Goal: Entertainment & Leisure: Browse casually

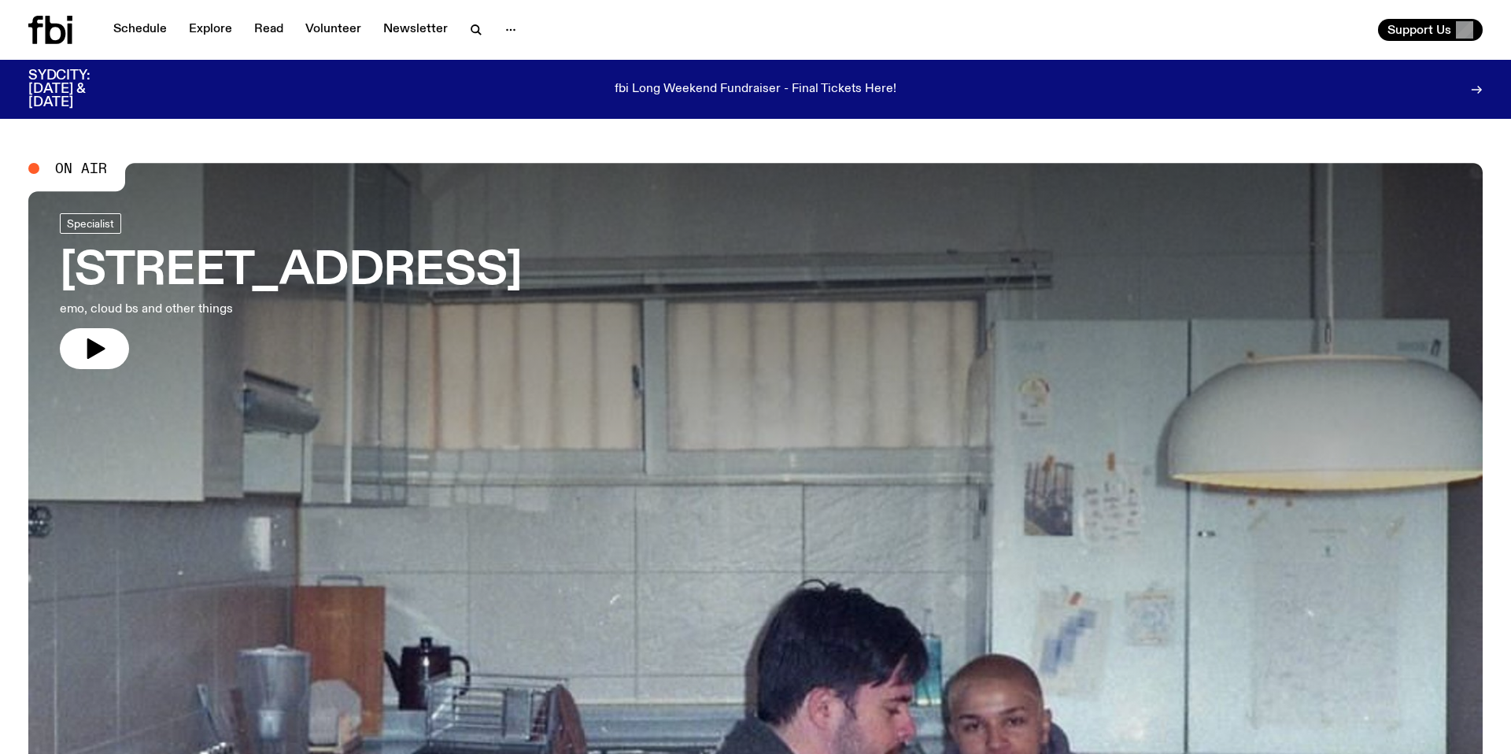
click at [76, 164] on span "On Air" at bounding box center [81, 168] width 52 height 14
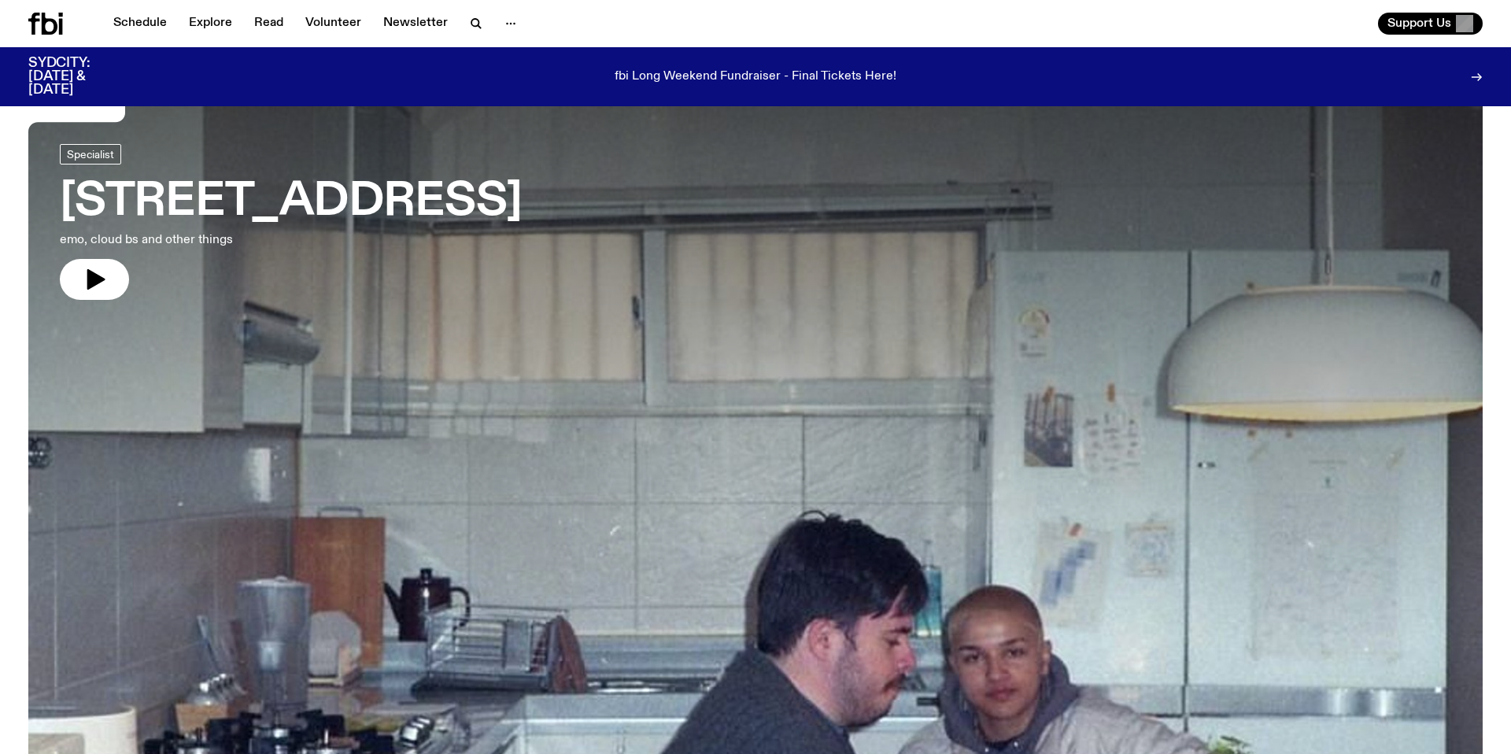
scroll to position [36, 0]
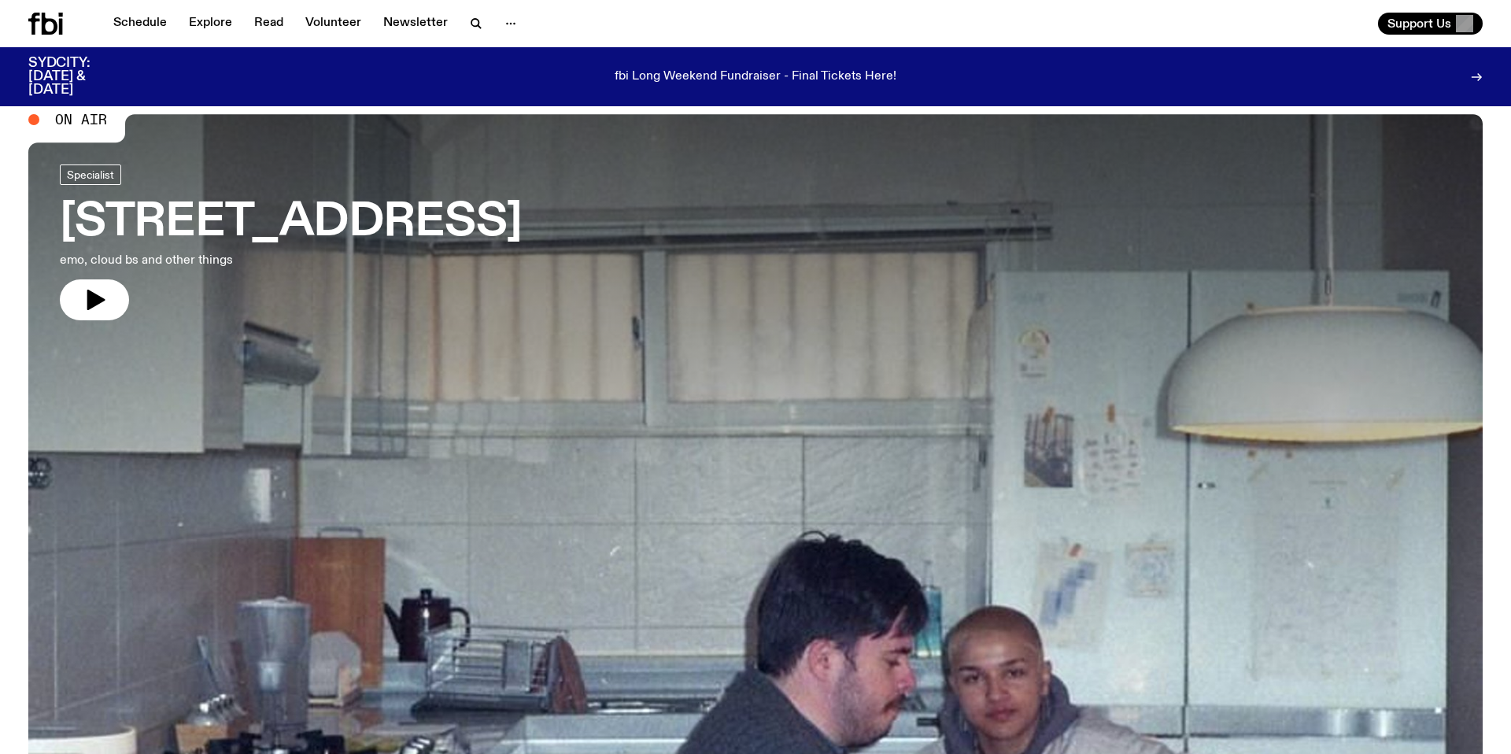
click at [80, 277] on link "704 W HIGH ST emo, cloud bs and other things" at bounding box center [291, 242] width 462 height 156
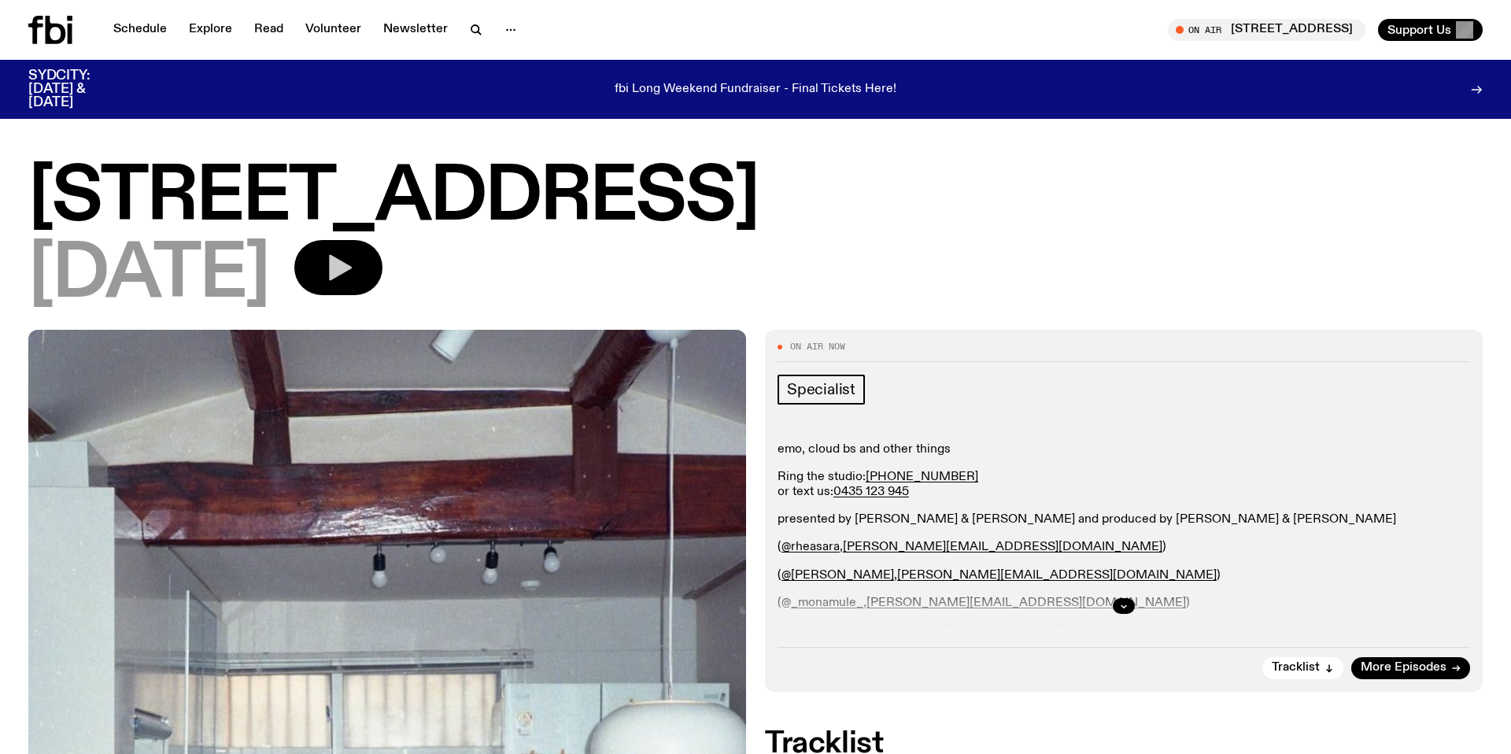
click at [354, 272] on icon "button" at bounding box center [338, 267] width 31 height 31
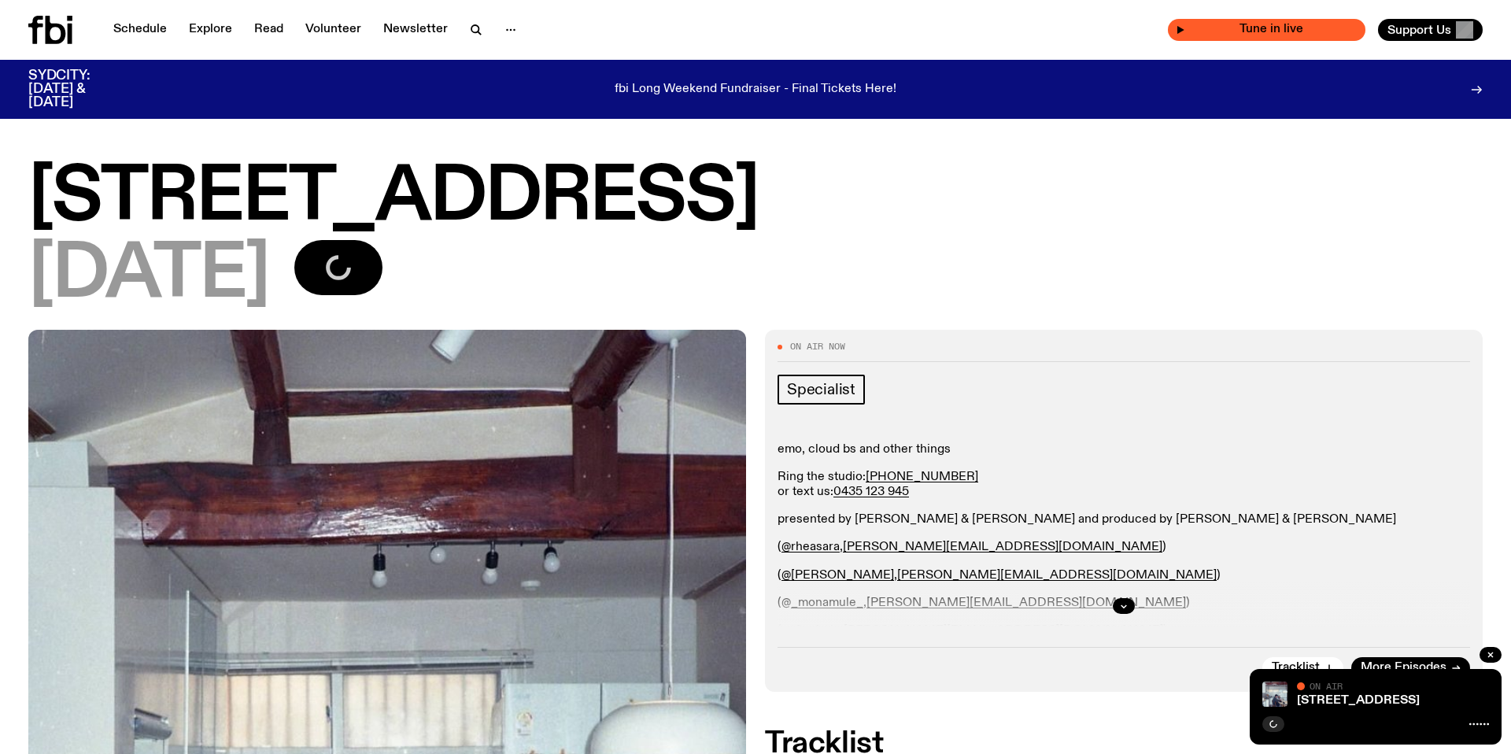
click at [1309, 33] on span "Tune in live" at bounding box center [1271, 30] width 172 height 12
click at [1216, 38] on div "Tune in live" at bounding box center [1267, 30] width 198 height 22
click at [1216, 31] on div "Tune in live" at bounding box center [1267, 30] width 198 height 22
click at [57, 23] on icon at bounding box center [50, 30] width 44 height 28
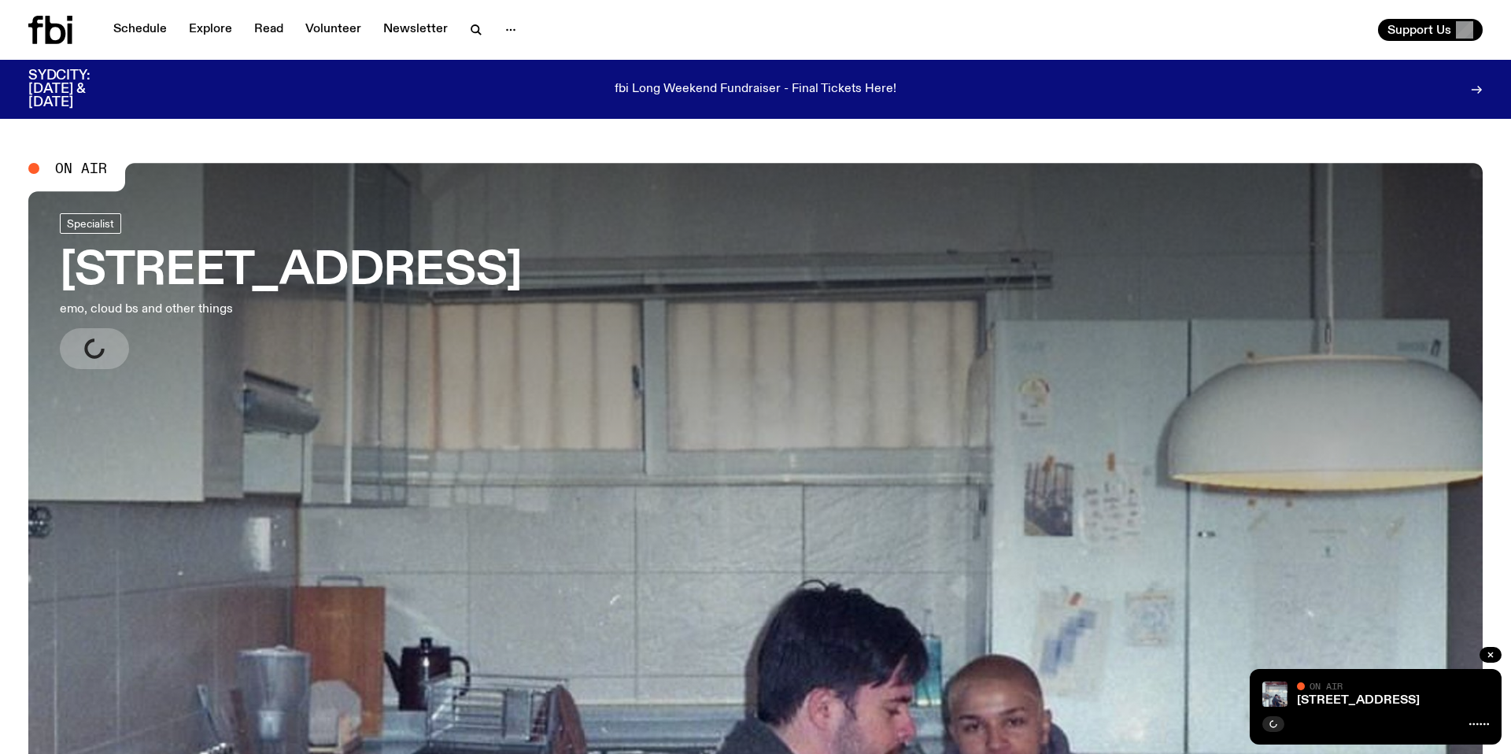
click at [1325, 688] on span "On Air" at bounding box center [1326, 686] width 33 height 10
click at [1288, 697] on div "704 W HIGH ST On Air On Air" at bounding box center [1376, 707] width 252 height 76
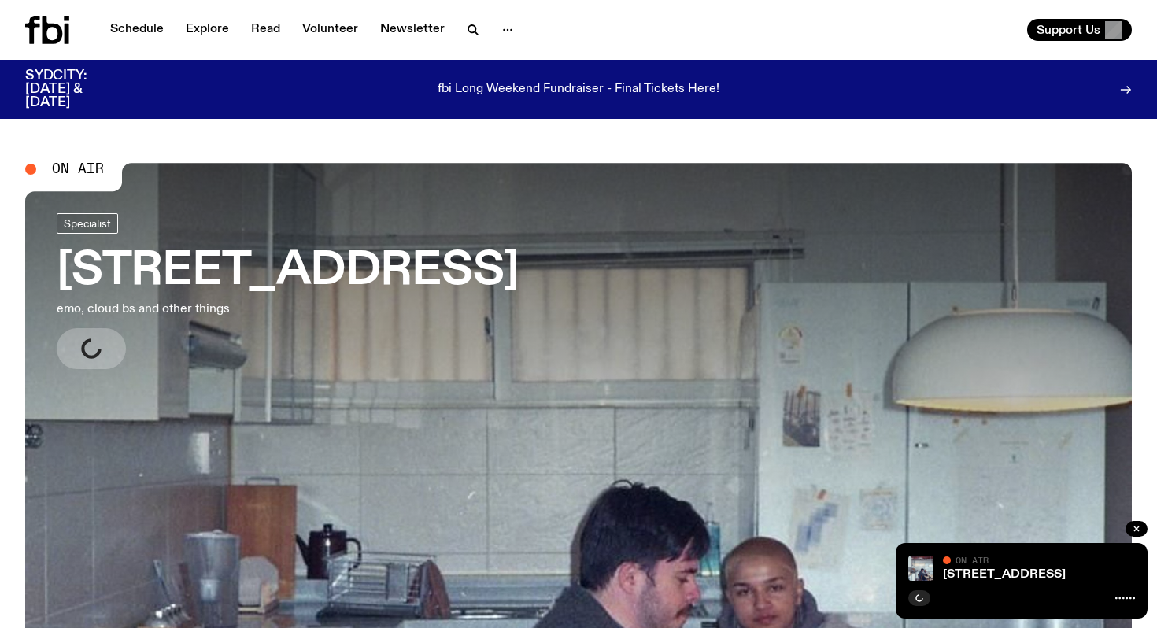
click at [82, 163] on span "On Air" at bounding box center [78, 169] width 52 height 14
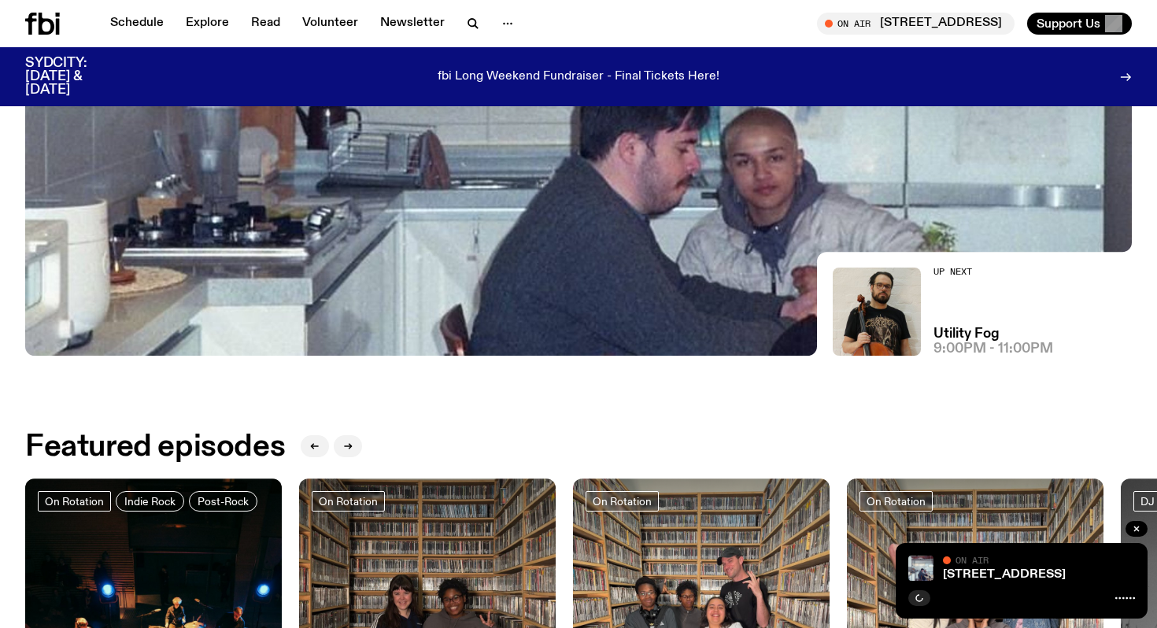
scroll to position [591, 0]
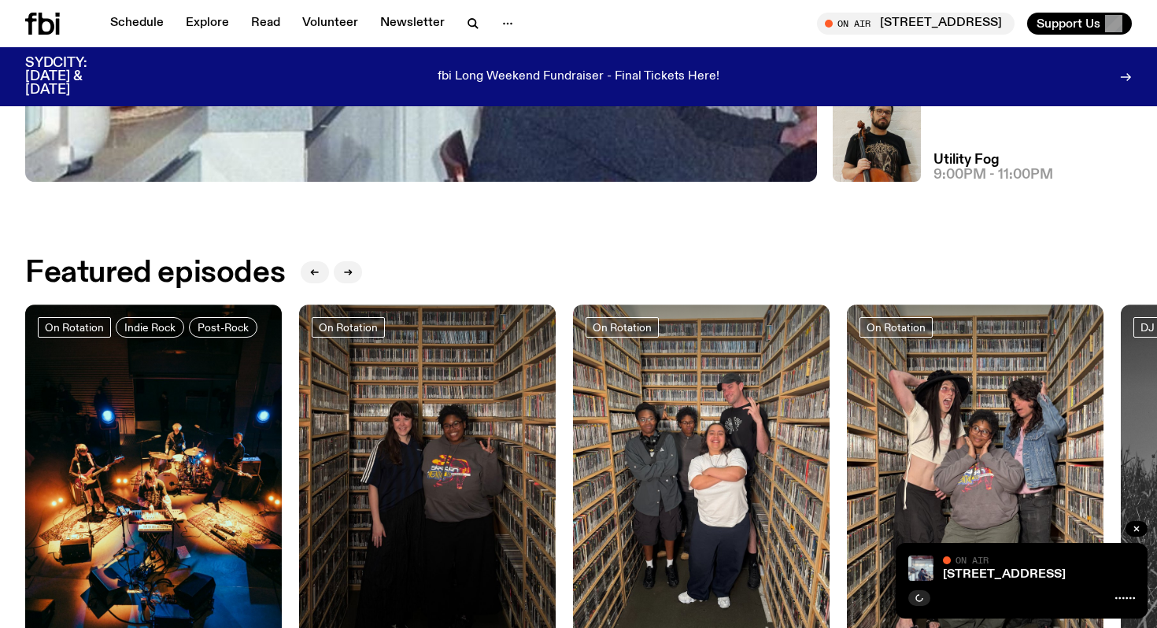
click at [954, 560] on div "On Air" at bounding box center [966, 560] width 46 height 10
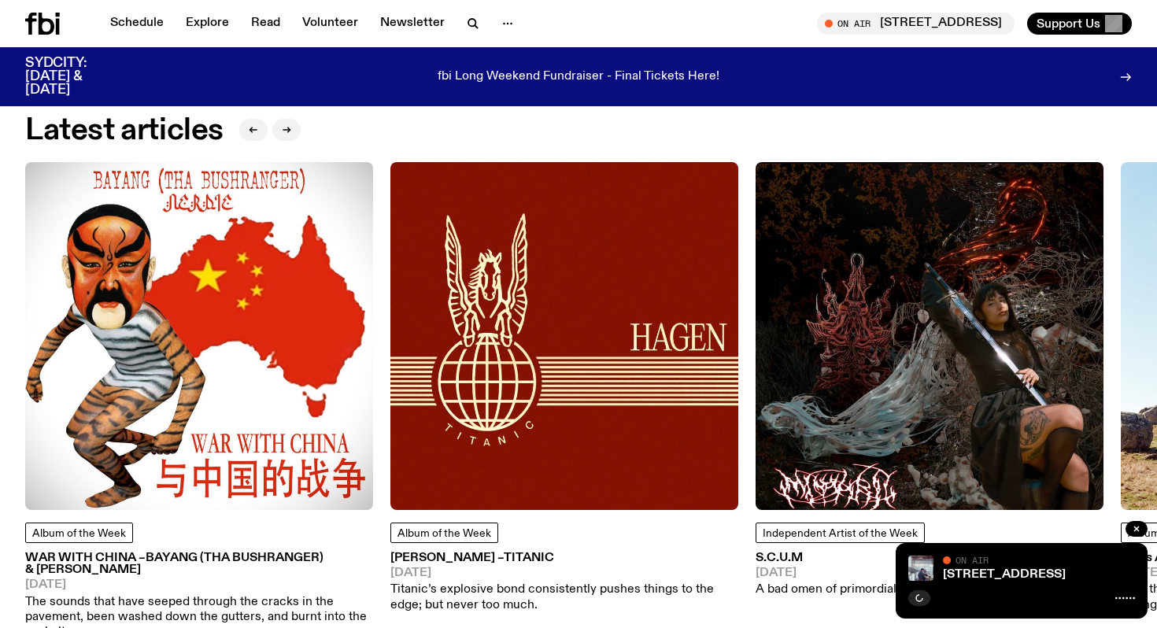
scroll to position [2354, 0]
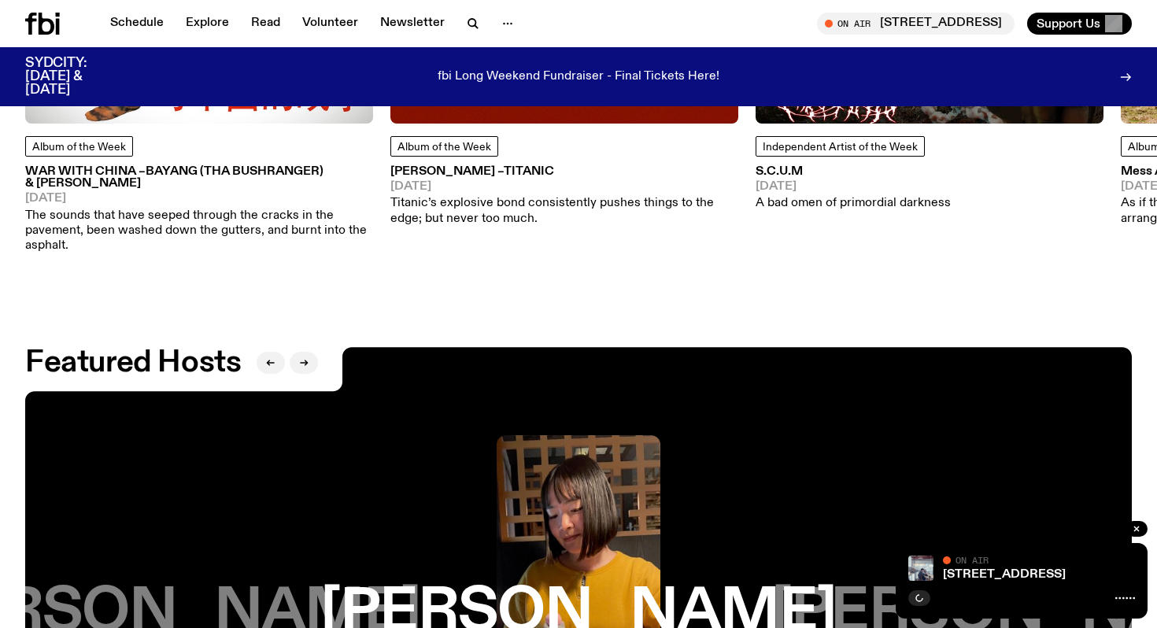
scroll to position [2354, 0]
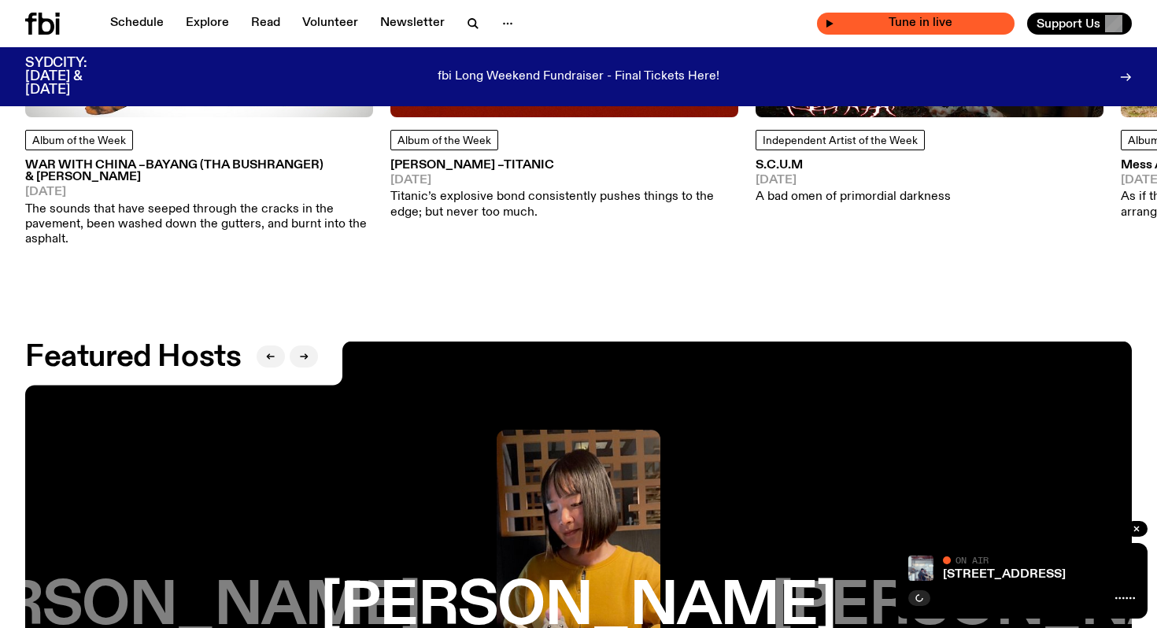
click at [937, 24] on span "Tune in live" at bounding box center [920, 23] width 172 height 12
click at [865, 24] on div "Tune in live" at bounding box center [916, 24] width 198 height 22
click at [833, 24] on icon "button" at bounding box center [829, 24] width 7 height 8
click at [865, 24] on div "Tune in live" at bounding box center [916, 24] width 198 height 22
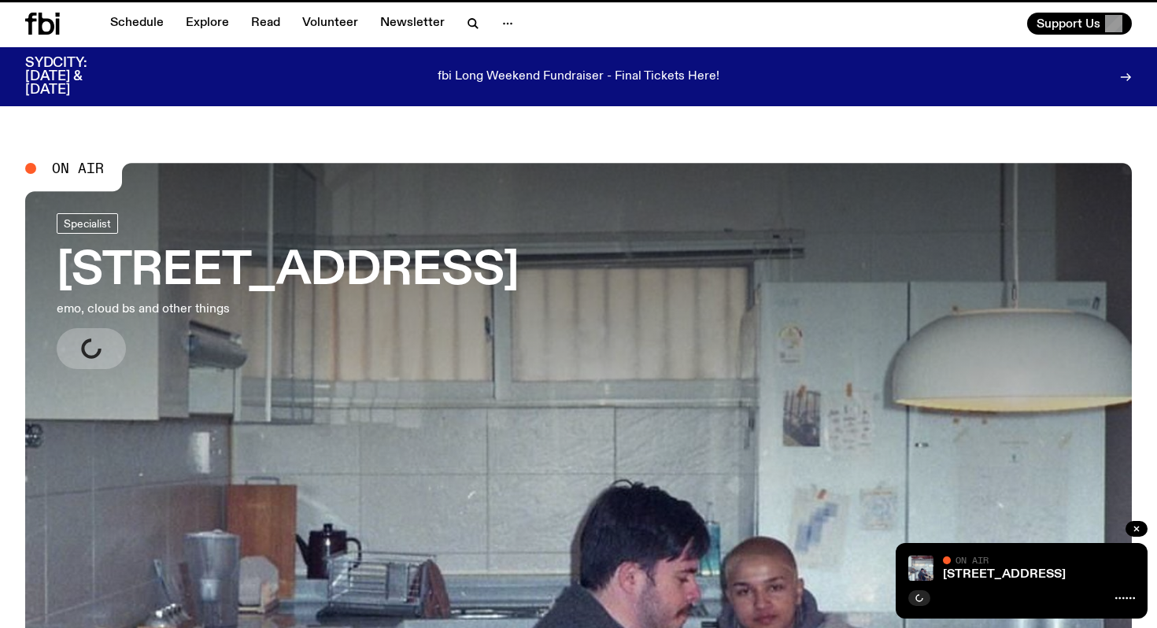
scroll to position [36, 0]
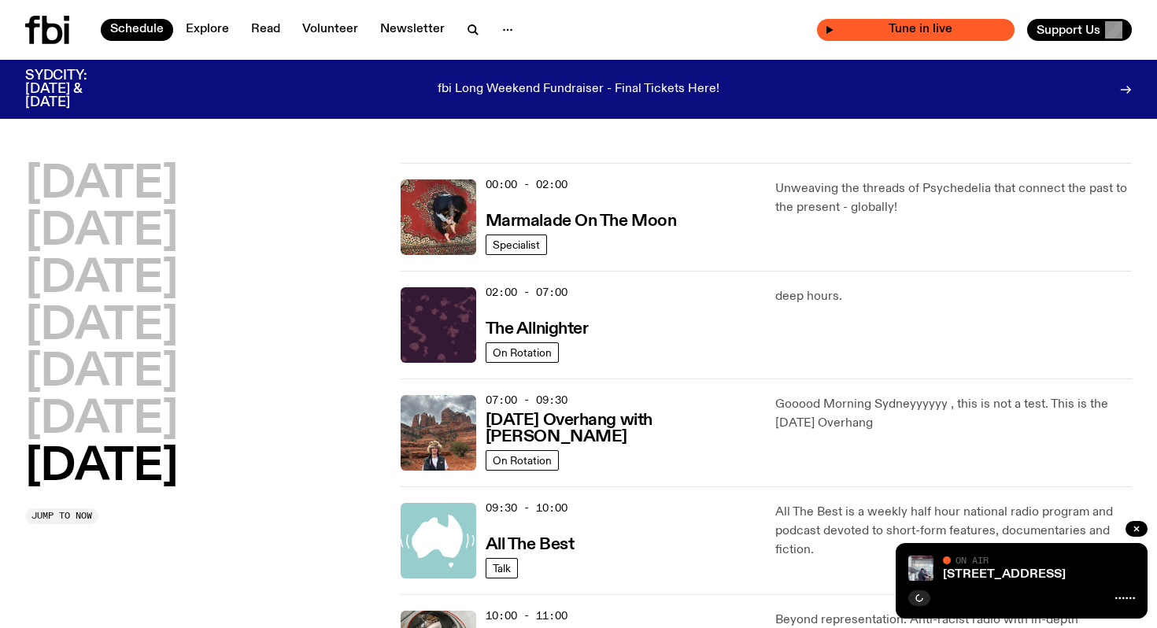
click at [891, 25] on span "Tune in live" at bounding box center [920, 30] width 172 height 12
click at [951, 571] on link "[STREET_ADDRESS]" at bounding box center [1004, 574] width 123 height 13
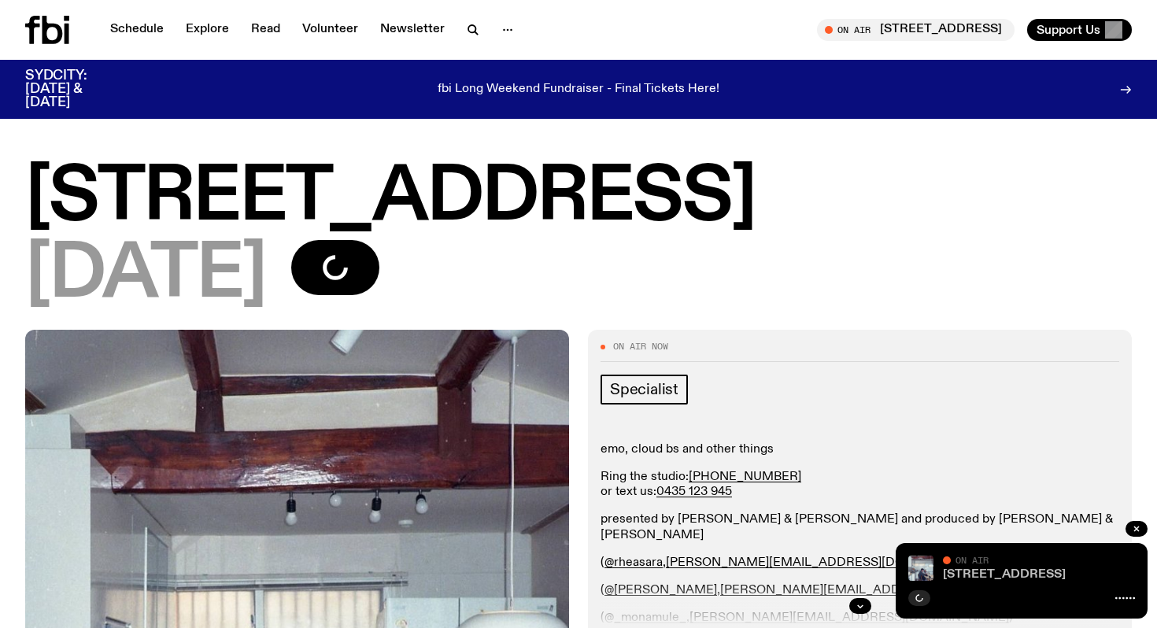
click at [951, 571] on link "[STREET_ADDRESS]" at bounding box center [1004, 574] width 123 height 13
click at [976, 29] on span "Tune in live" at bounding box center [920, 30] width 172 height 12
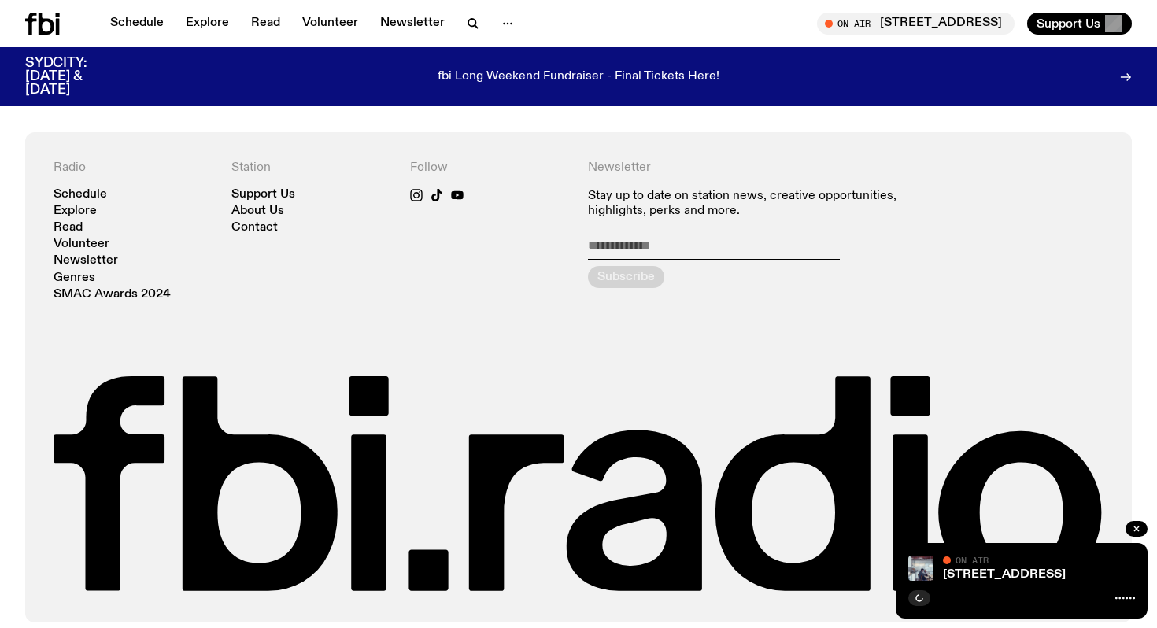
scroll to position [1320, 0]
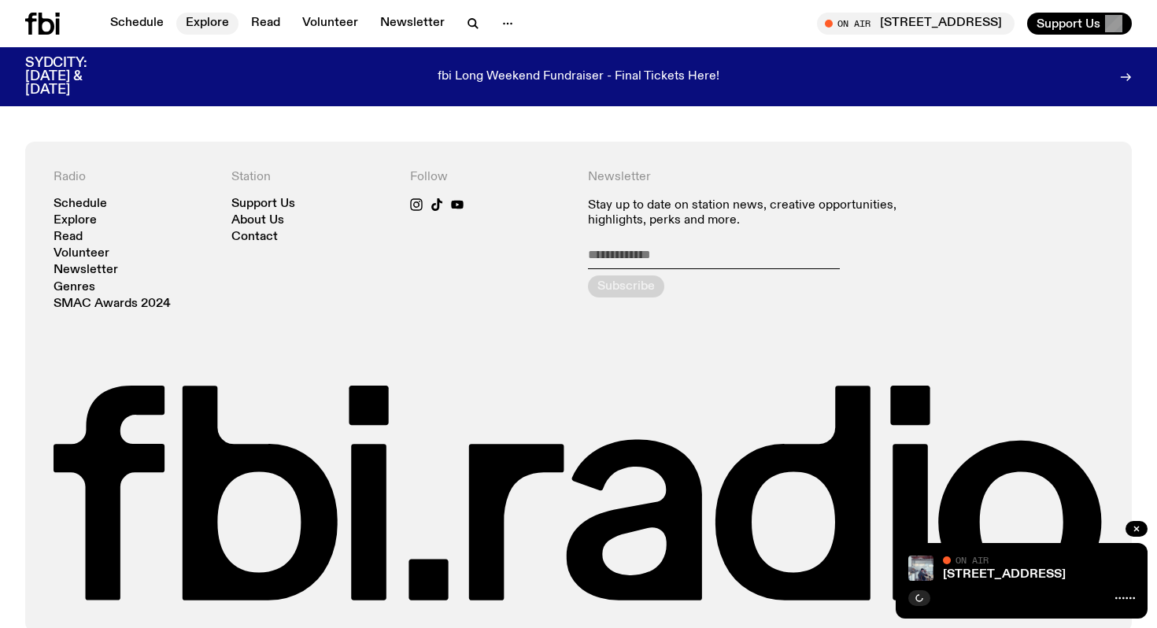
click at [216, 24] on link "Explore" at bounding box center [207, 24] width 62 height 22
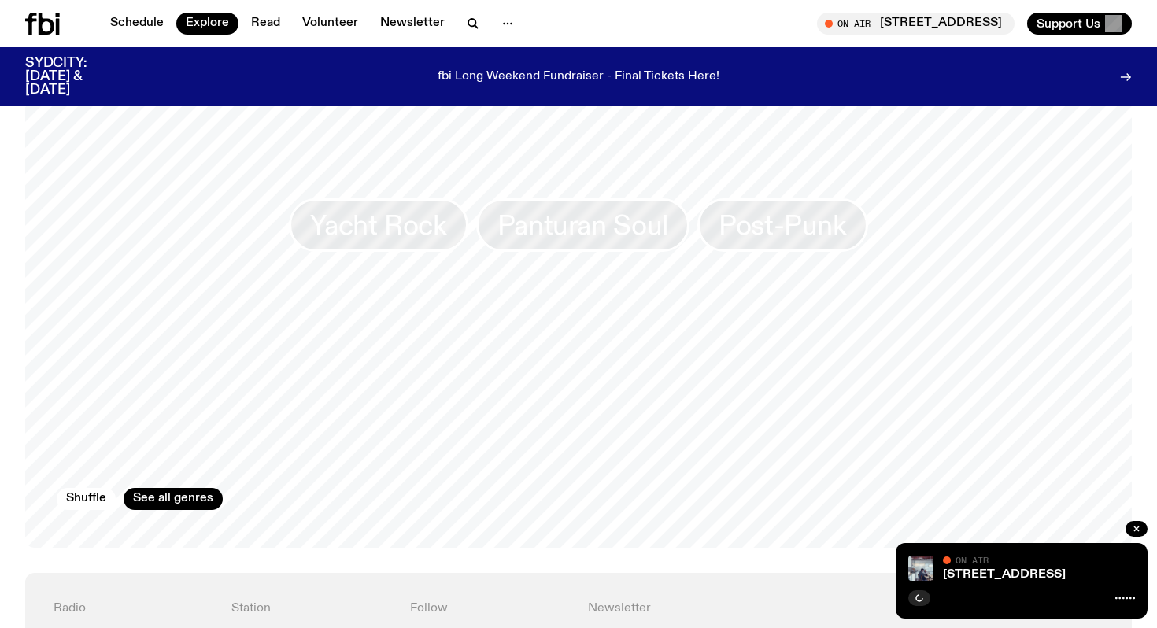
scroll to position [2455, 0]
click at [86, 490] on button "Shuffle" at bounding box center [86, 497] width 59 height 22
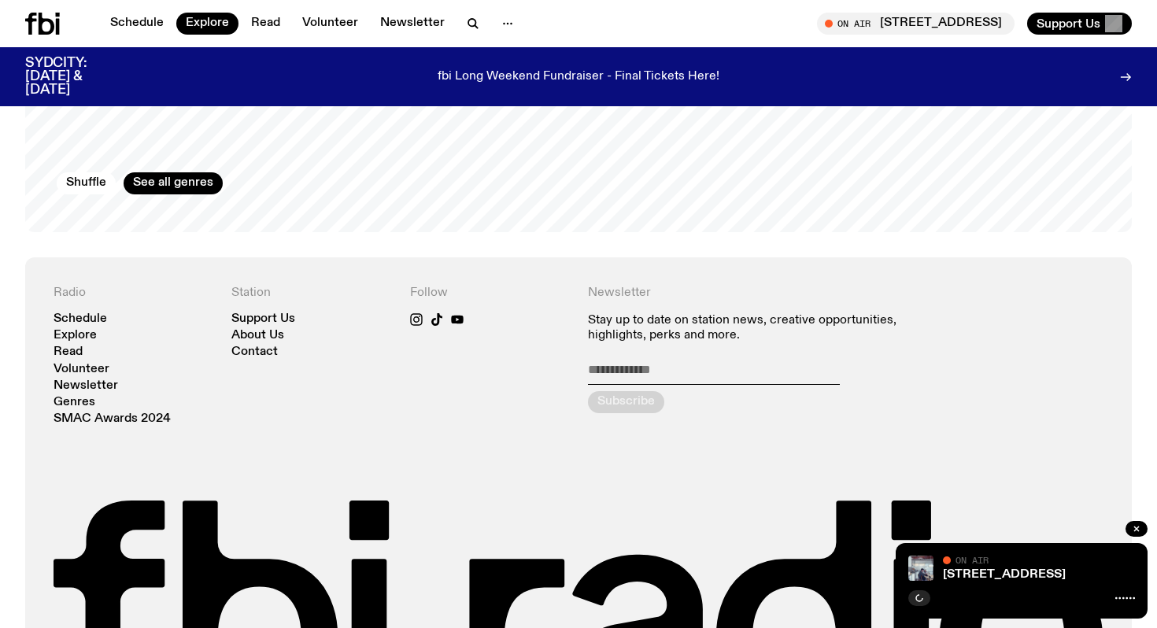
scroll to position [2908, 0]
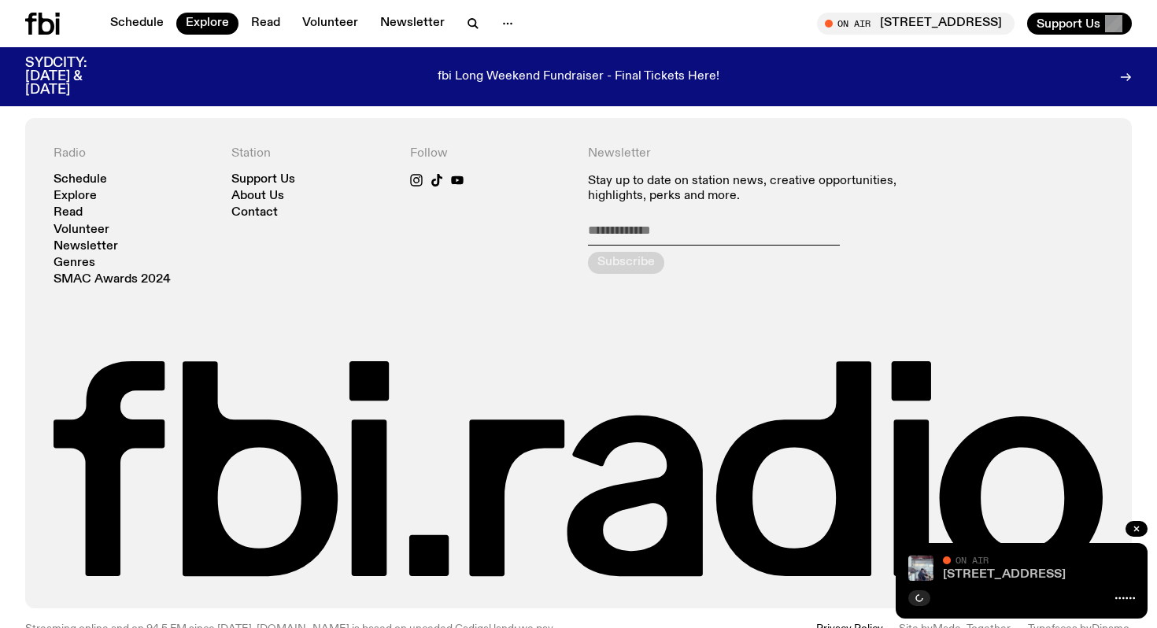
click at [966, 579] on link "[STREET_ADDRESS]" at bounding box center [1004, 574] width 123 height 13
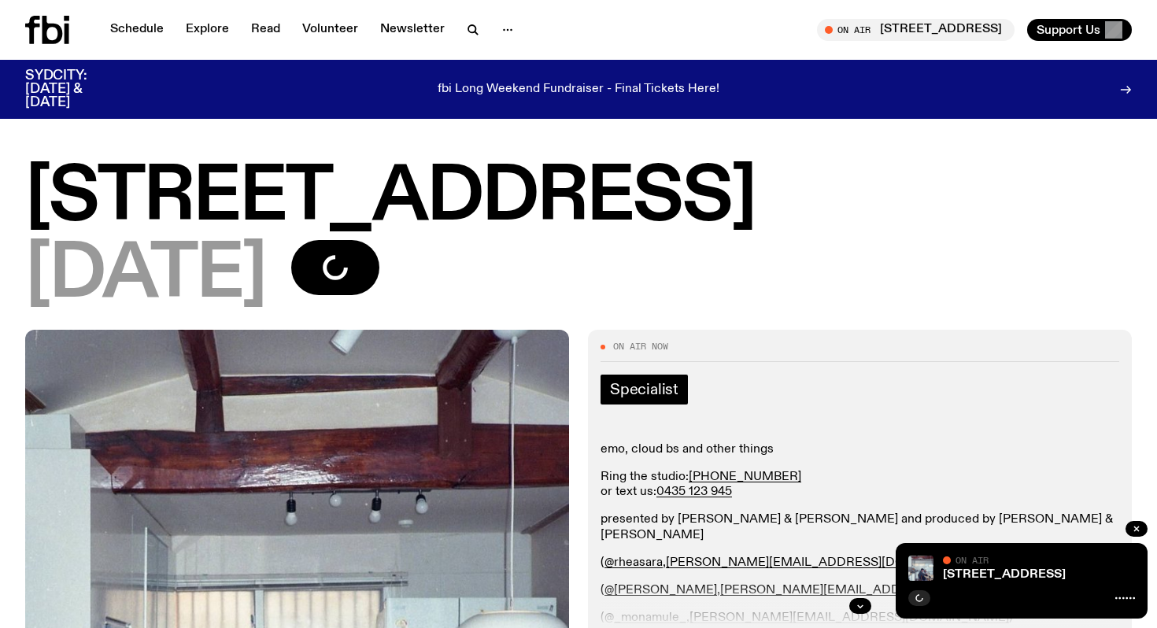
click at [656, 385] on span "Specialist" at bounding box center [644, 389] width 68 height 17
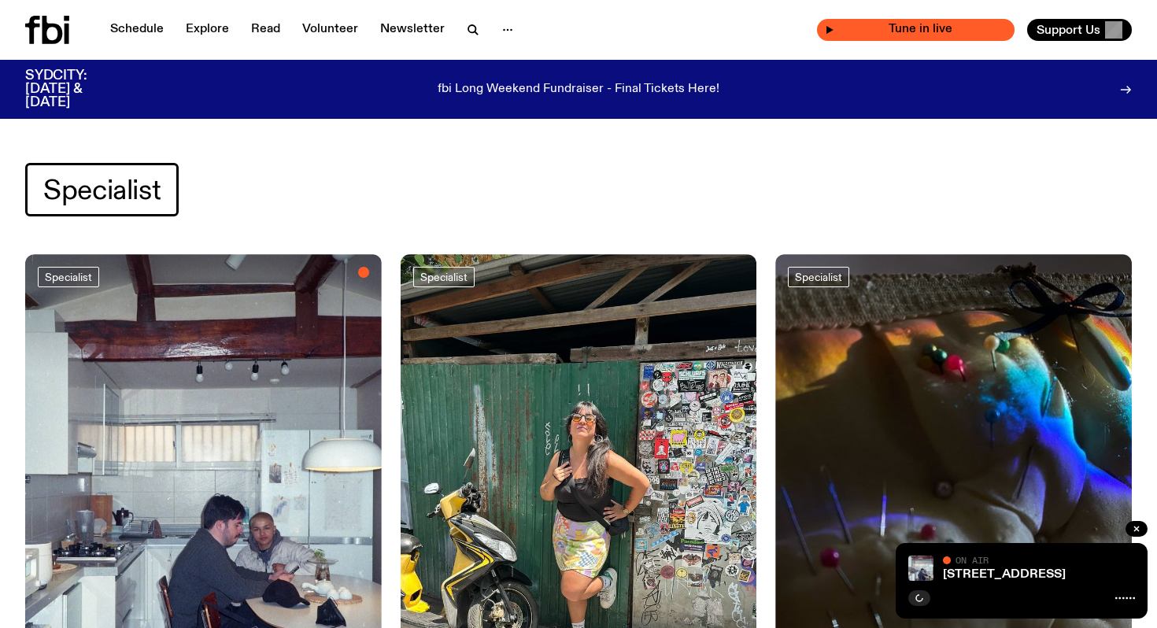
click at [976, 29] on span "Tune in live" at bounding box center [920, 30] width 172 height 12
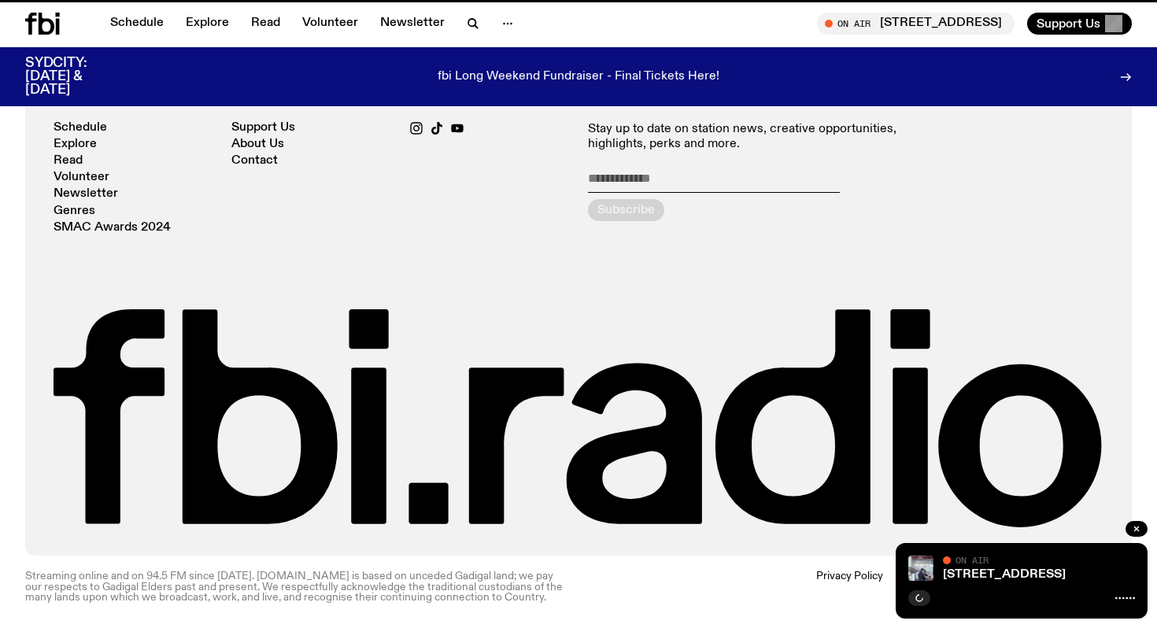
scroll to position [1320, 0]
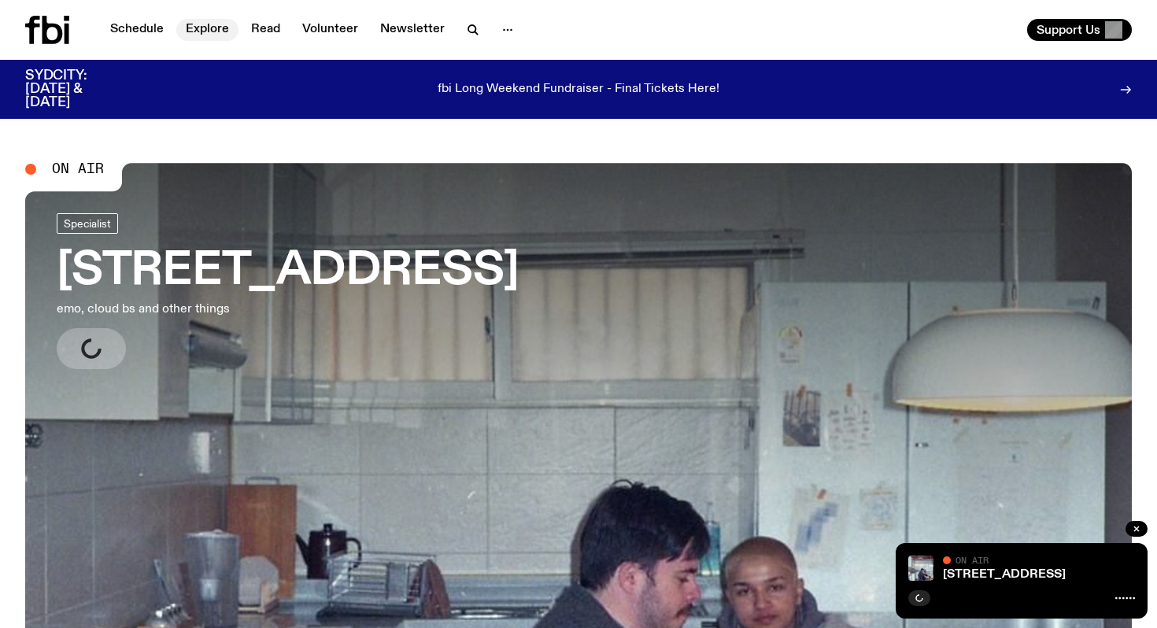
click at [211, 36] on link "Explore" at bounding box center [207, 30] width 62 height 22
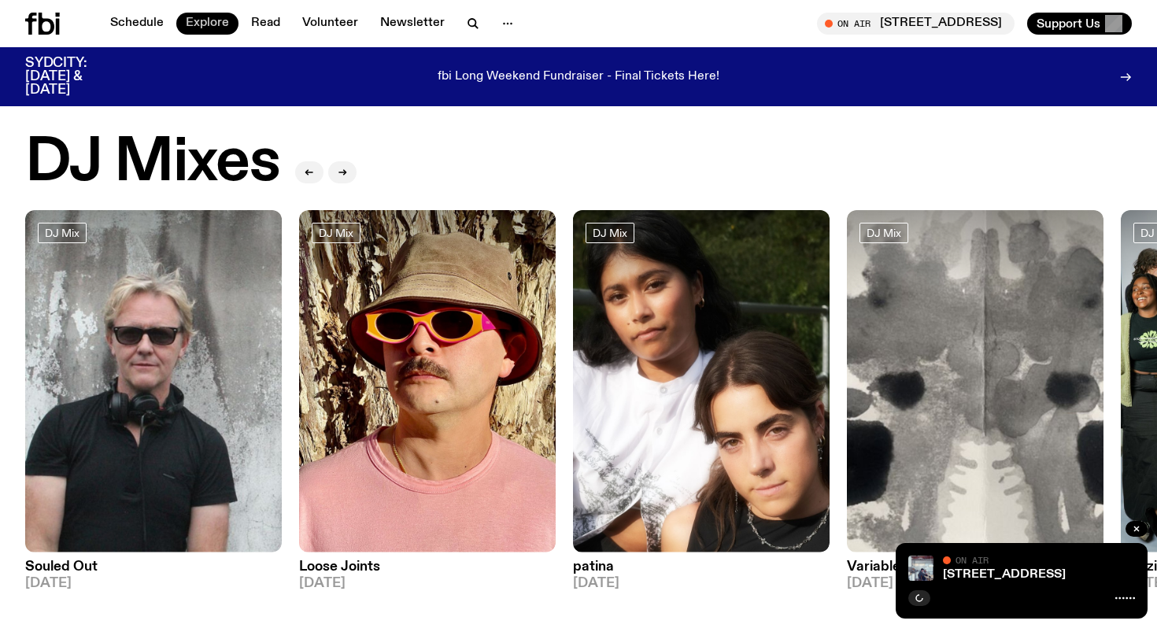
scroll to position [24, 0]
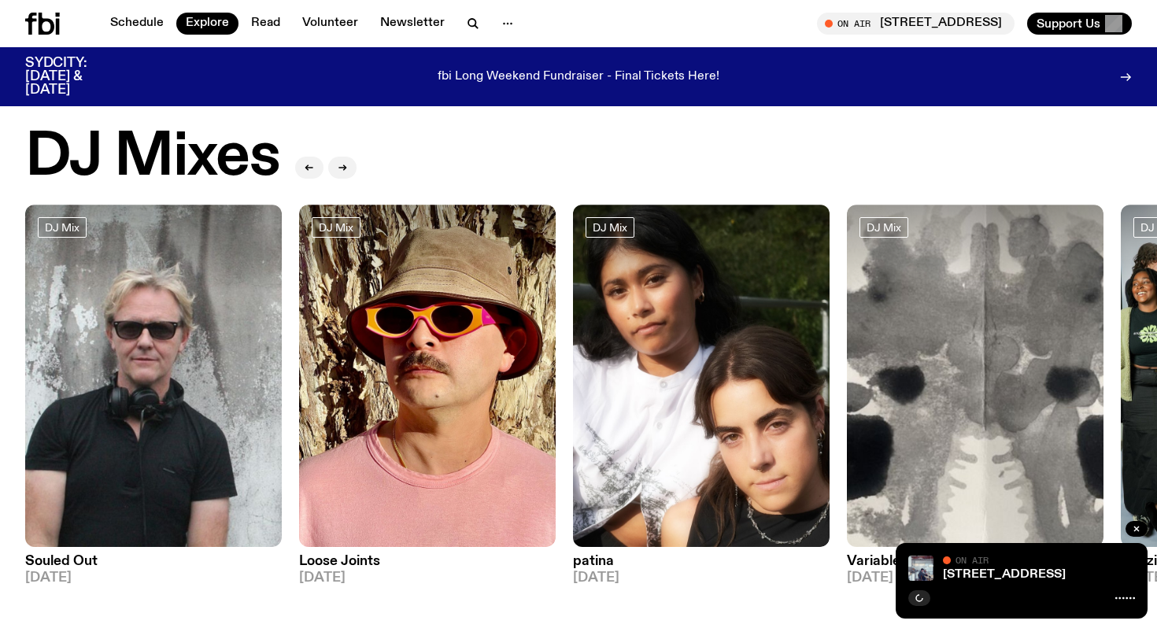
click at [146, 256] on div at bounding box center [153, 248] width 257 height 86
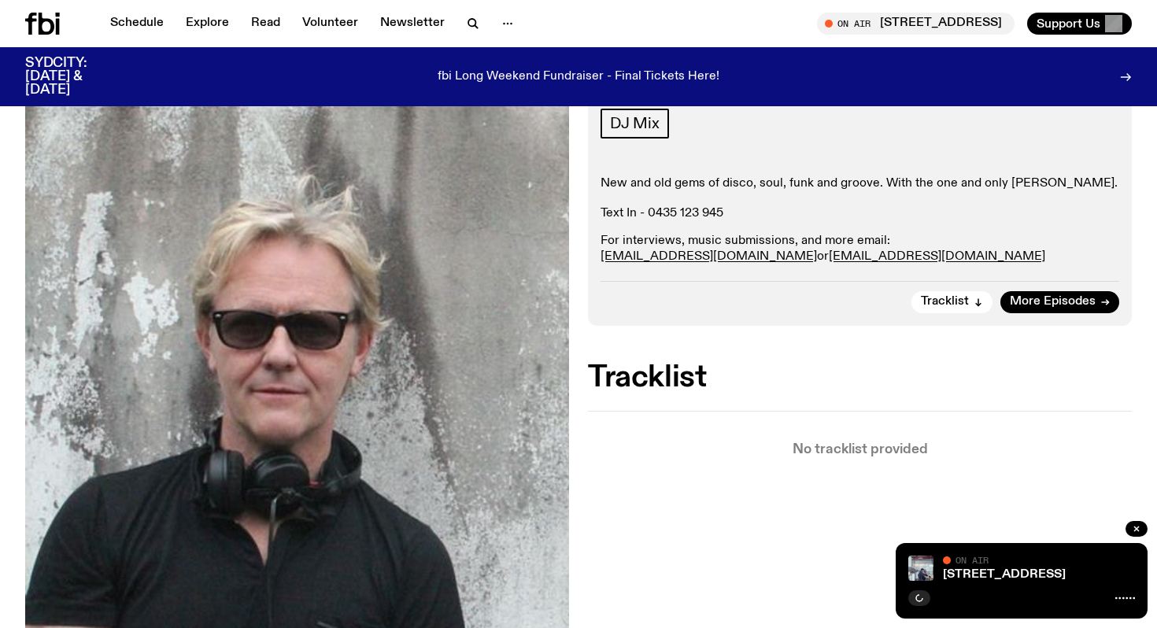
scroll to position [262, 0]
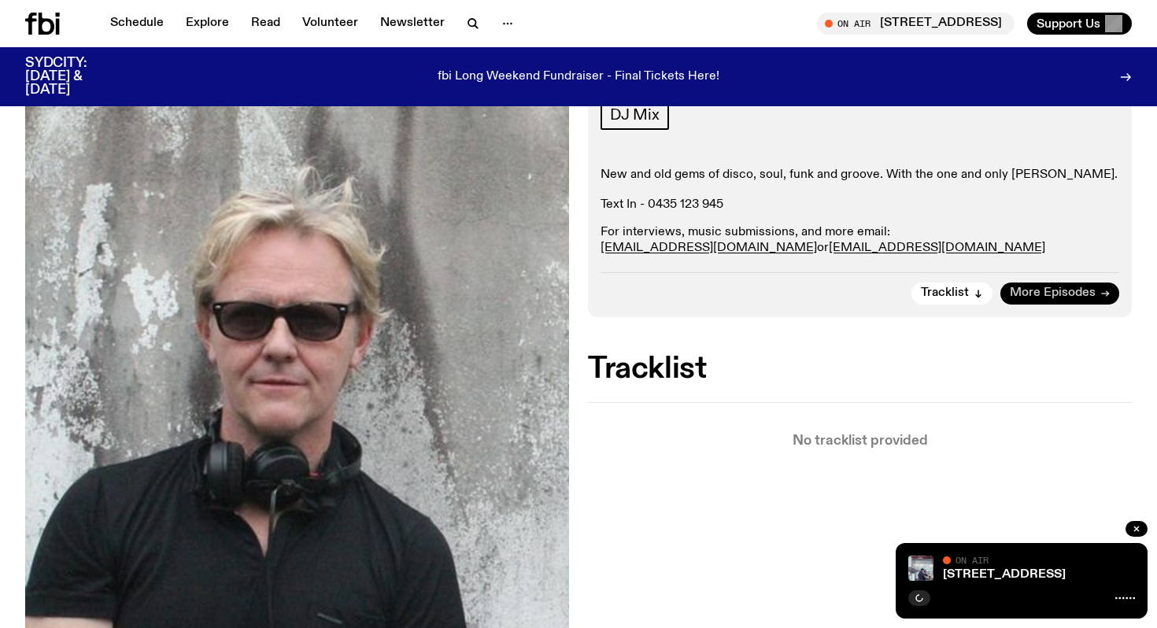
click at [1025, 297] on span "More Episodes" at bounding box center [1053, 293] width 86 height 12
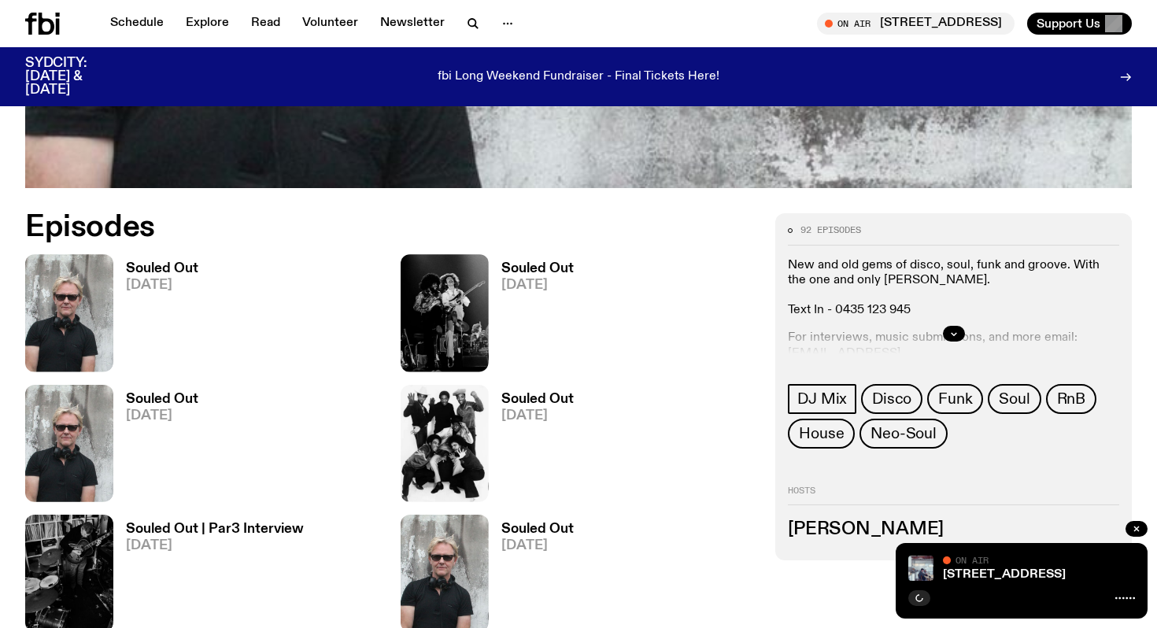
scroll to position [1078, 0]
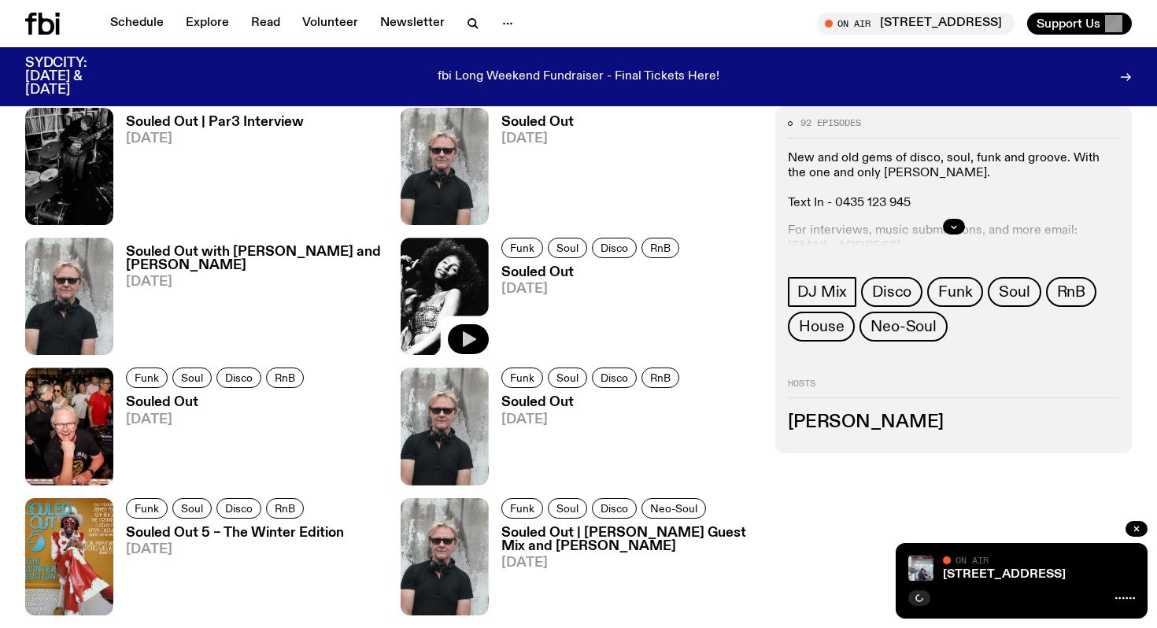
click at [475, 333] on icon "button" at bounding box center [468, 339] width 19 height 19
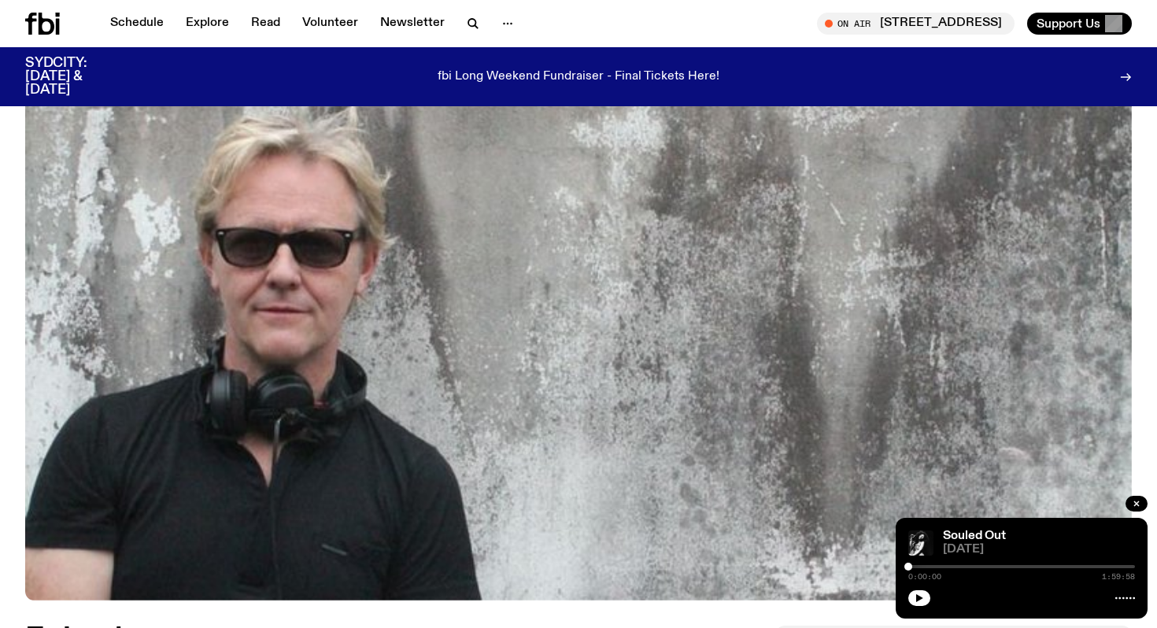
scroll to position [0, 0]
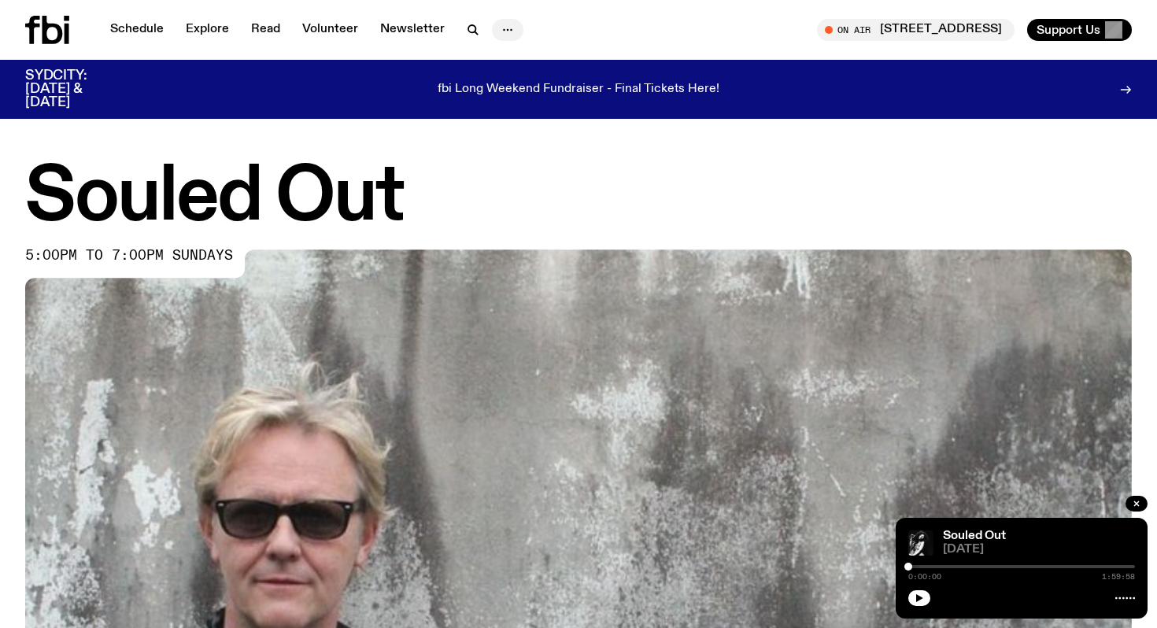
click at [502, 31] on icon "button" at bounding box center [507, 29] width 19 height 19
click at [134, 28] on link "Schedule" at bounding box center [137, 30] width 72 height 22
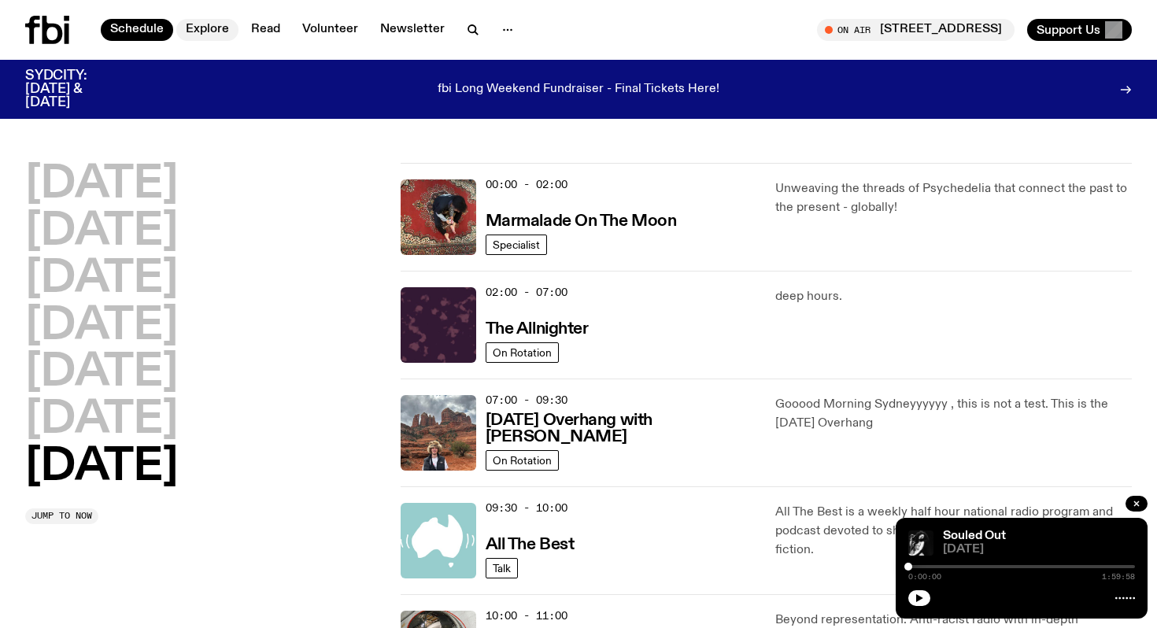
click at [232, 28] on link "Explore" at bounding box center [207, 30] width 62 height 22
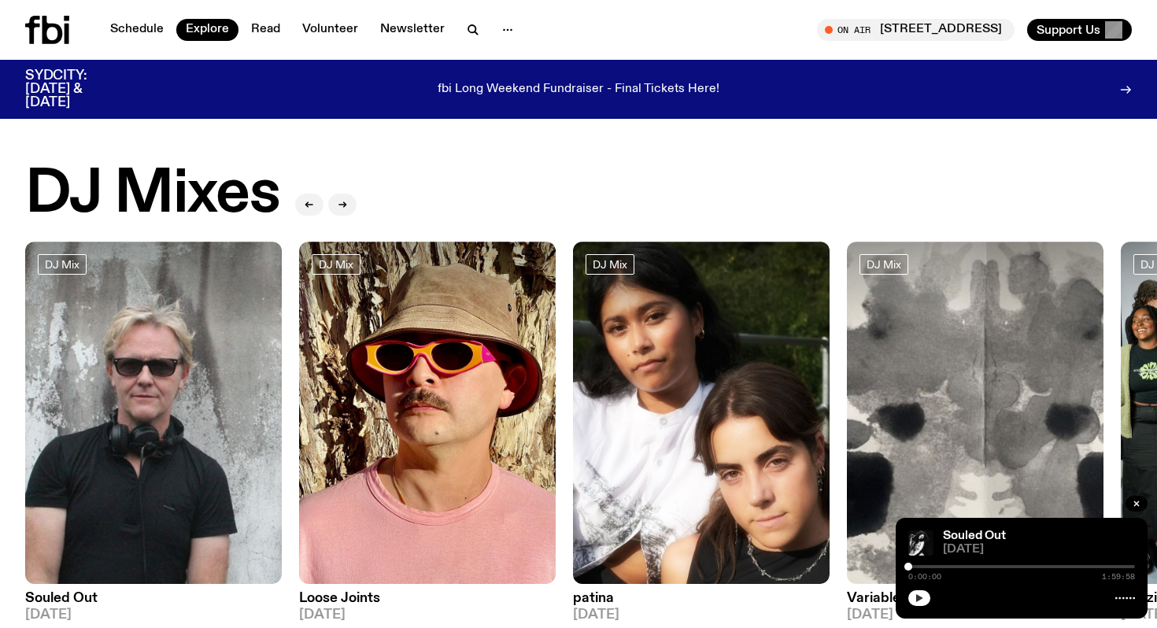
click at [922, 597] on icon "button" at bounding box center [919, 597] width 9 height 9
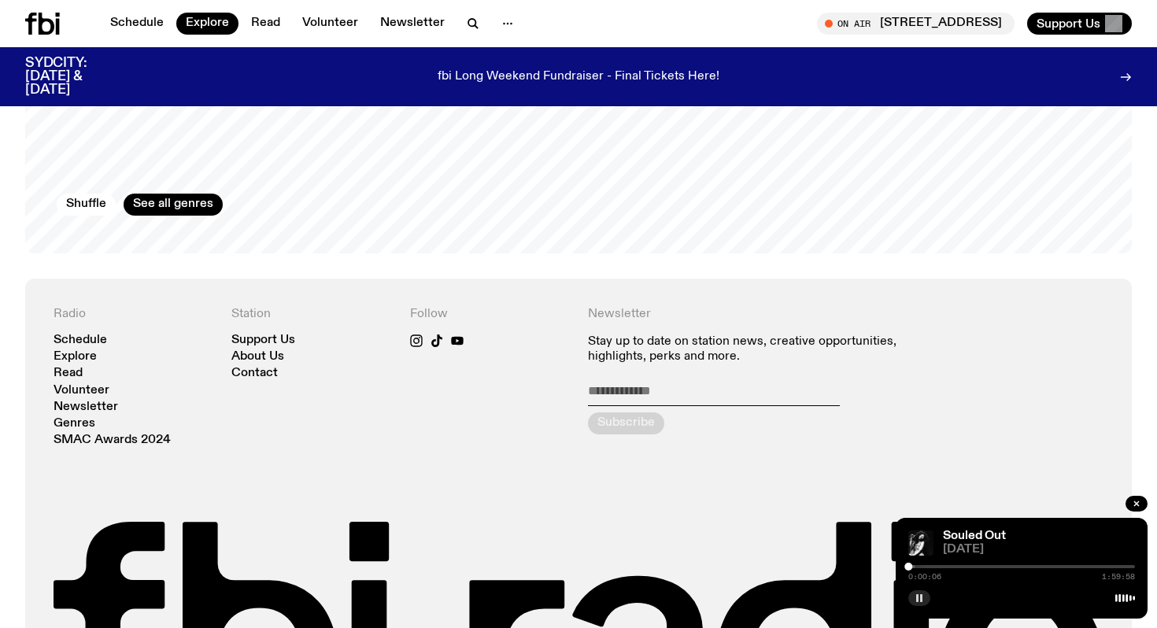
scroll to position [2750, 0]
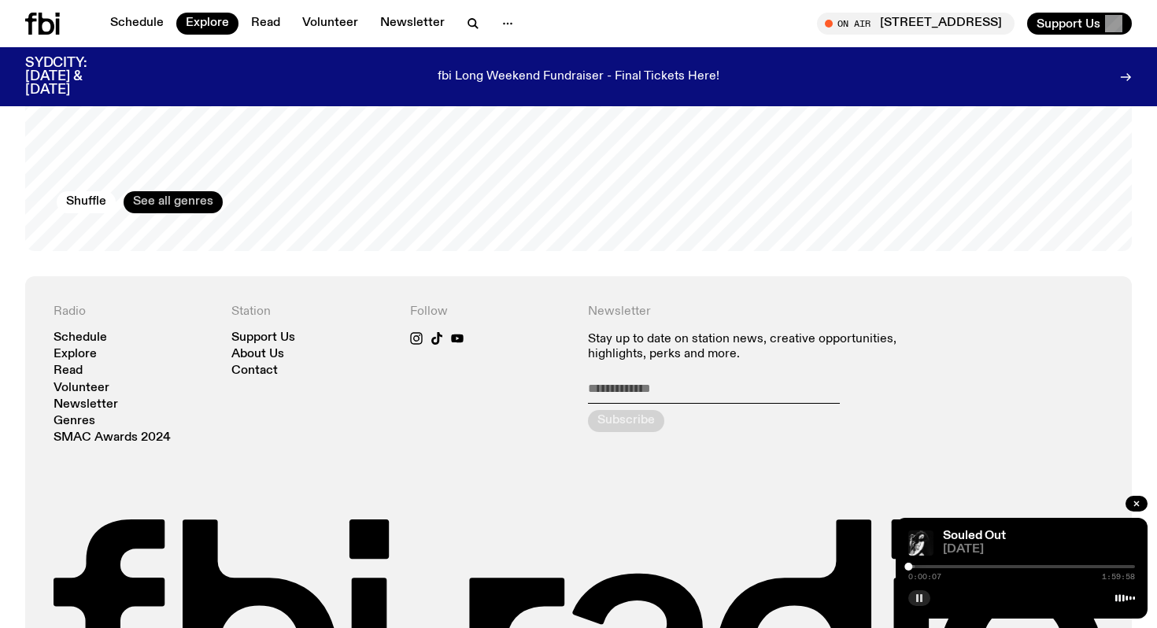
click at [142, 193] on link "See all genres" at bounding box center [173, 202] width 99 height 22
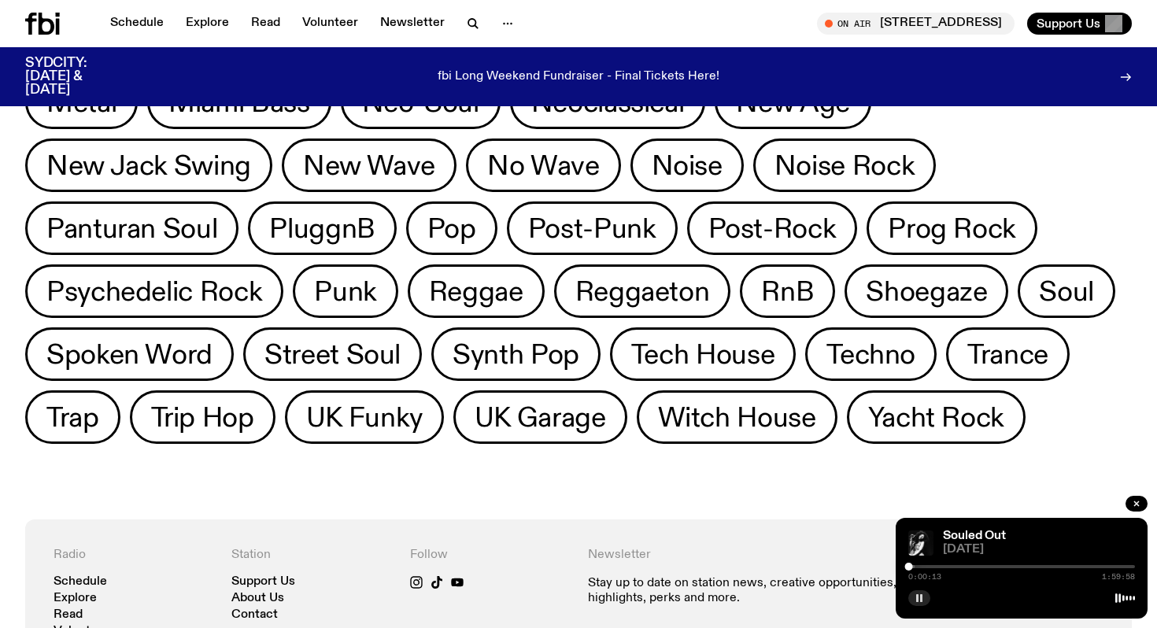
scroll to position [756, 0]
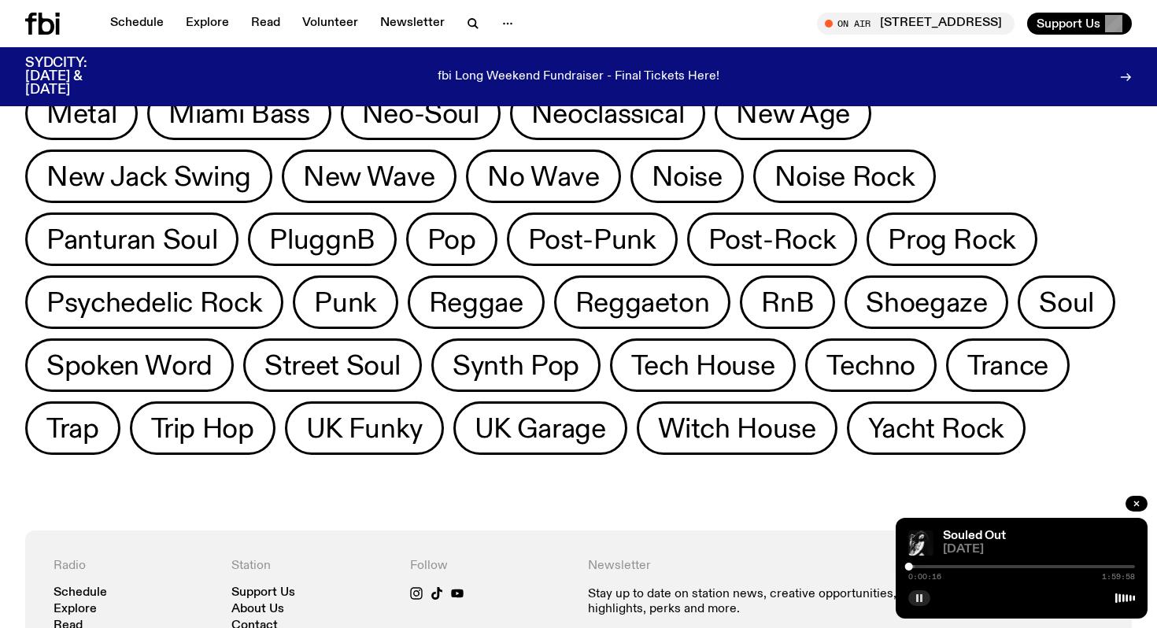
click at [922, 599] on icon "button" at bounding box center [919, 597] width 9 height 9
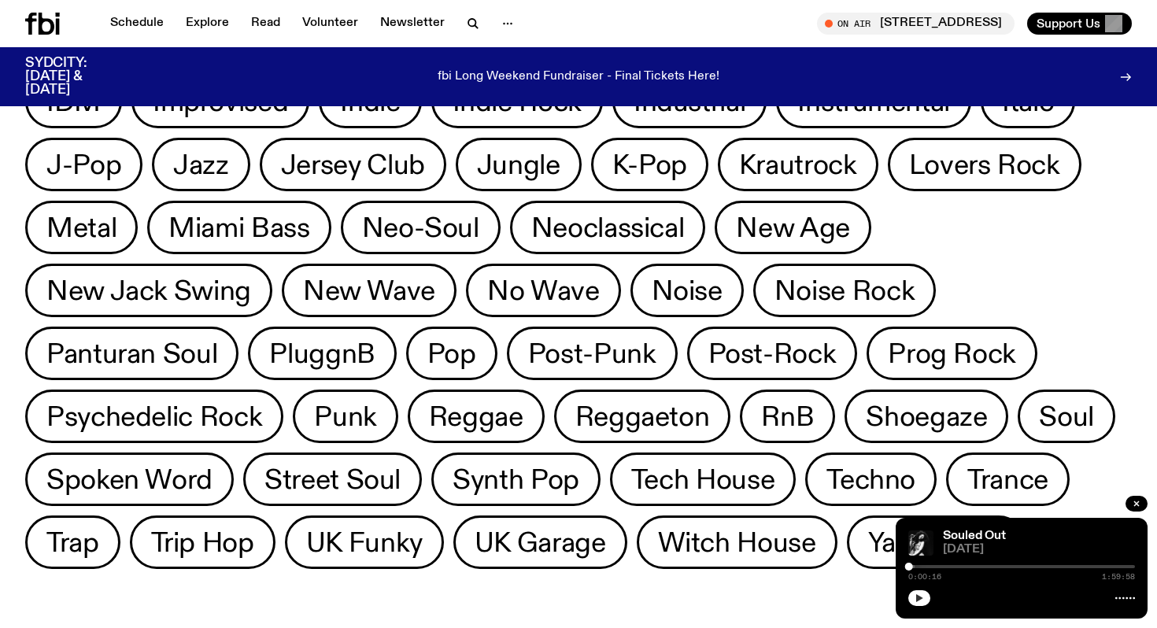
scroll to position [0, 0]
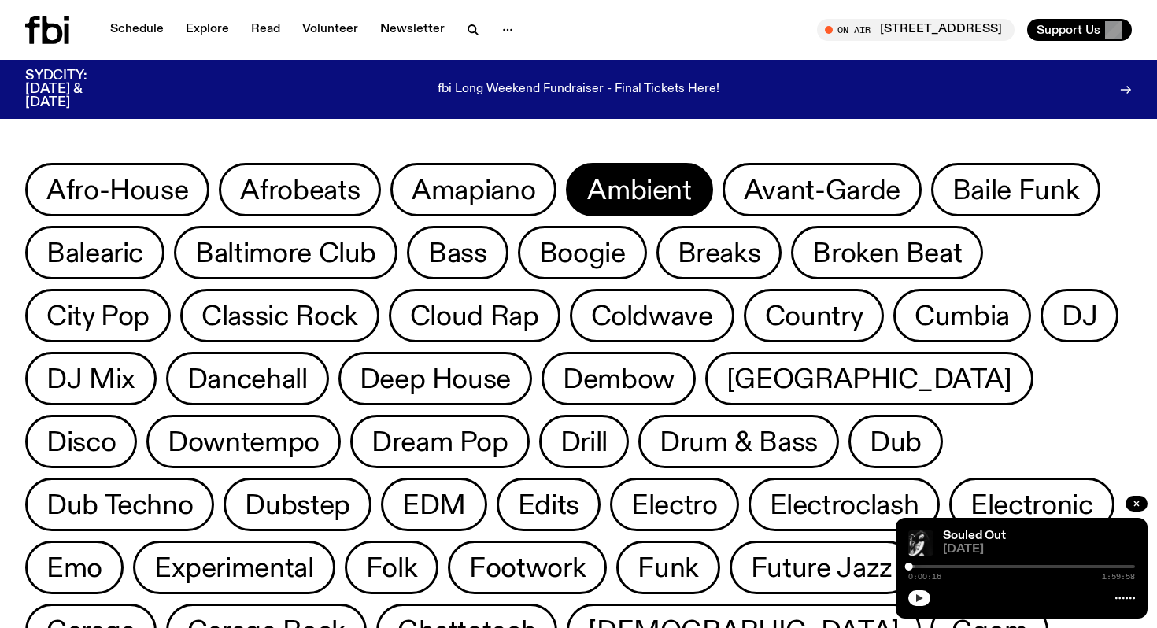
click at [674, 198] on span "Ambient" at bounding box center [639, 190] width 104 height 31
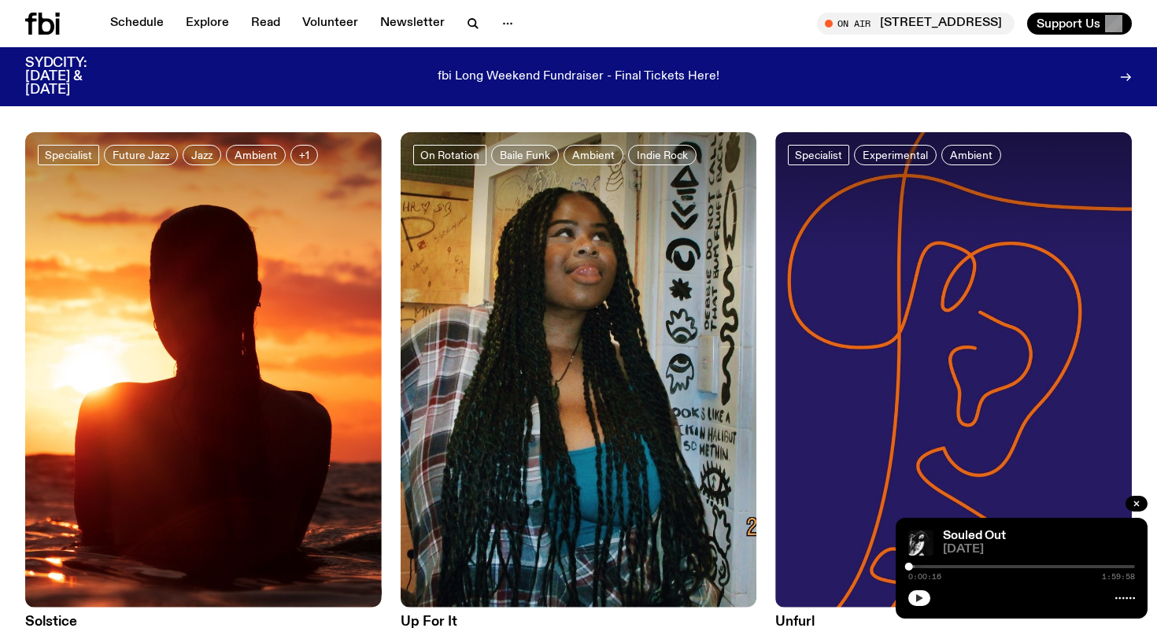
scroll to position [656, 0]
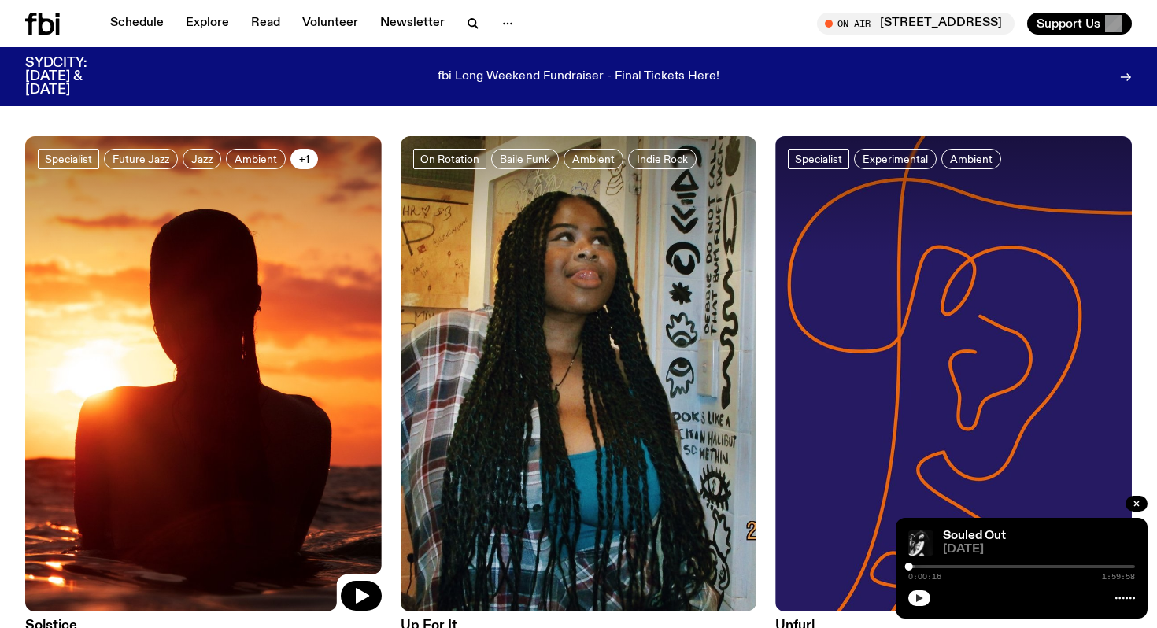
click at [299, 164] on span "+1" at bounding box center [304, 159] width 10 height 12
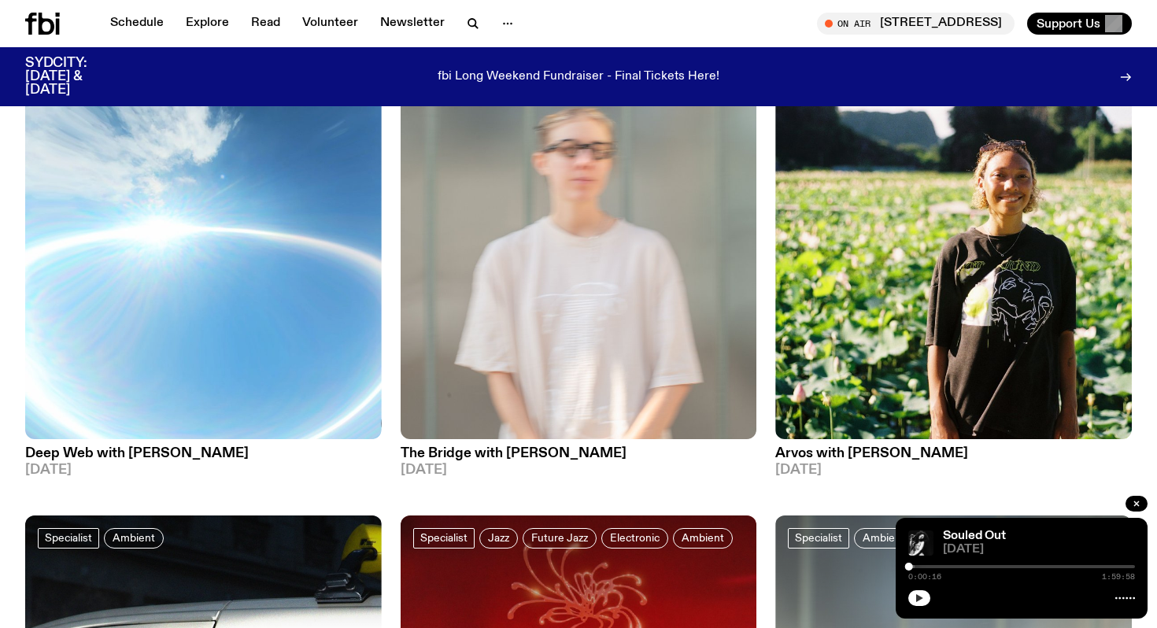
scroll to position [1387, 0]
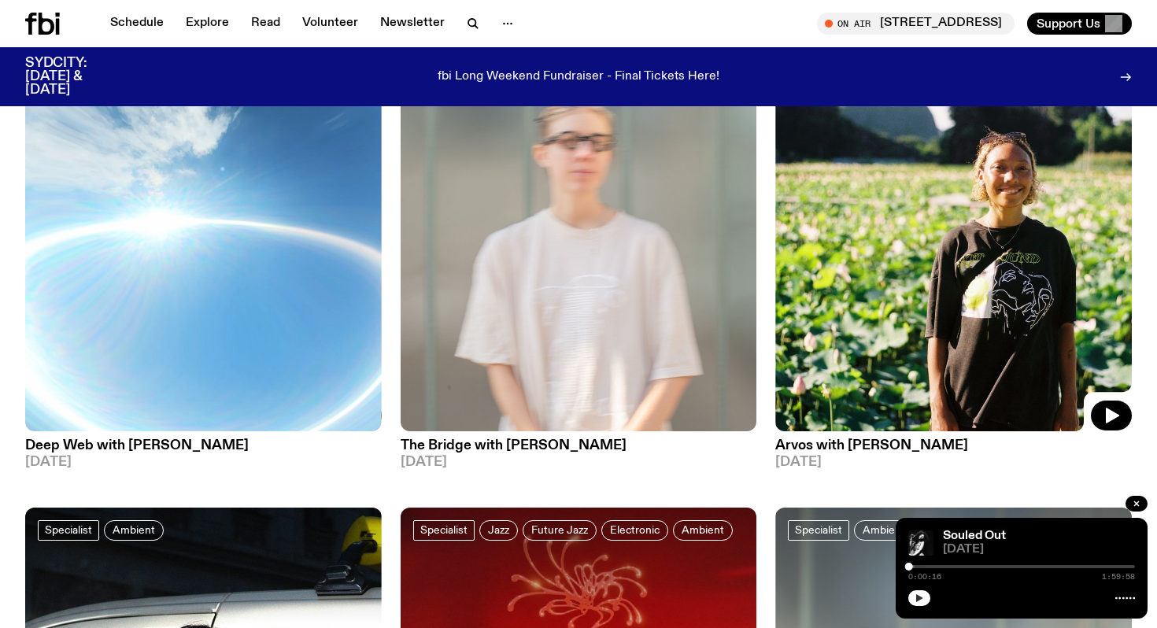
click at [979, 279] on img at bounding box center [953, 194] width 357 height 475
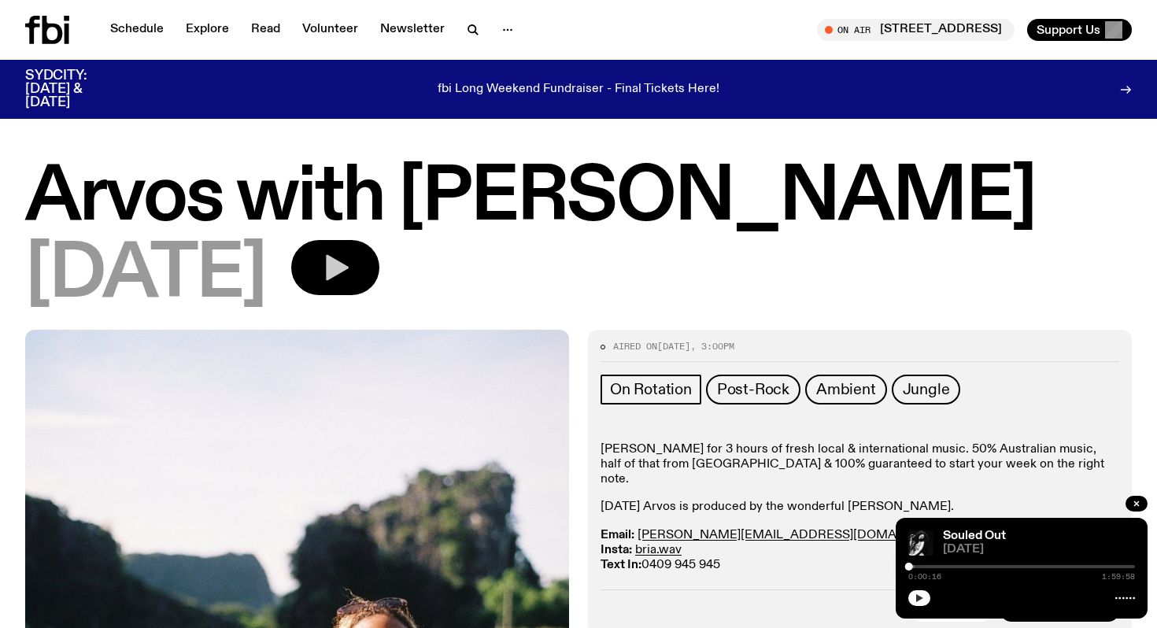
click at [379, 271] on button "button" at bounding box center [335, 267] width 88 height 55
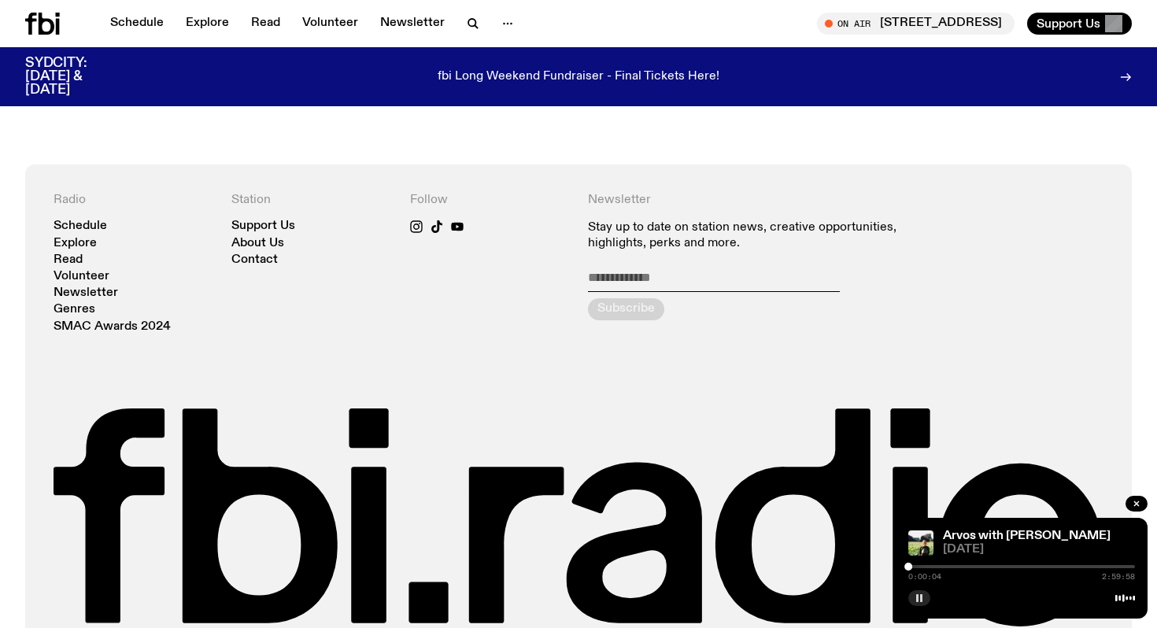
scroll to position [2714, 0]
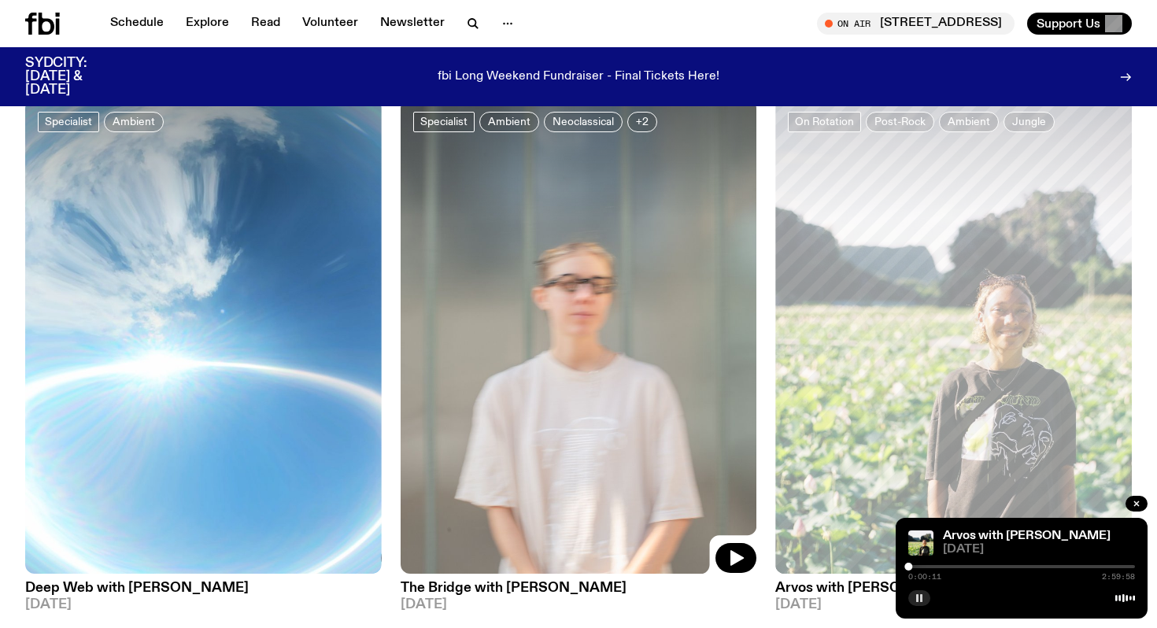
scroll to position [1243, 0]
click at [640, 126] on span "+2" at bounding box center [642, 122] width 13 height 12
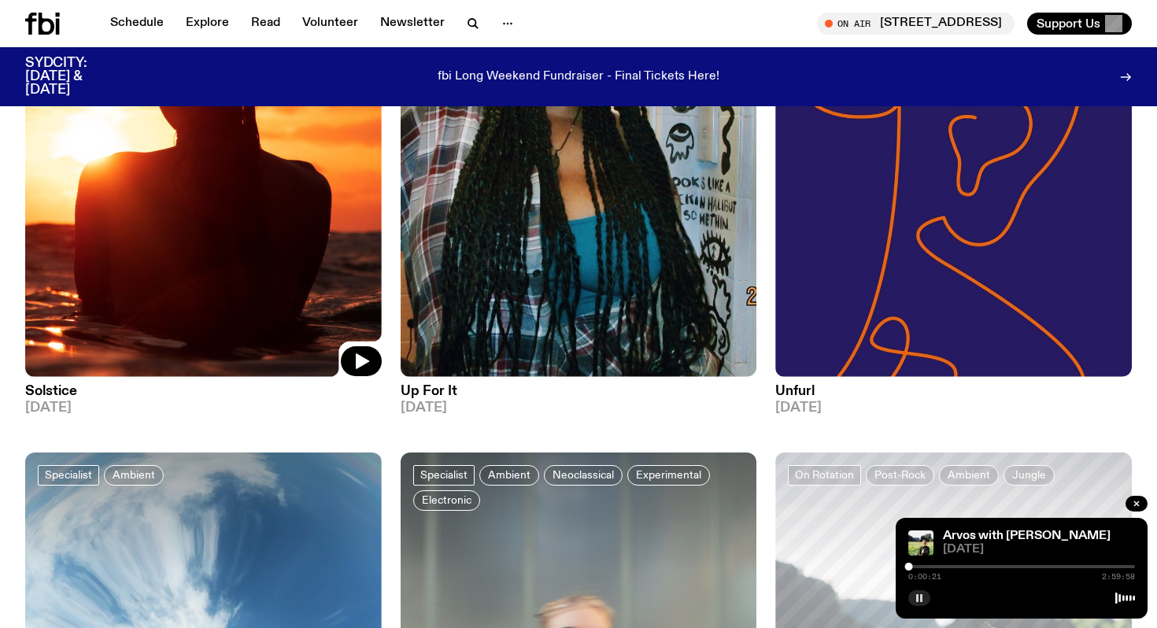
scroll to position [892, 0]
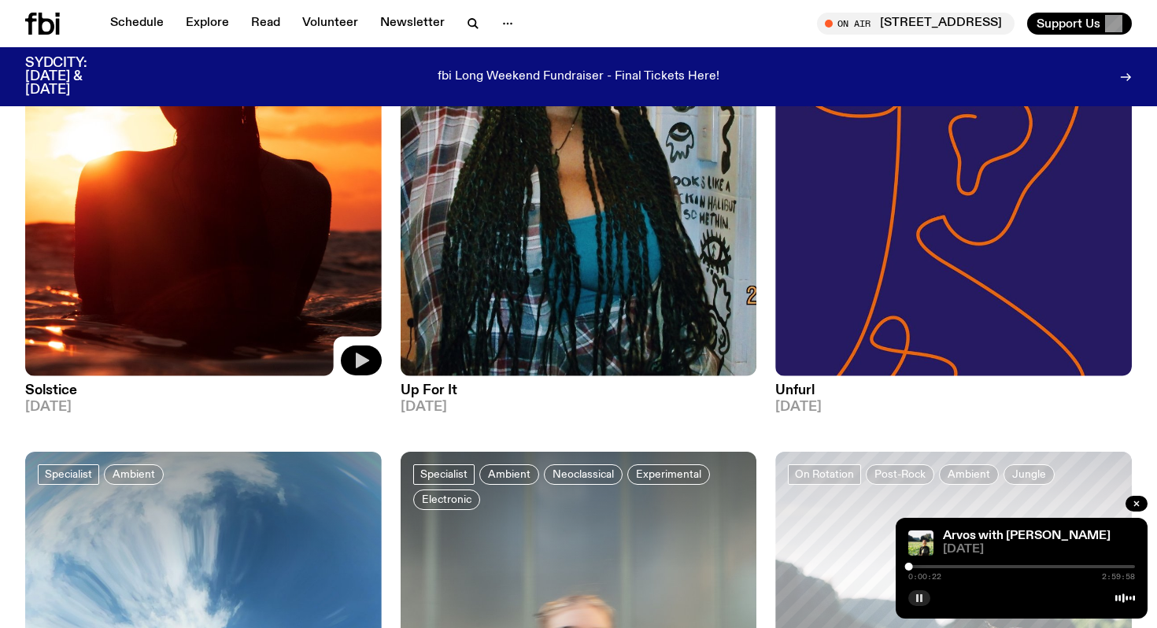
click at [352, 359] on icon "button" at bounding box center [361, 360] width 19 height 19
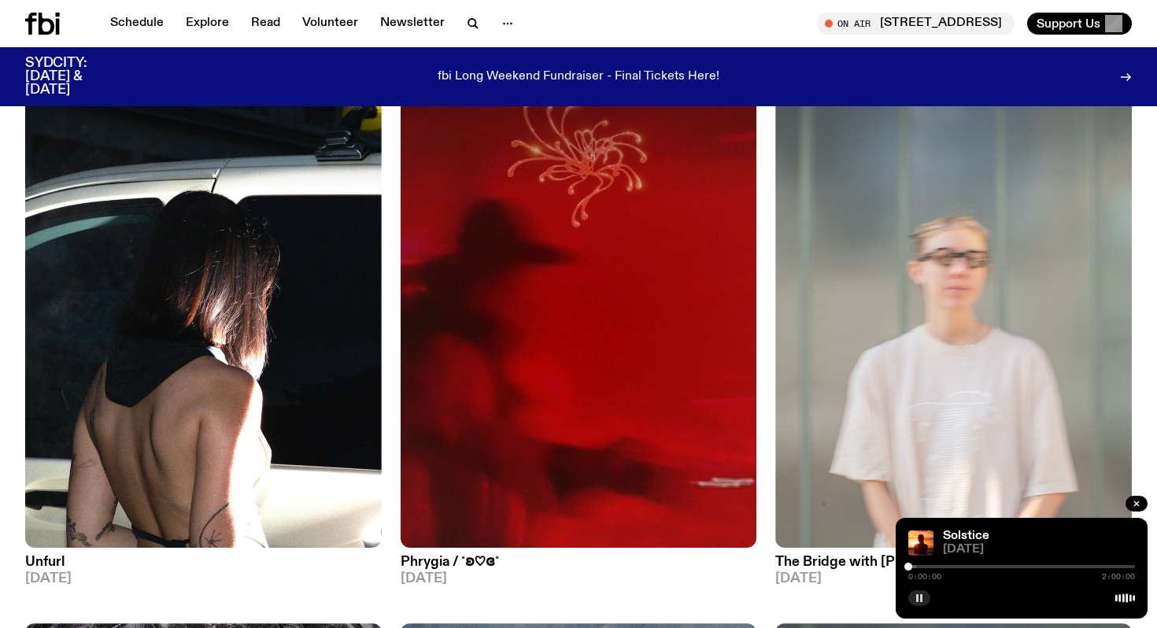
scroll to position [1812, 0]
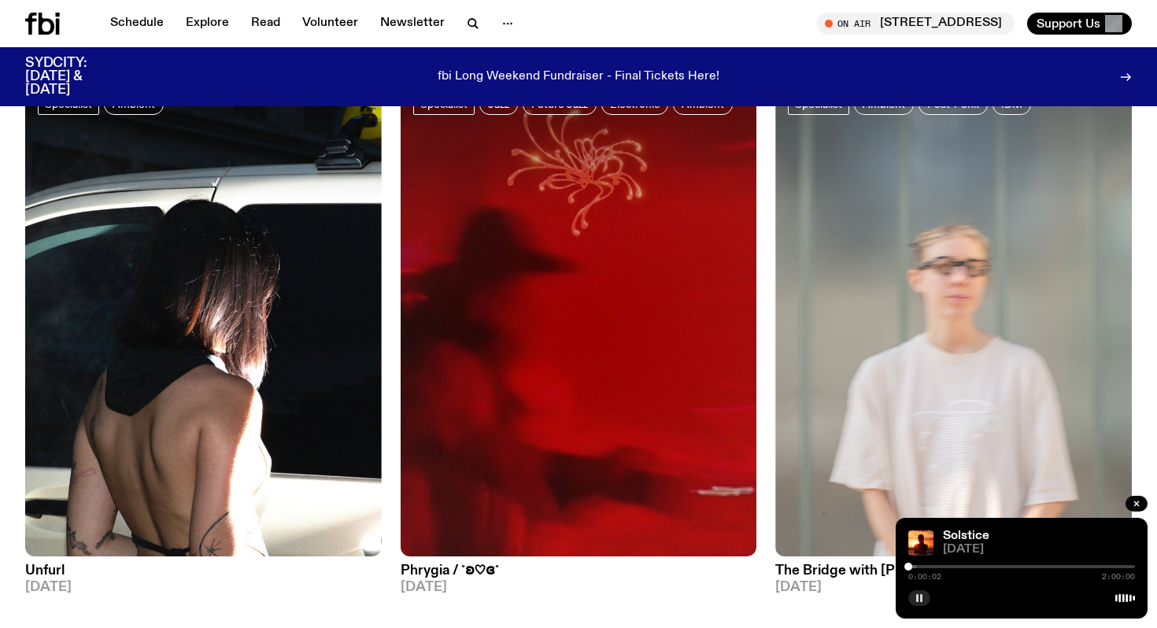
drag, startPoint x: 914, startPoint y: 566, endPoint x: 936, endPoint y: 566, distance: 22.0
click at [936, 566] on div at bounding box center [1021, 566] width 227 height 3
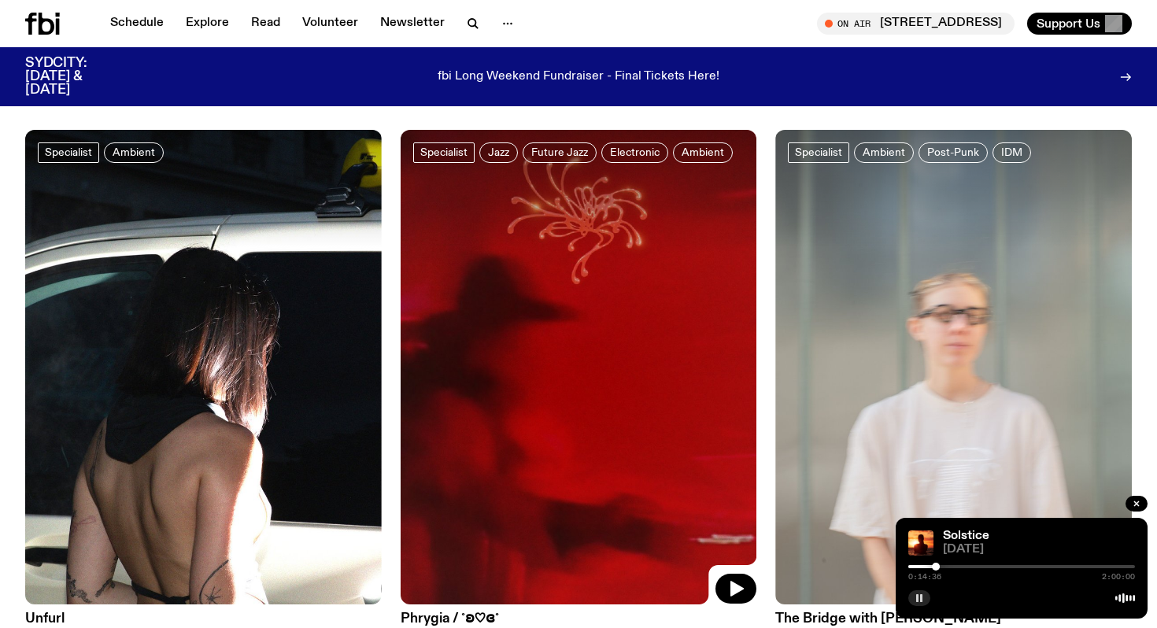
scroll to position [1859, 0]
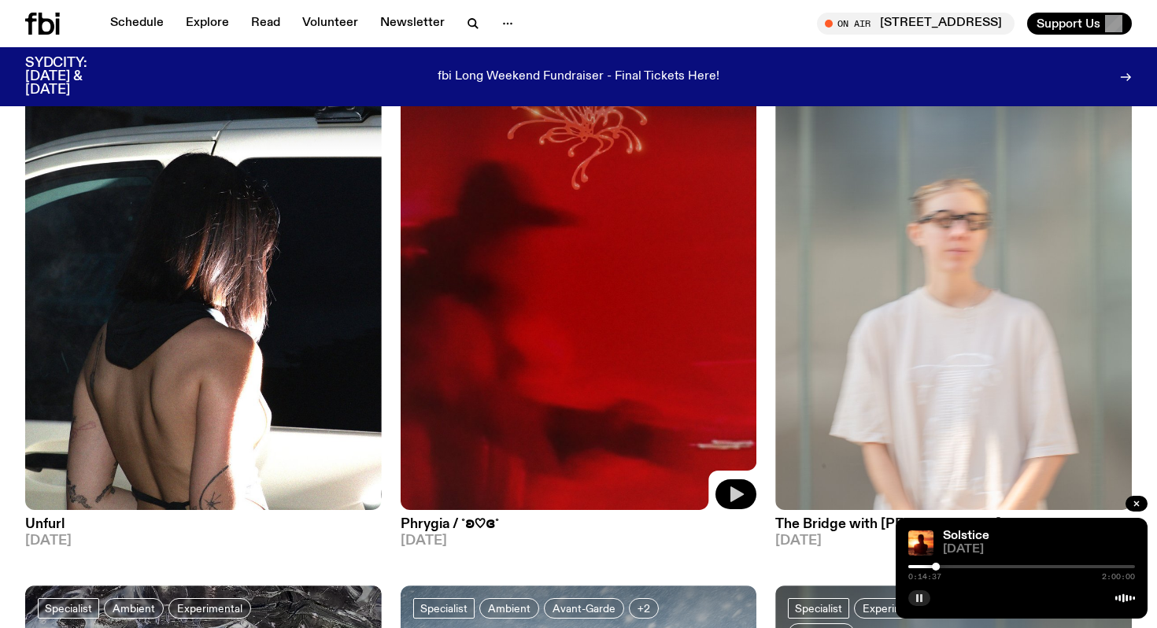
click at [737, 493] on icon "button" at bounding box center [736, 494] width 13 height 16
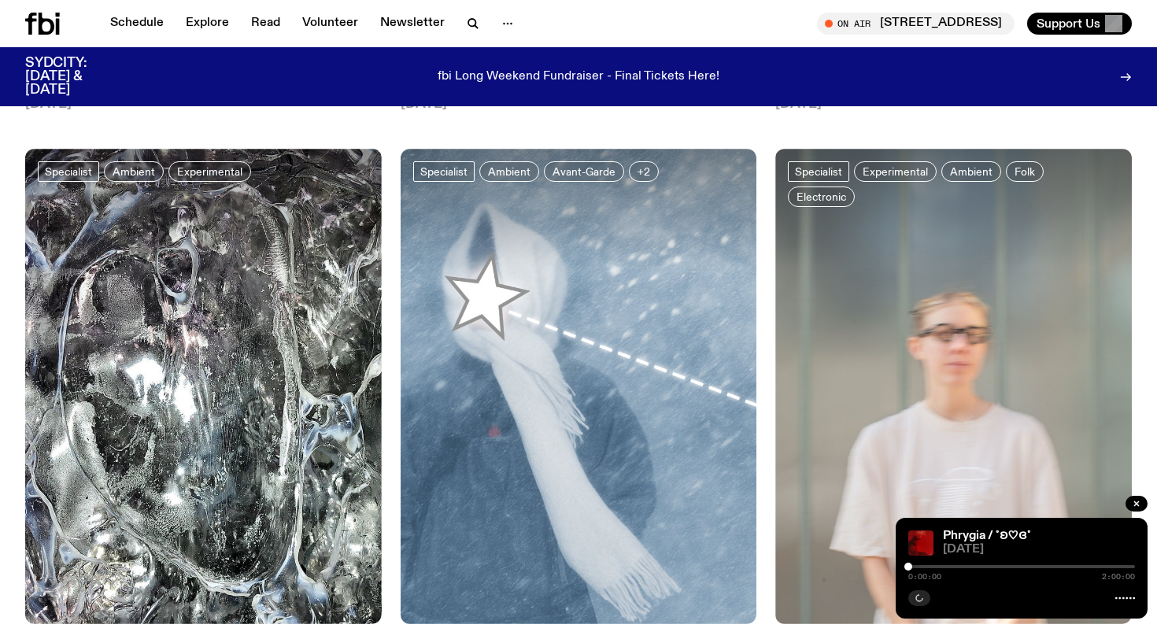
scroll to position [2293, 0]
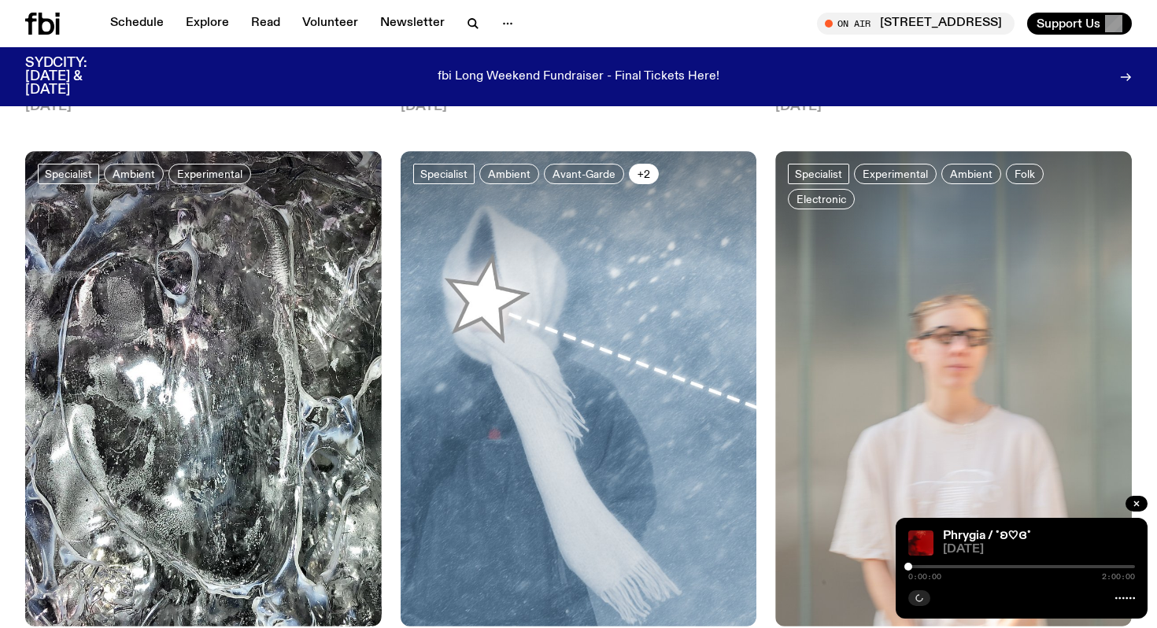
click at [641, 174] on span "+2" at bounding box center [643, 174] width 13 height 12
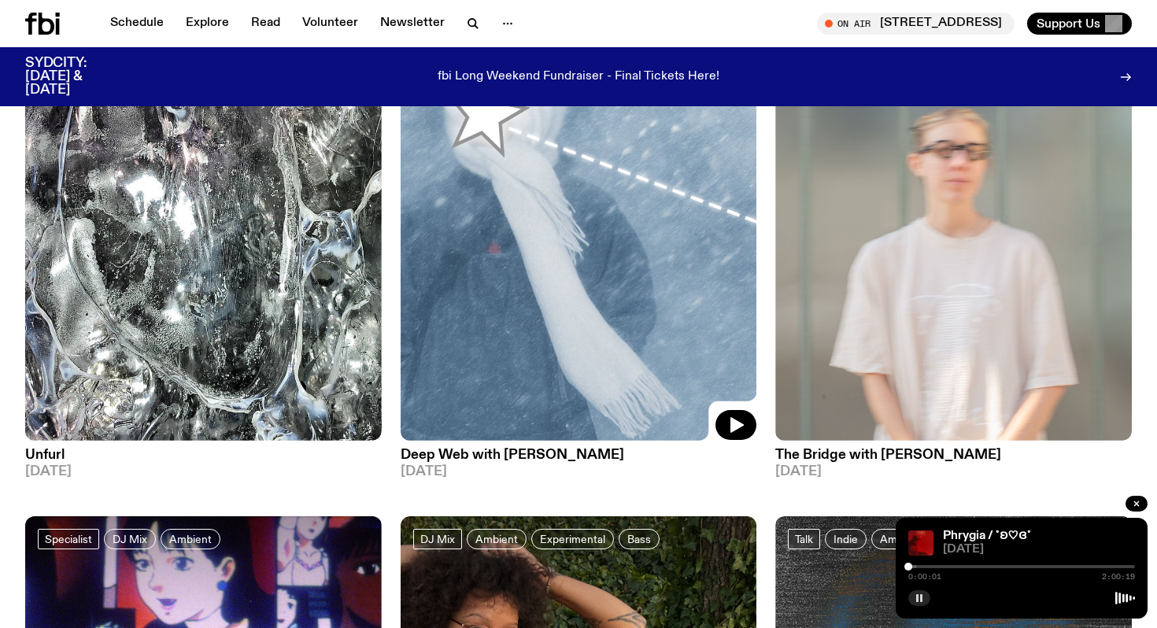
scroll to position [2487, 0]
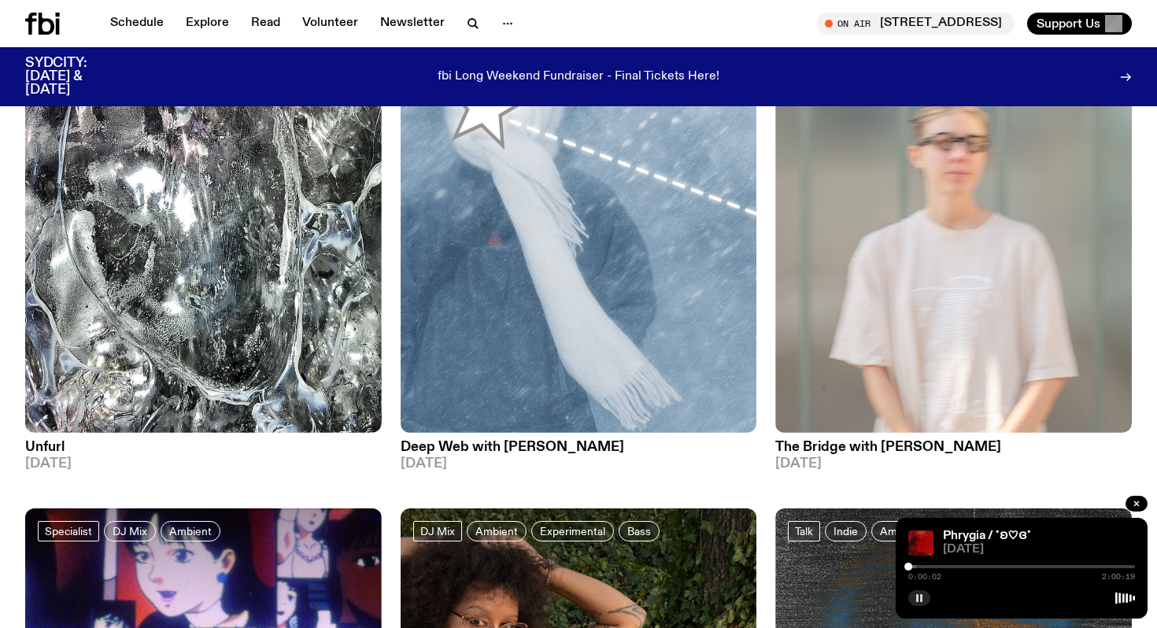
click at [951, 571] on div "0:00:02 2:00:19" at bounding box center [1021, 571] width 227 height 19
click at [949, 565] on div at bounding box center [1021, 566] width 227 height 3
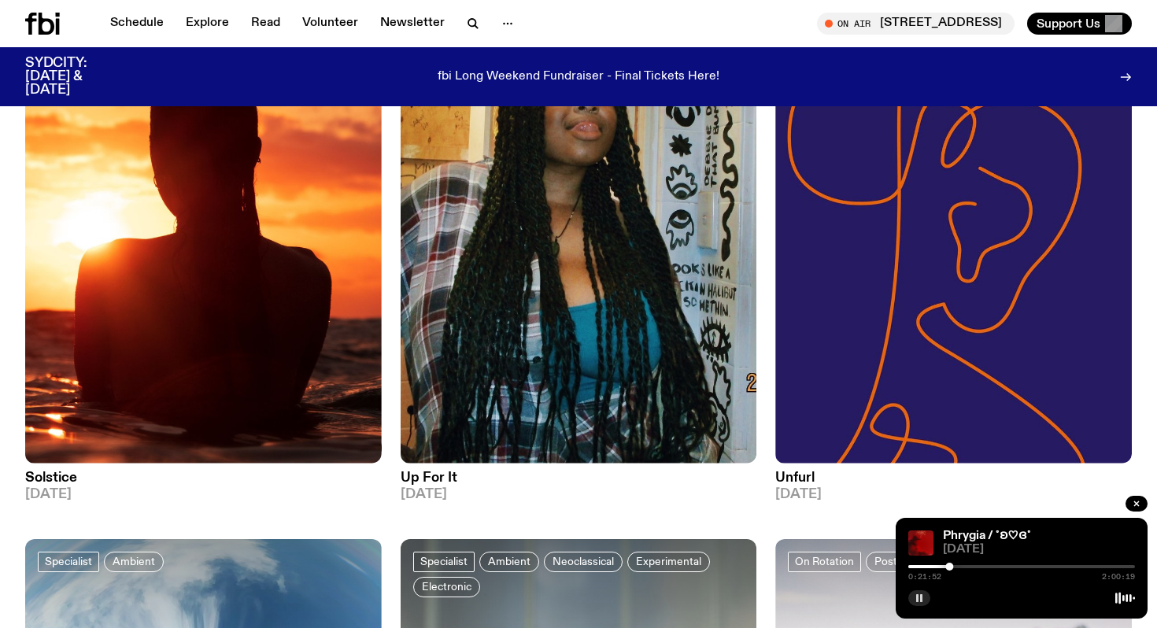
scroll to position [0, 0]
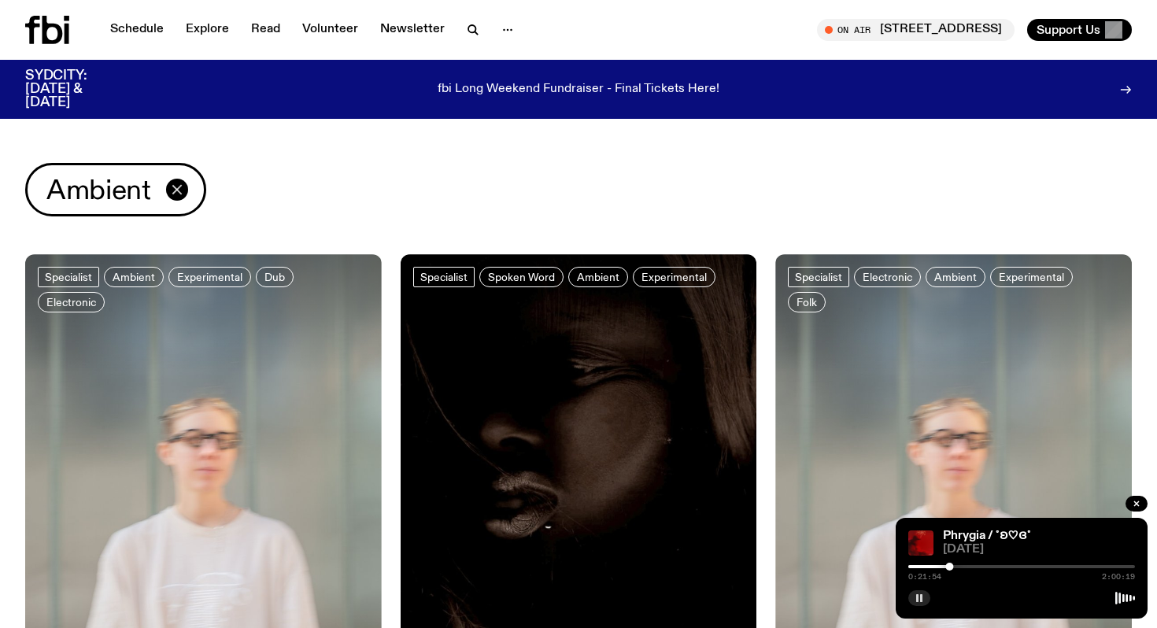
click at [175, 190] on icon "button" at bounding box center [177, 189] width 19 height 19
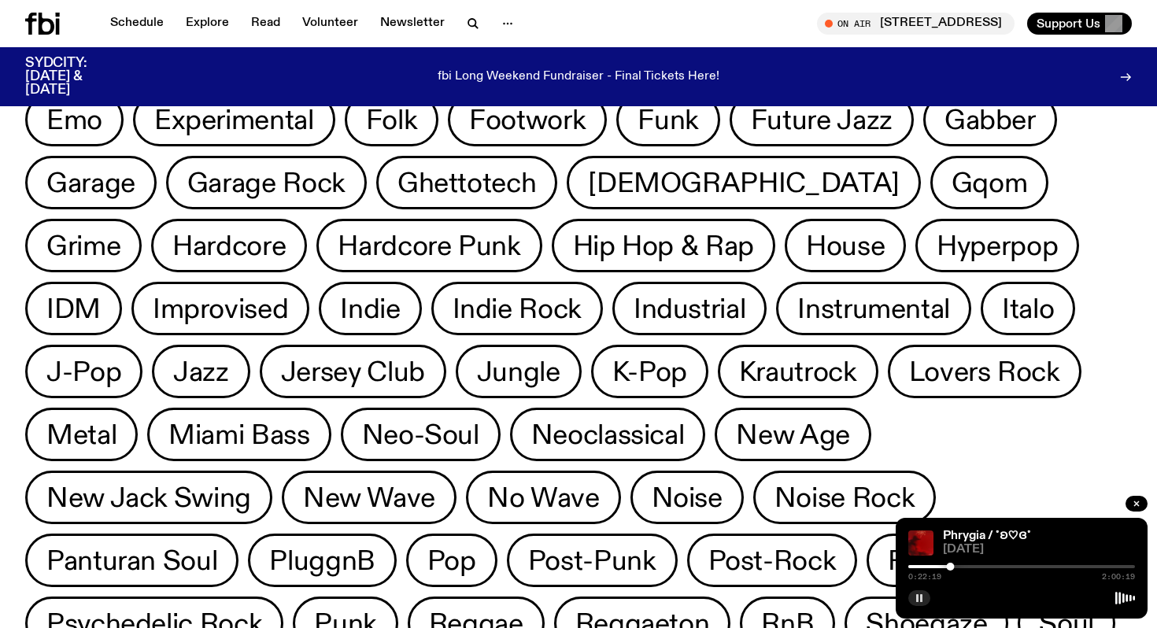
scroll to position [437, 0]
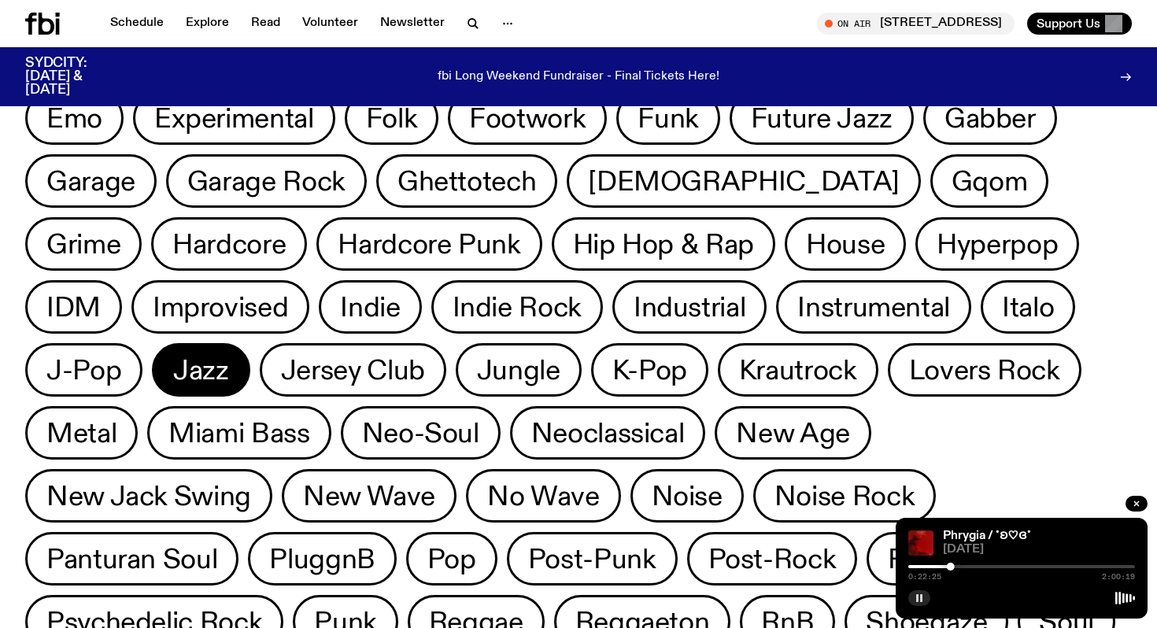
click at [229, 355] on span "Jazz" at bounding box center [201, 370] width 56 height 31
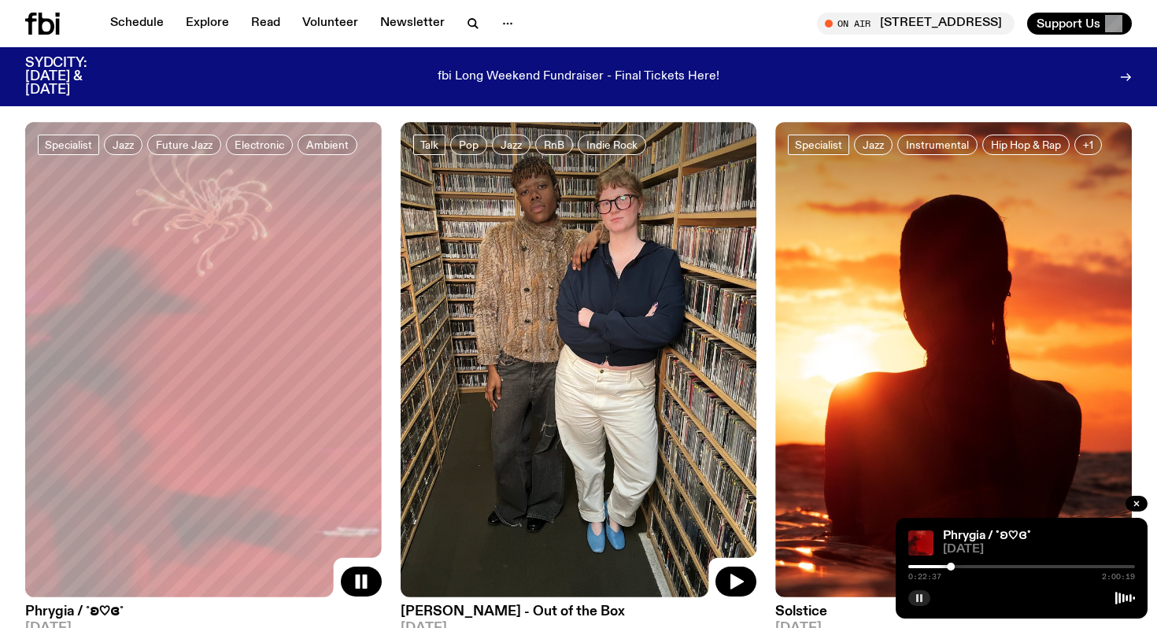
scroll to position [667, 0]
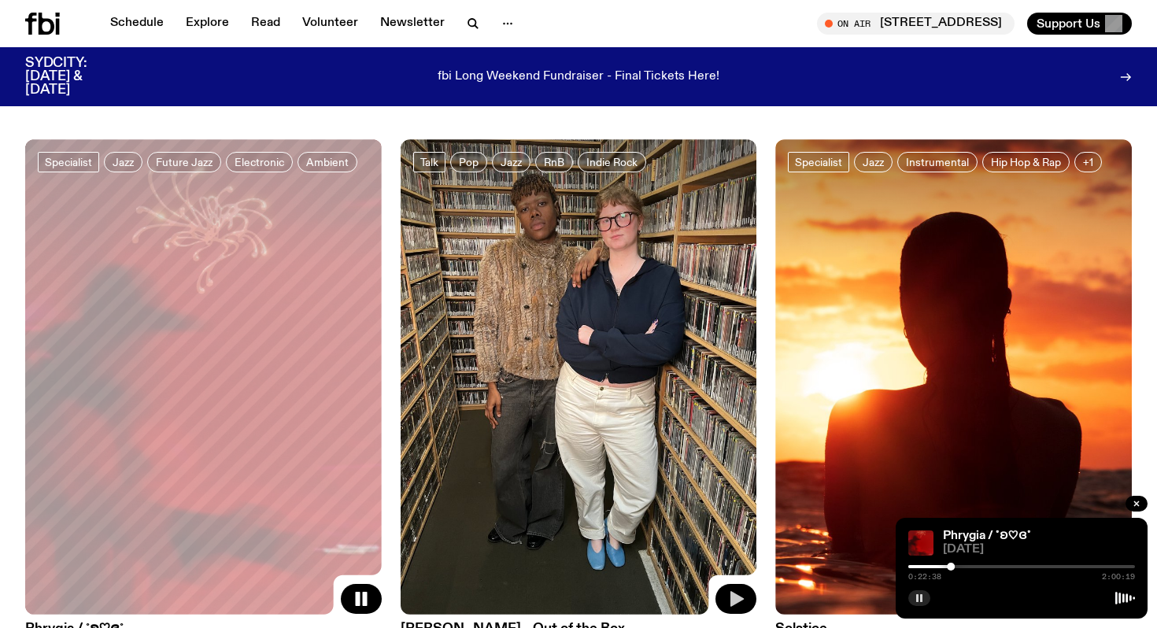
click at [738, 593] on icon "button" at bounding box center [735, 598] width 19 height 19
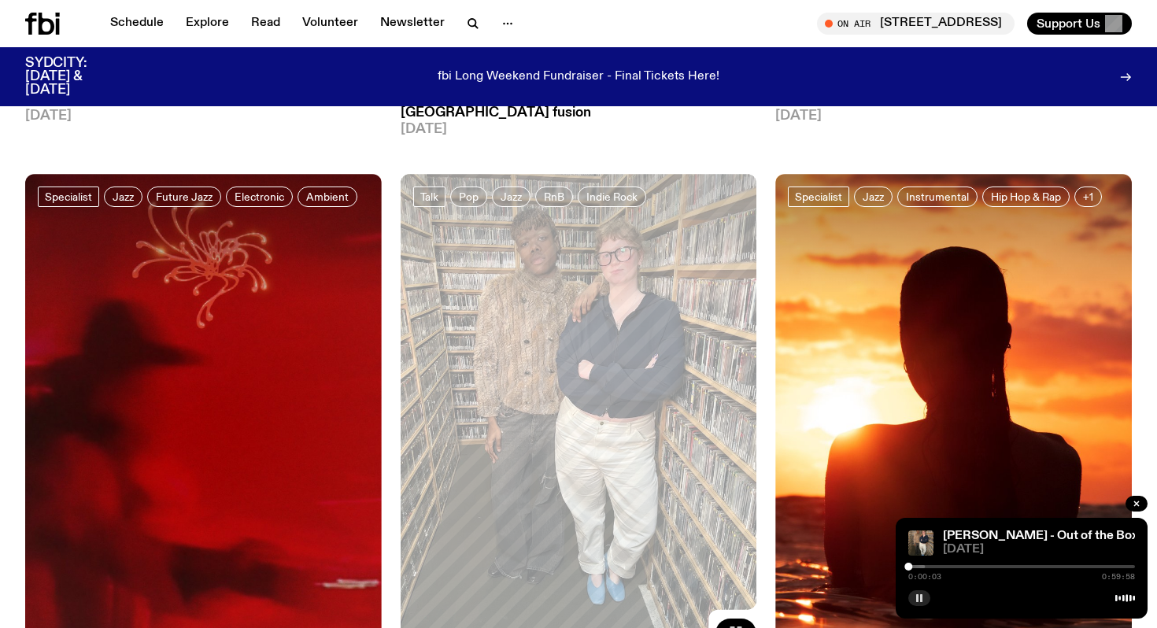
scroll to position [618, 0]
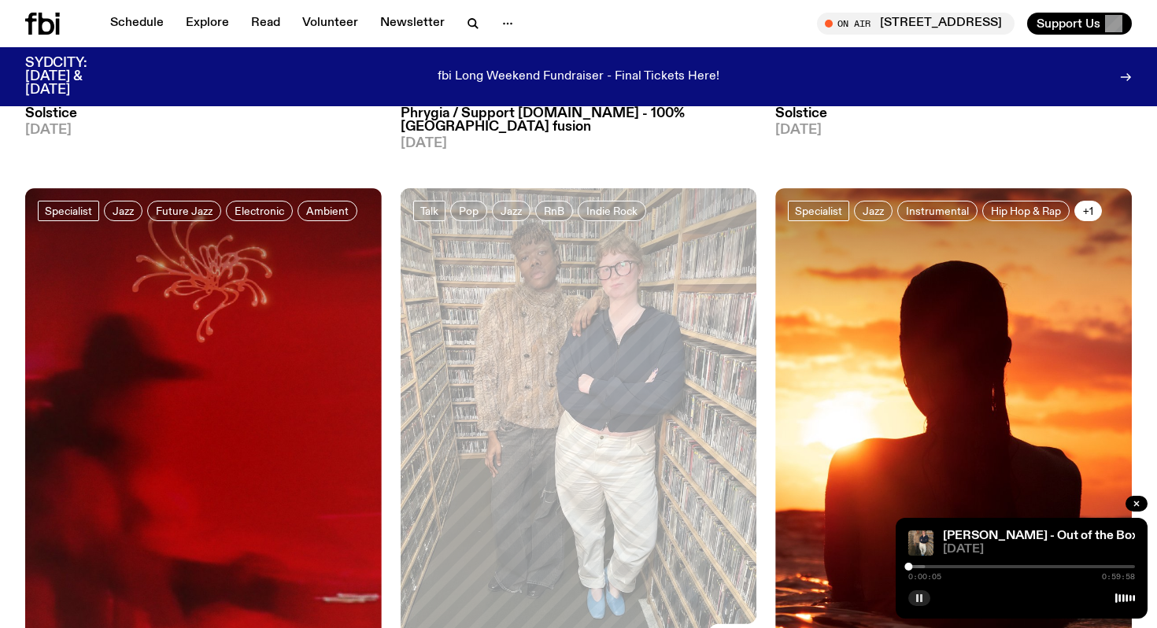
click at [1085, 205] on span "+1" at bounding box center [1088, 211] width 10 height 12
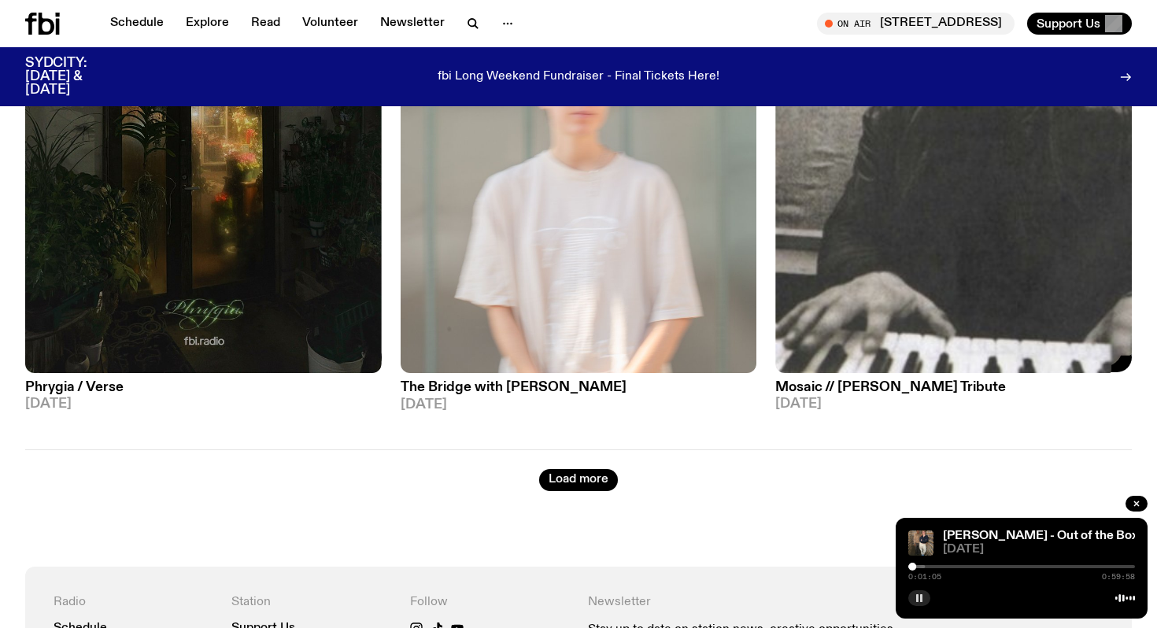
scroll to position [4363, 0]
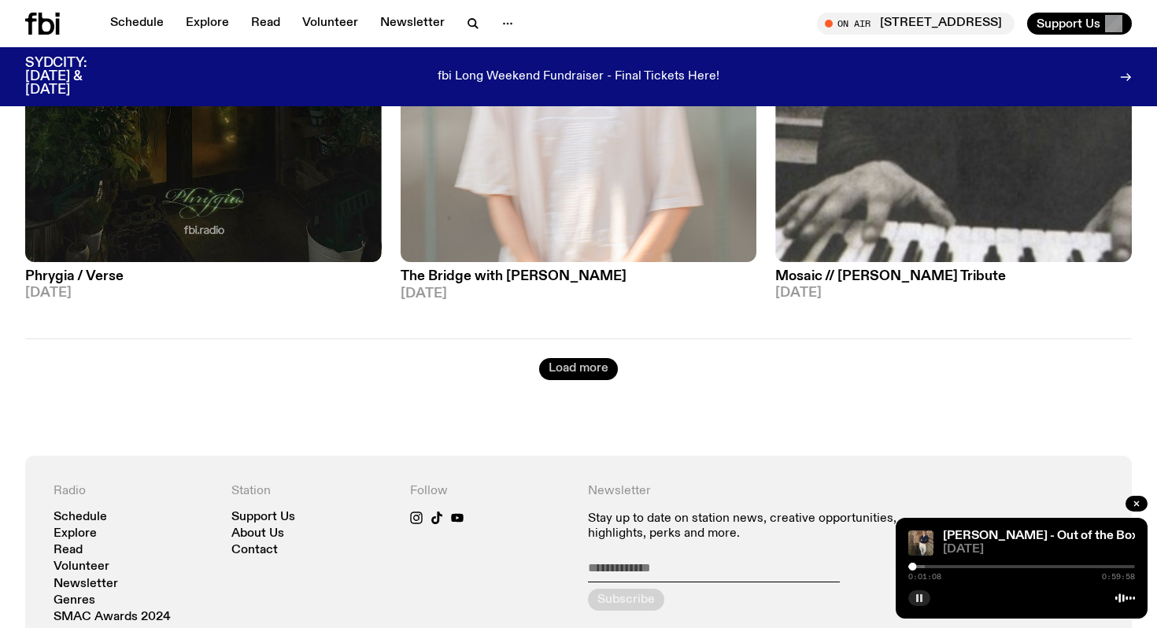
click at [575, 358] on button "Load more" at bounding box center [578, 369] width 79 height 22
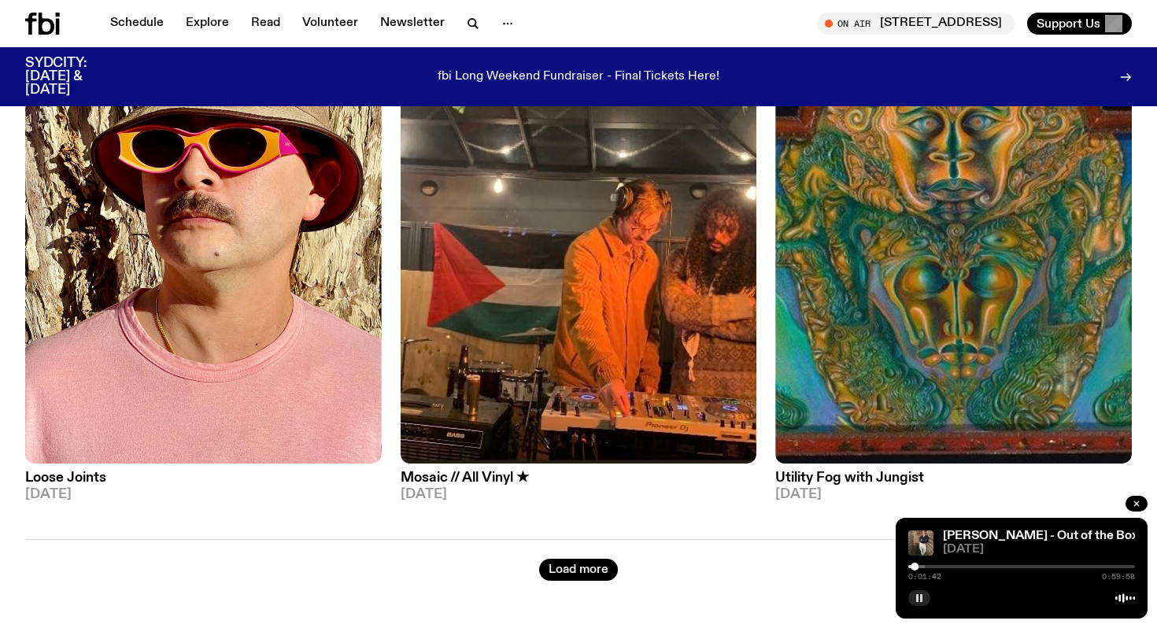
scroll to position [8663, 0]
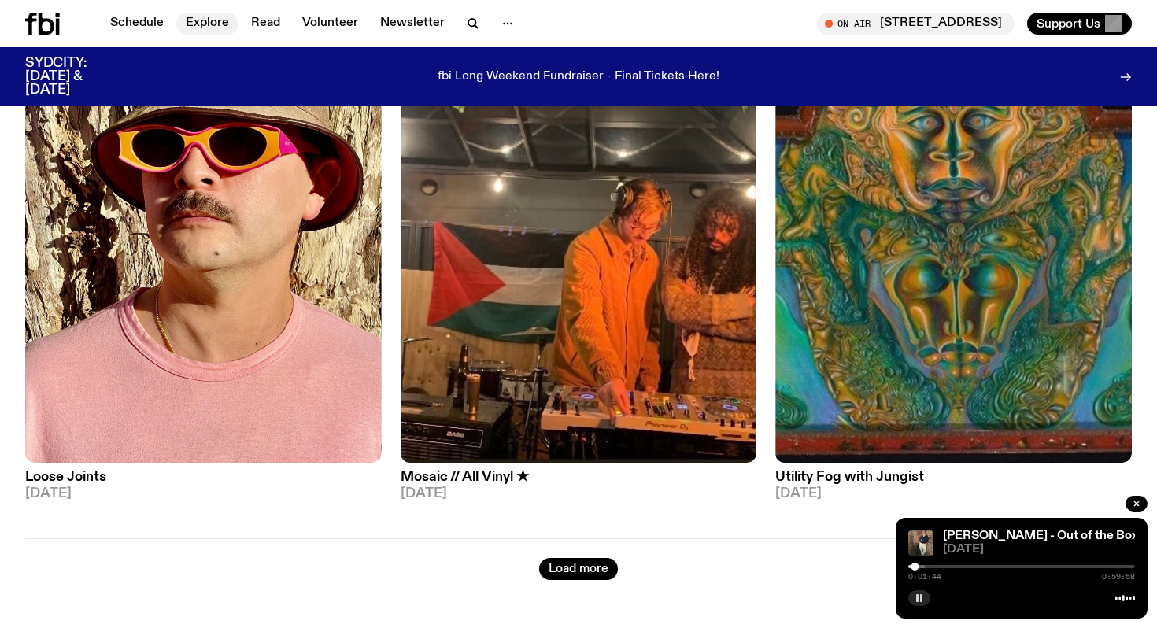
click at [208, 20] on link "Explore" at bounding box center [207, 24] width 62 height 22
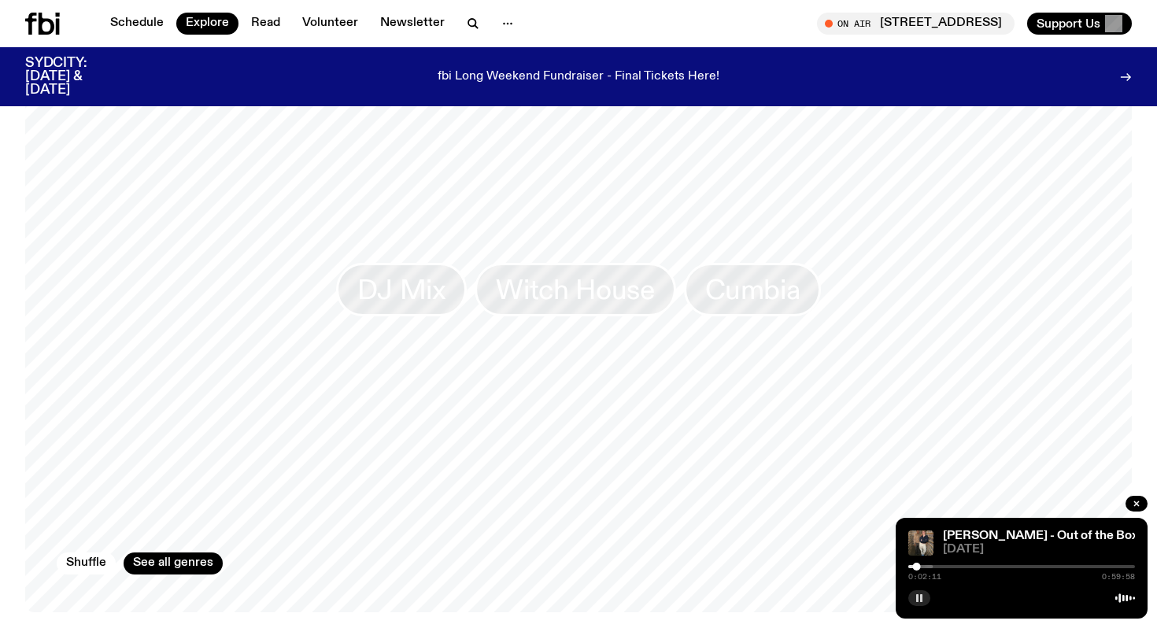
scroll to position [2444, 0]
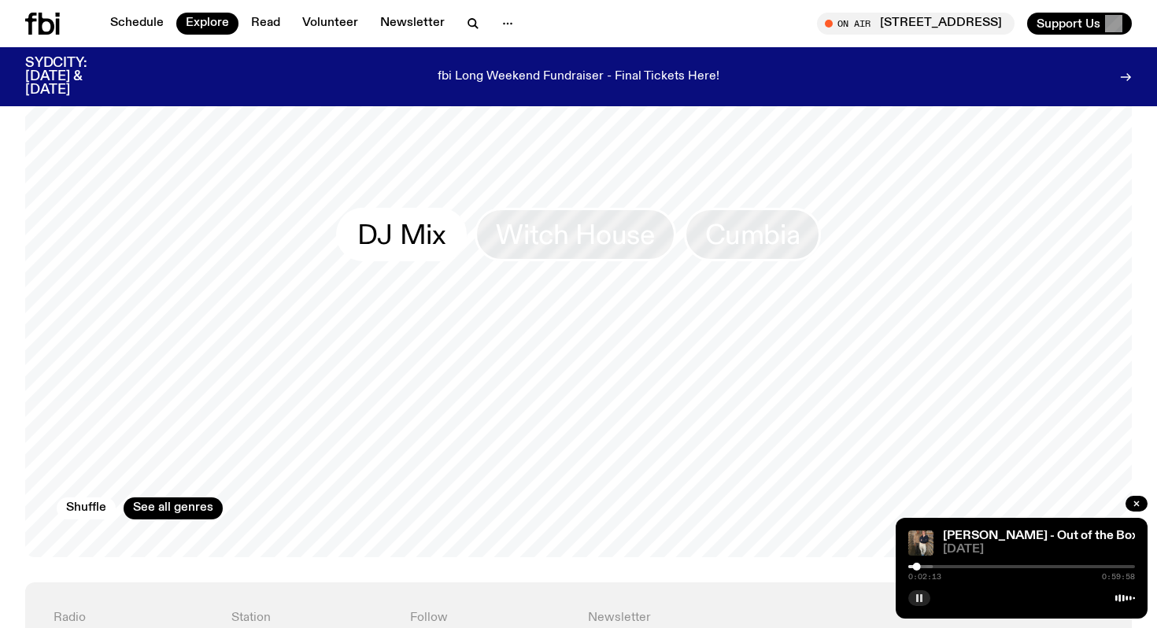
click at [368, 220] on span "DJ Mix" at bounding box center [401, 235] width 89 height 31
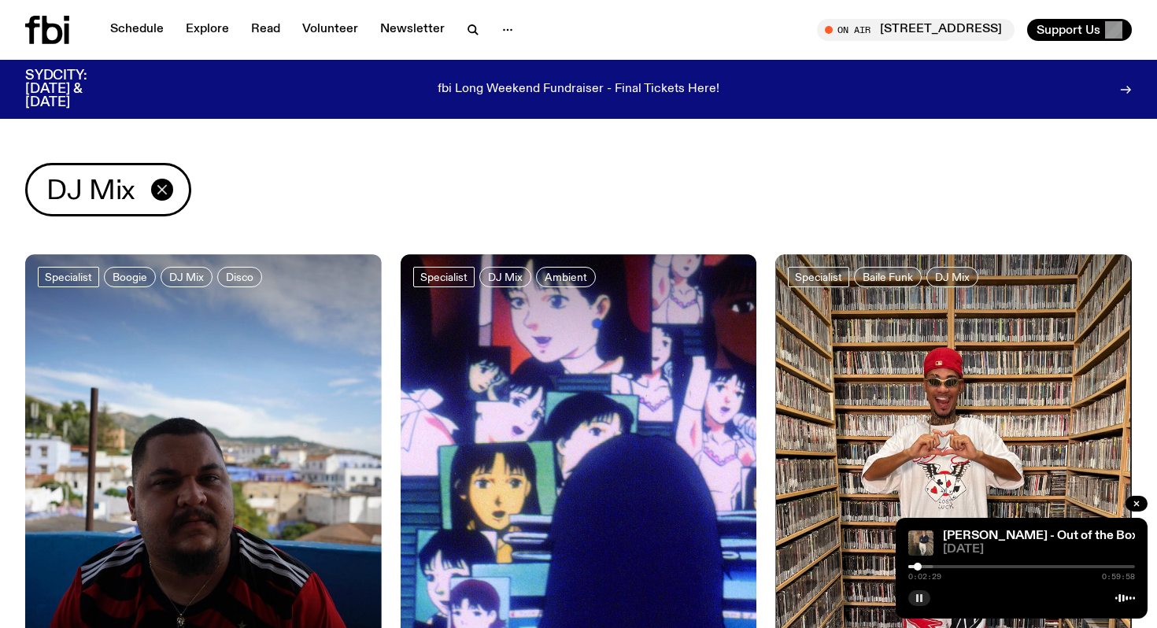
click at [161, 190] on icon "button" at bounding box center [161, 189] width 9 height 9
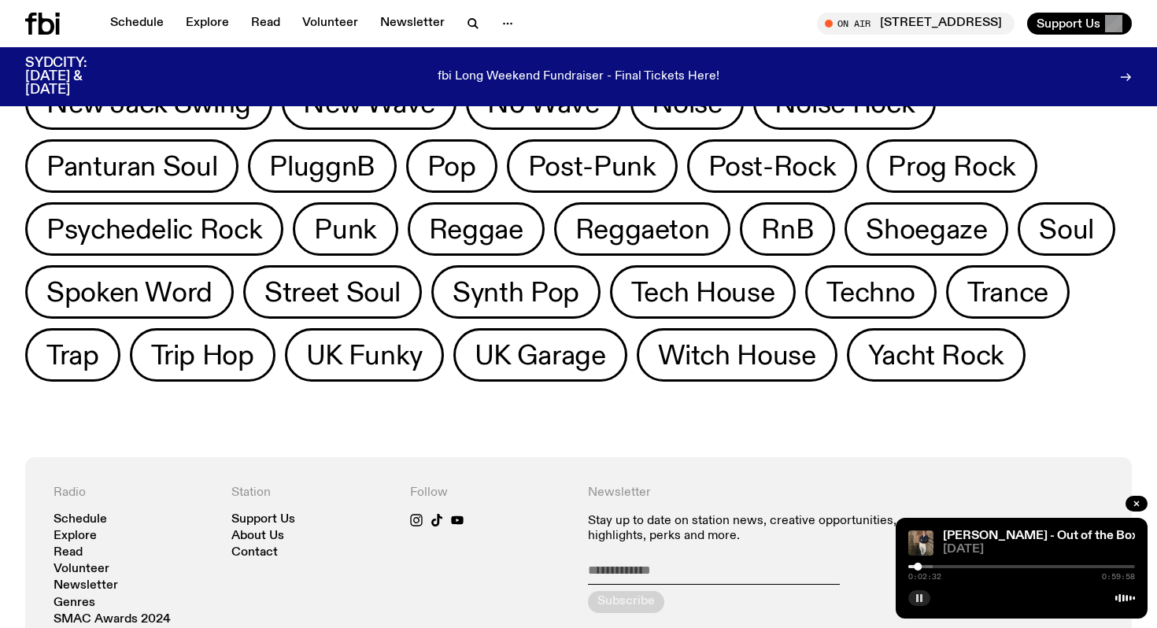
scroll to position [835, 0]
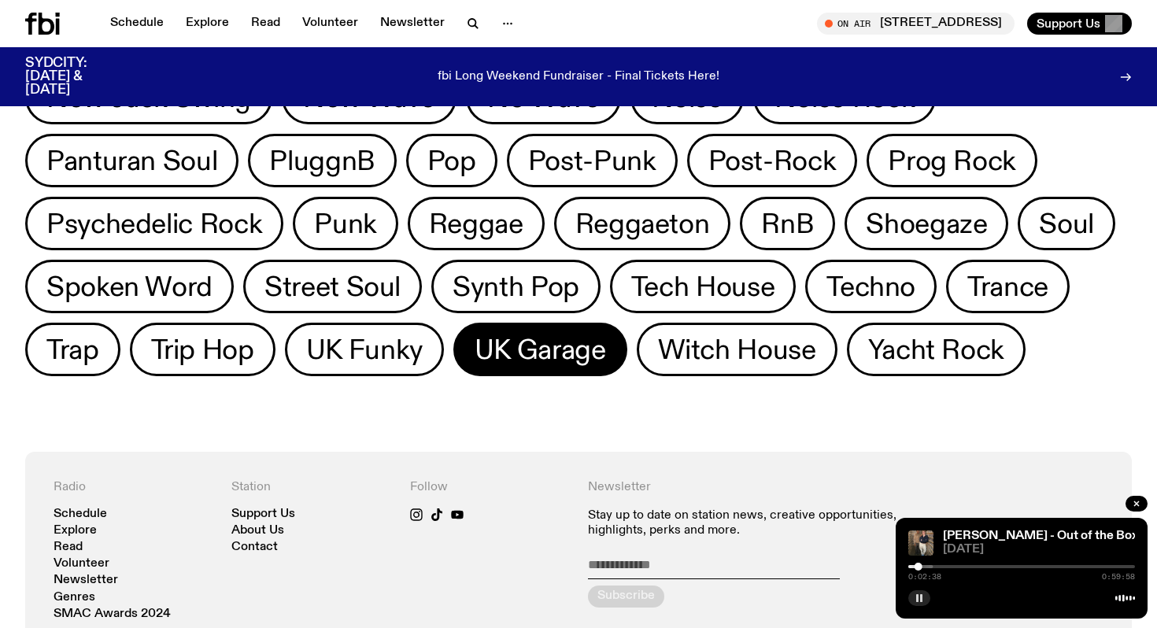
click at [475, 349] on span "UK Garage" at bounding box center [540, 349] width 131 height 31
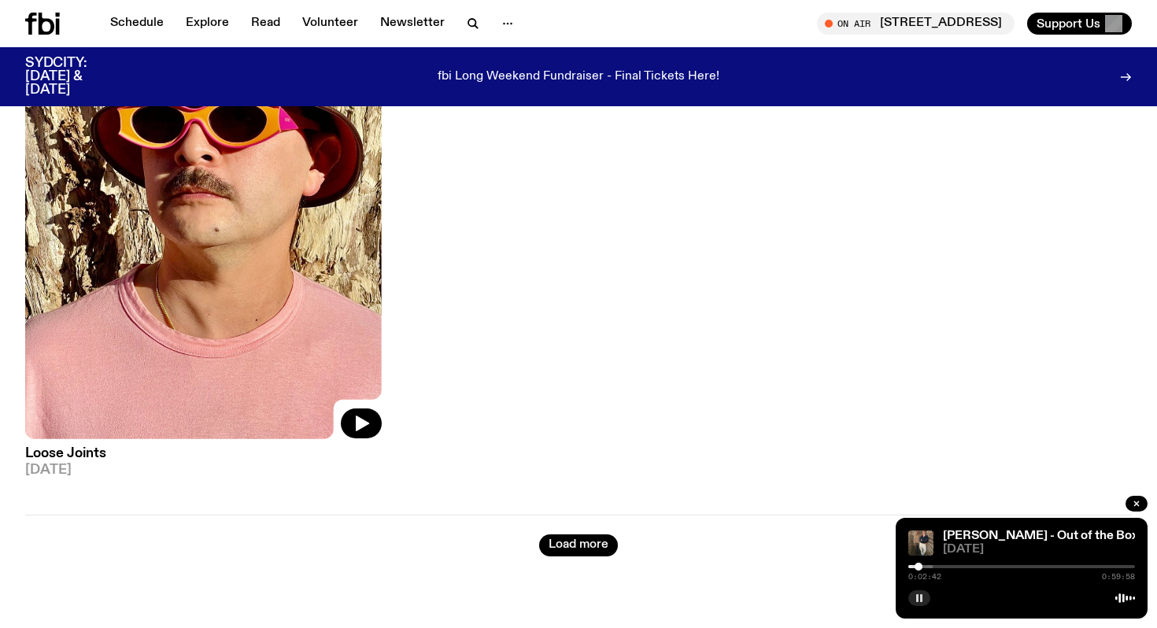
scroll to position [283, 0]
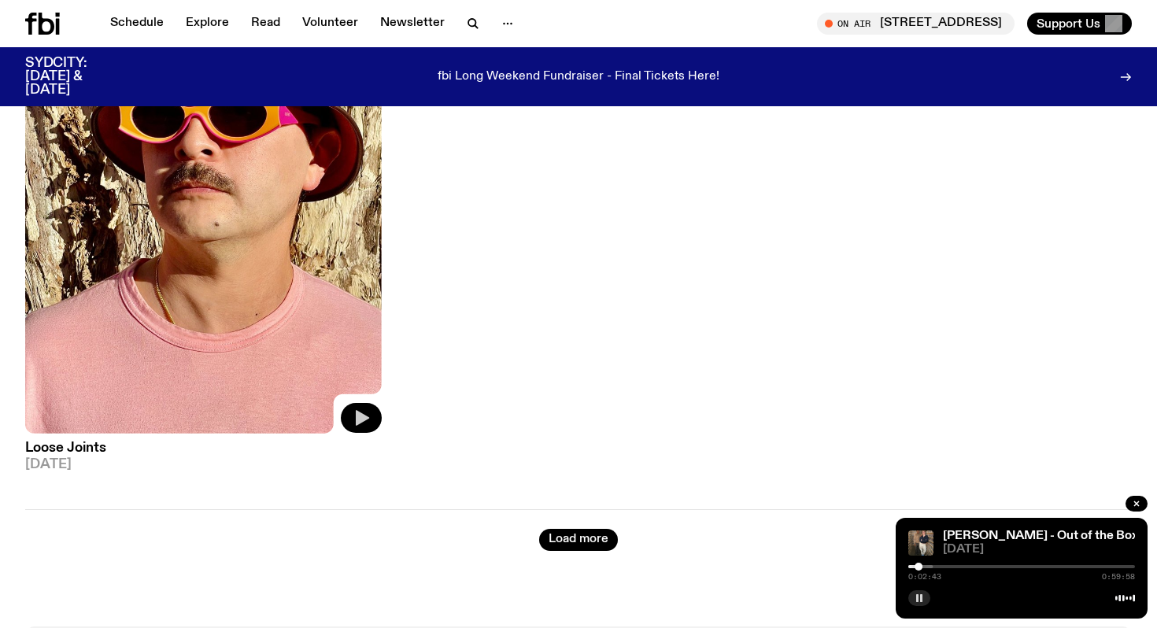
click at [357, 429] on button "button" at bounding box center [361, 418] width 41 height 30
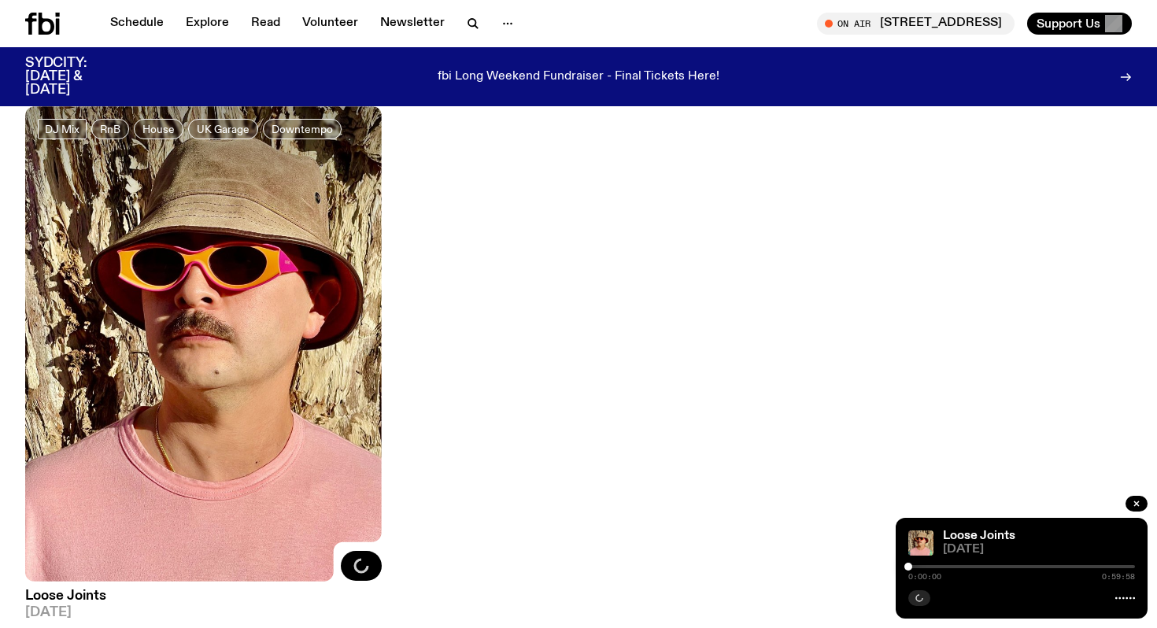
scroll to position [127, 0]
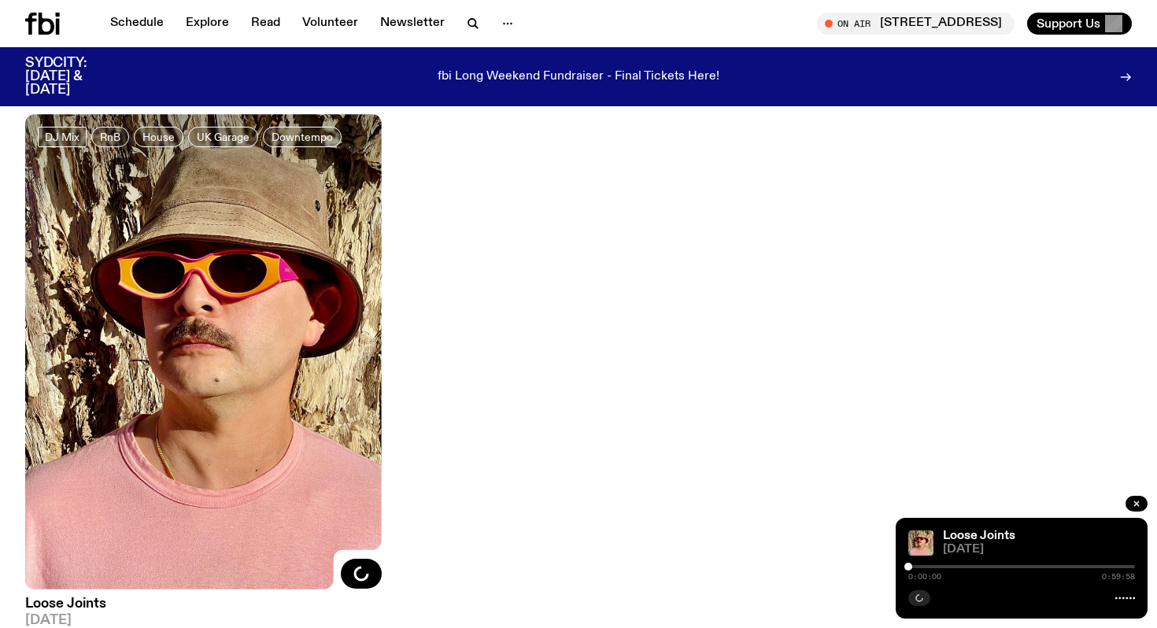
click at [72, 600] on h3 "Loose Joints" at bounding box center [203, 603] width 357 height 13
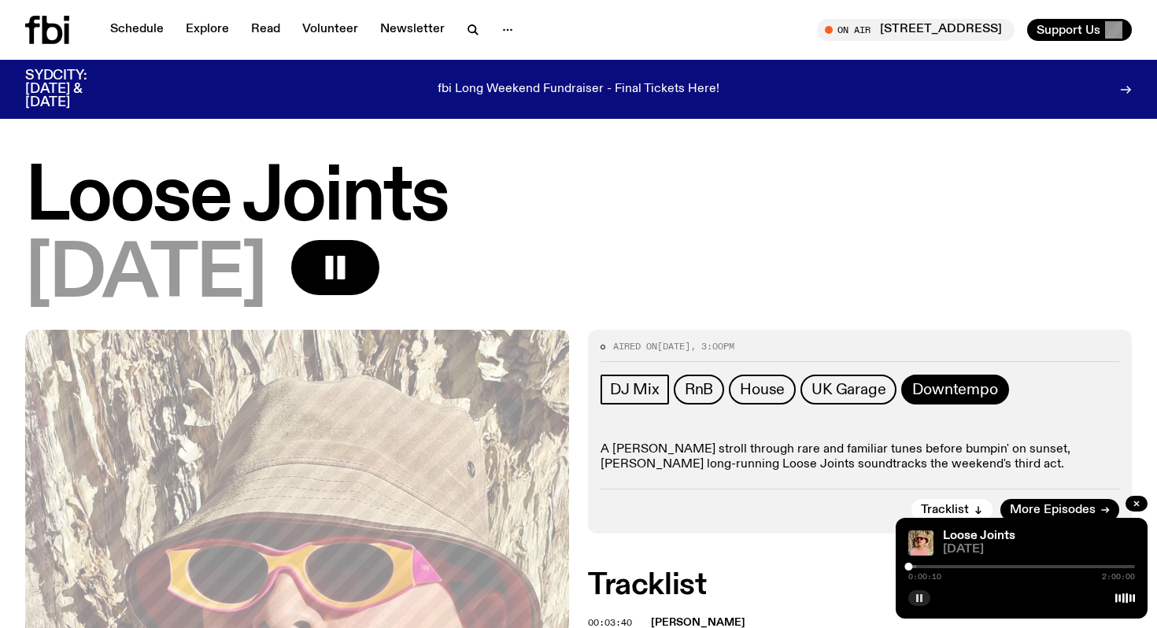
click at [939, 397] on span "Downtempo" at bounding box center [954, 389] width 85 height 17
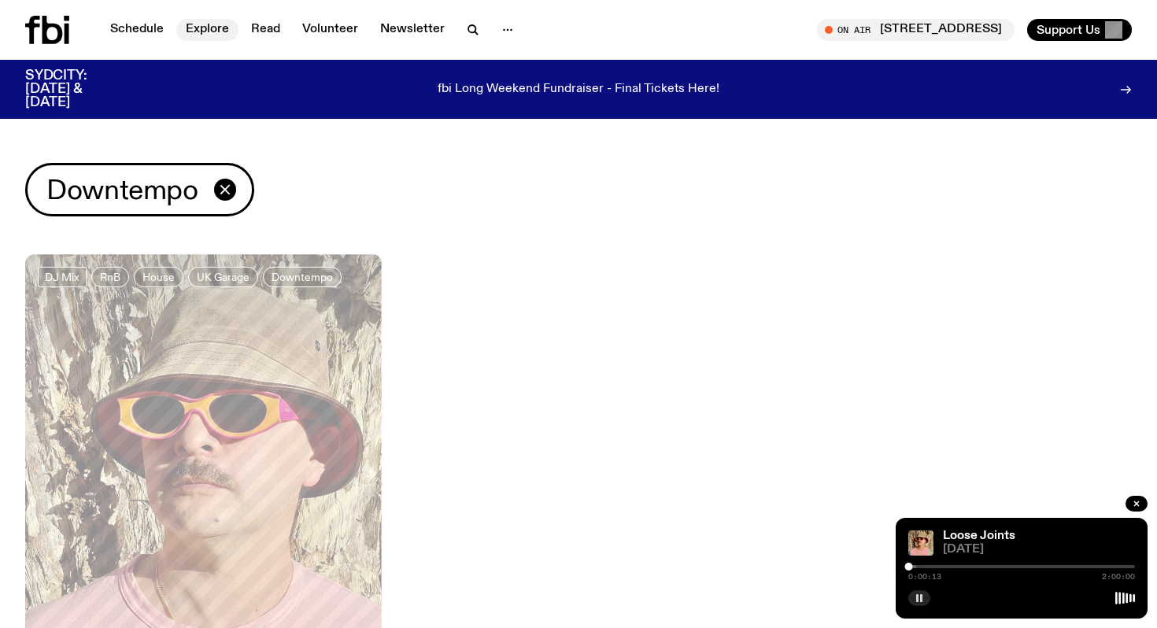
click at [198, 30] on link "Explore" at bounding box center [207, 30] width 62 height 22
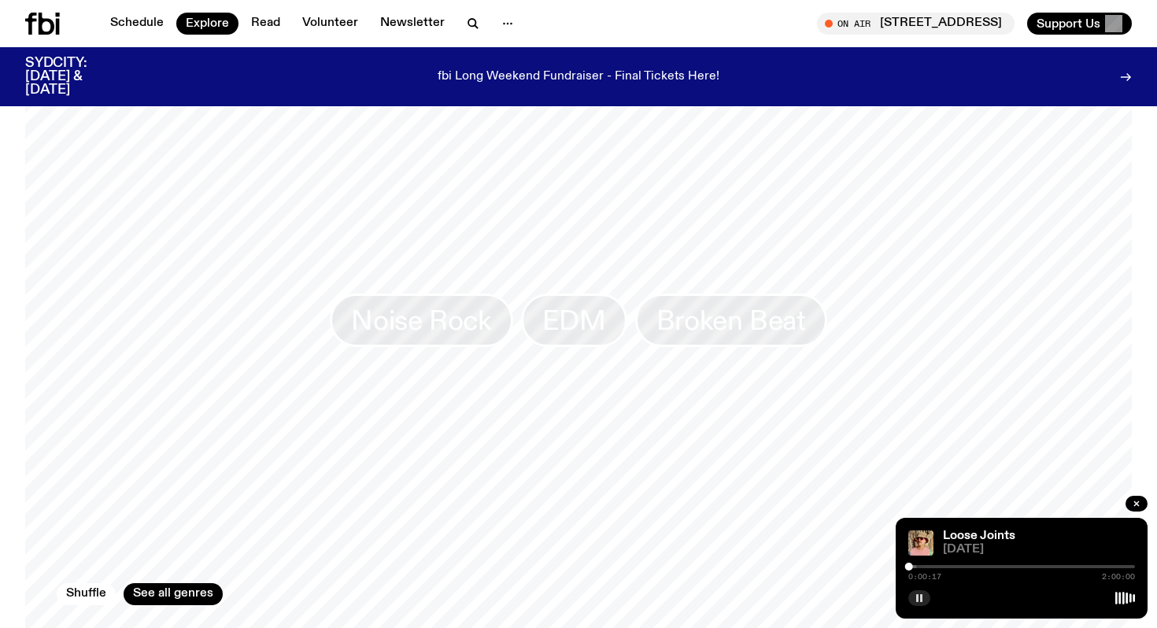
scroll to position [2362, 0]
click at [187, 580] on link "See all genres" at bounding box center [173, 590] width 99 height 22
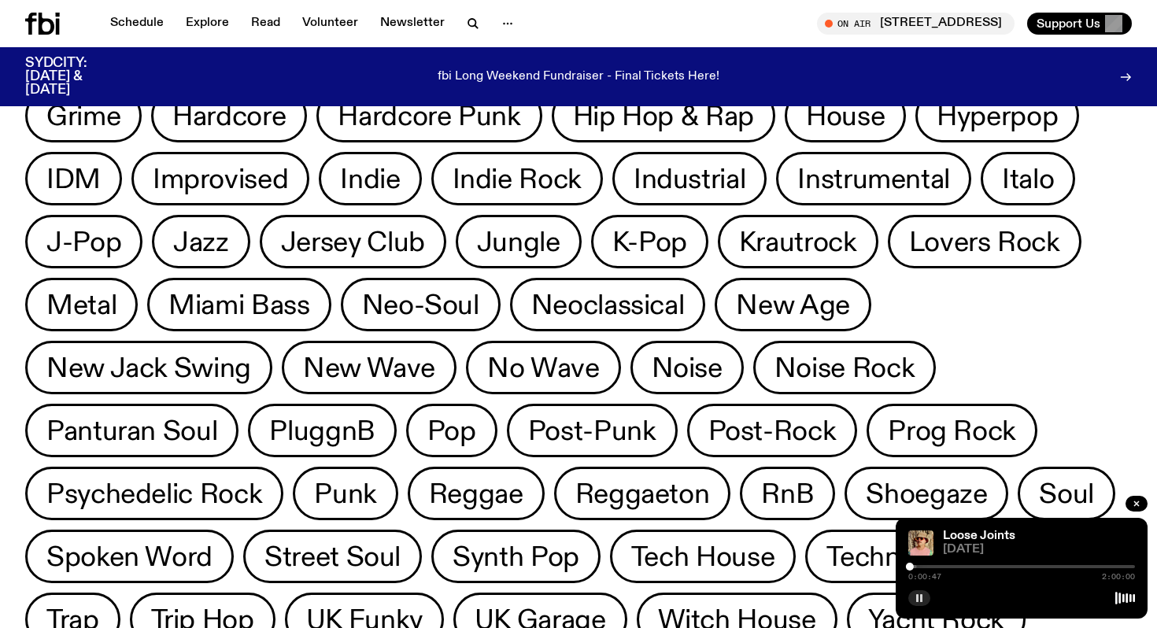
scroll to position [559, 0]
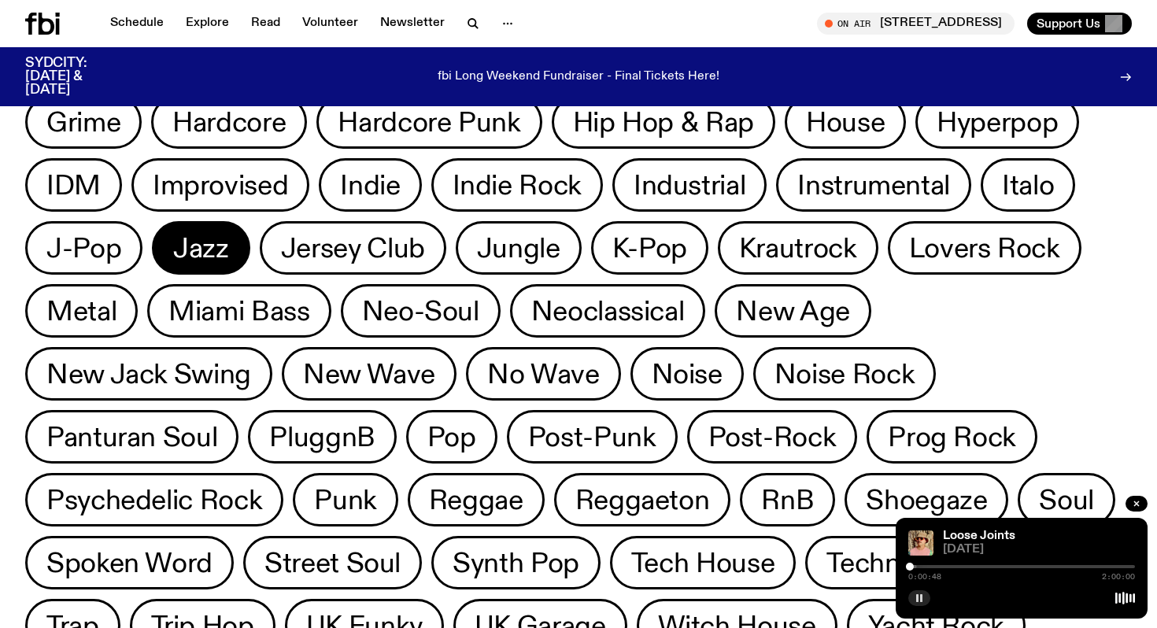
click at [229, 233] on span "Jazz" at bounding box center [201, 248] width 56 height 31
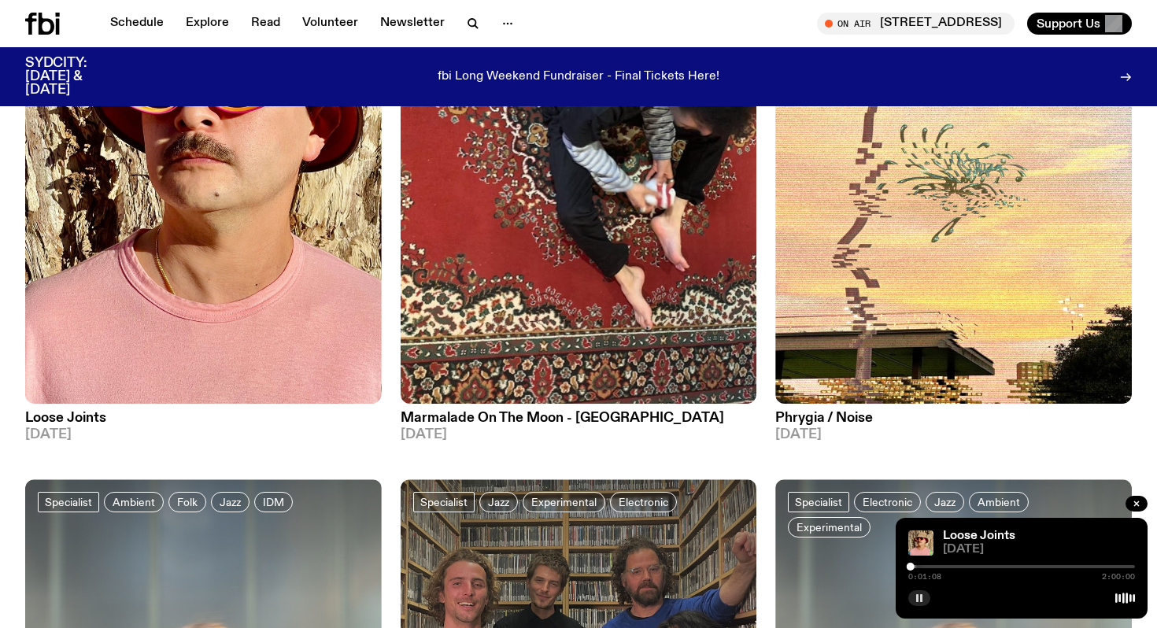
scroll to position [1979, 0]
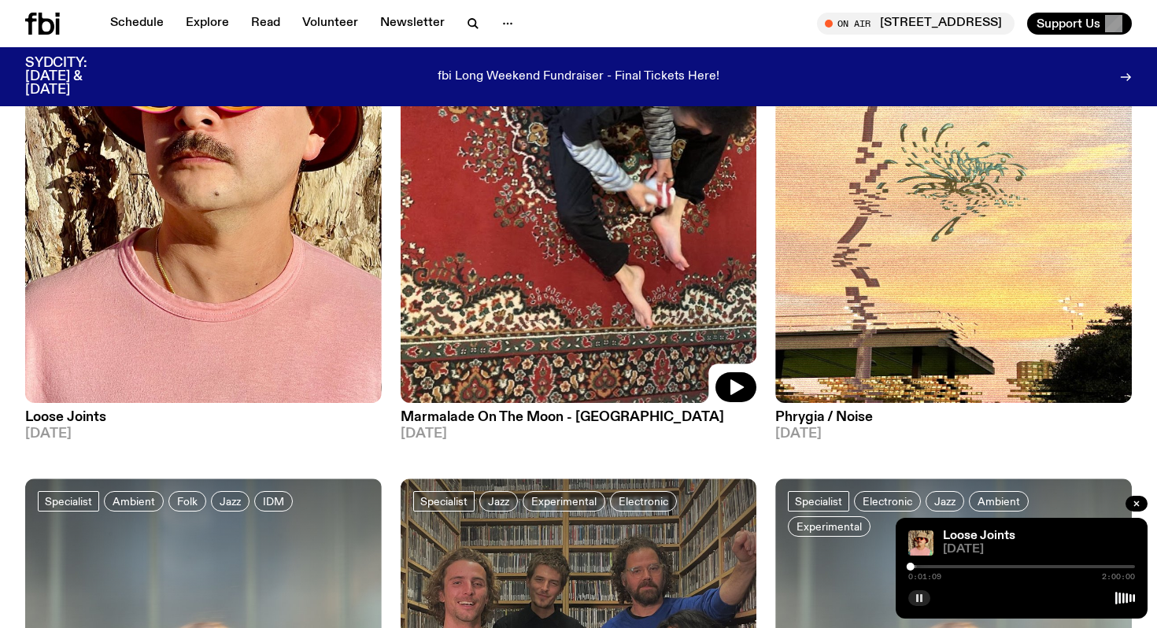
click at [577, 279] on img at bounding box center [579, 165] width 357 height 475
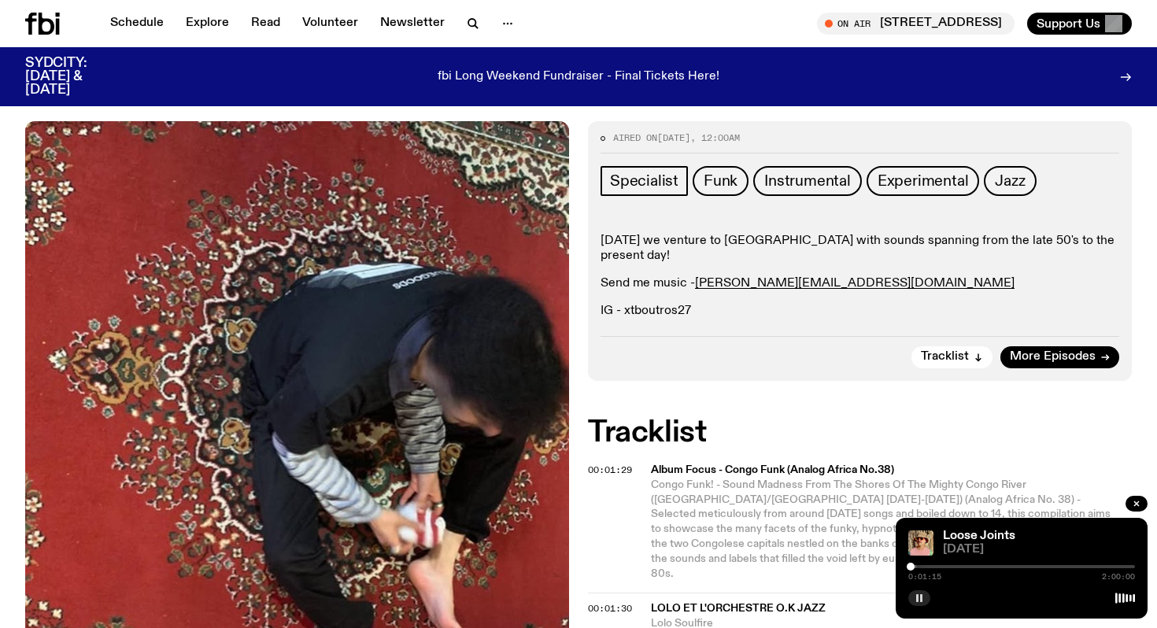
scroll to position [108, 0]
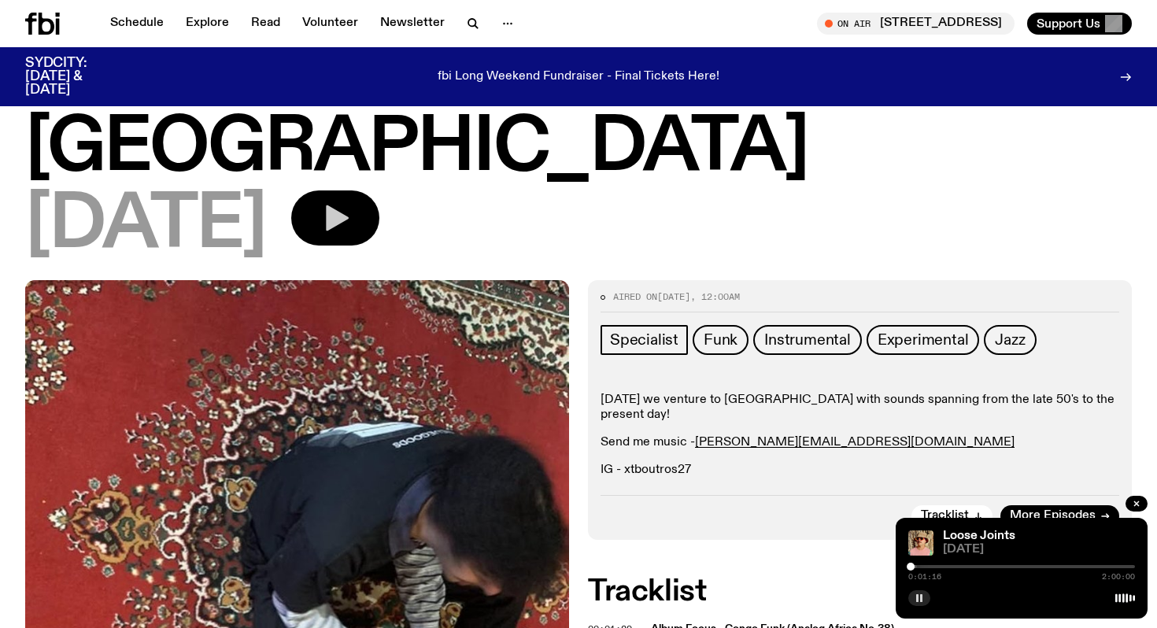
click at [379, 233] on button "button" at bounding box center [335, 217] width 88 height 55
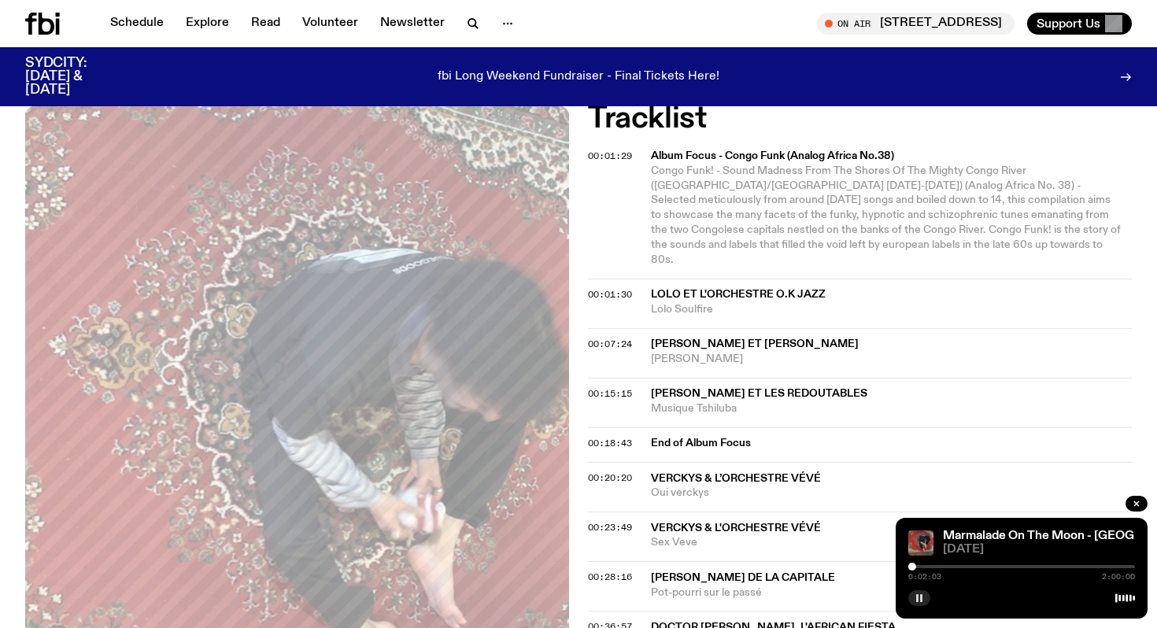
scroll to position [582, 0]
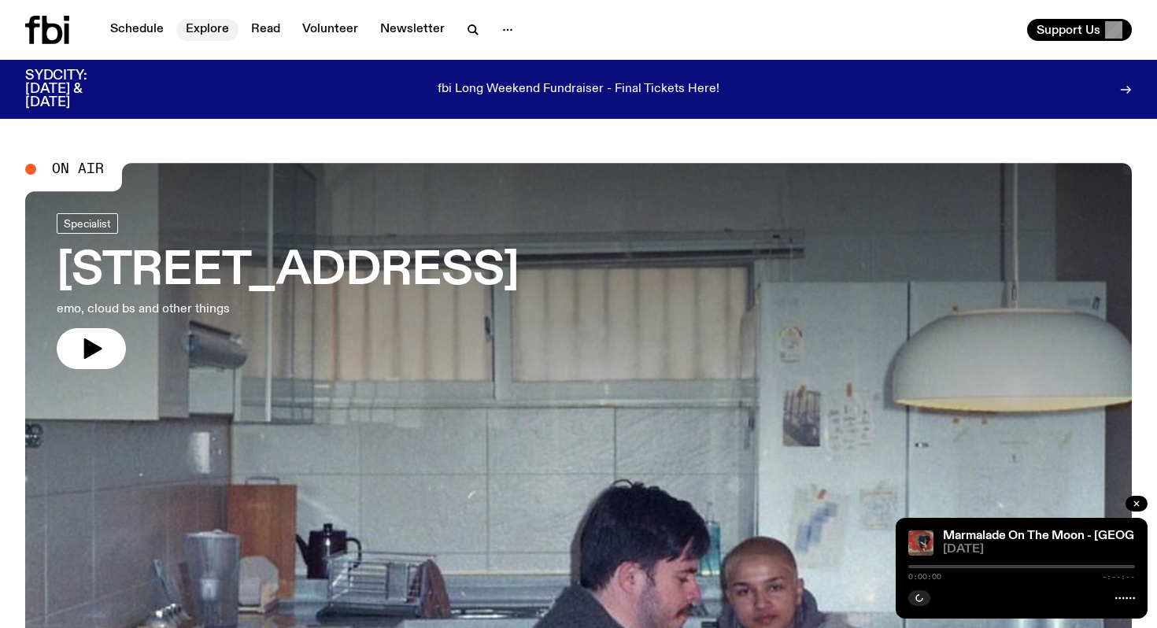
click at [194, 33] on link "Explore" at bounding box center [207, 30] width 62 height 22
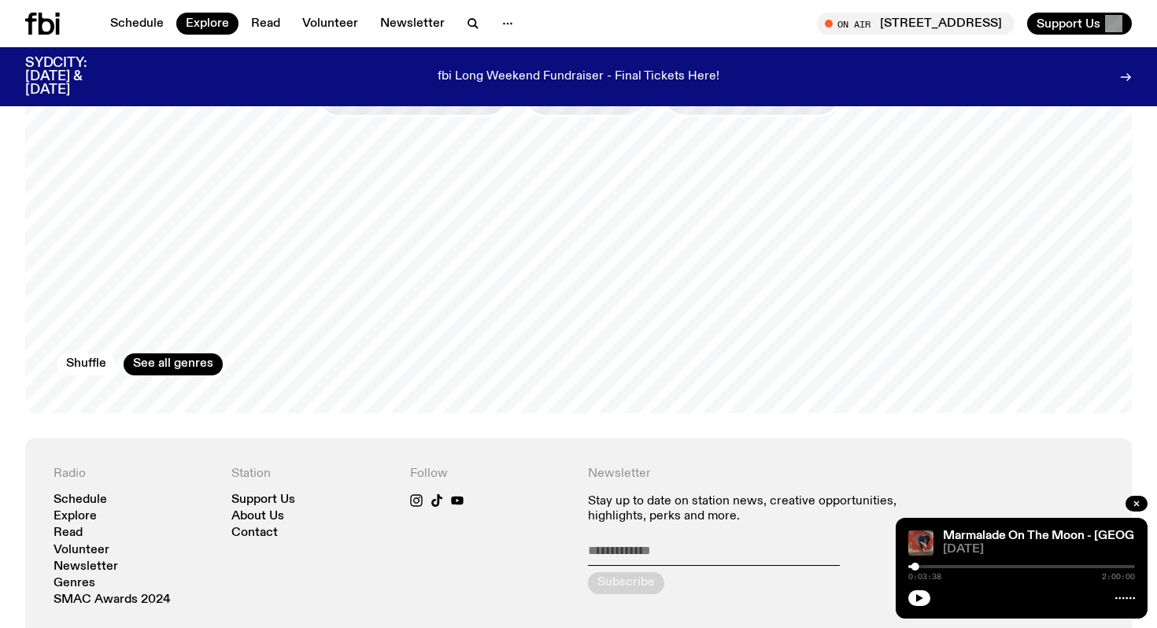
scroll to position [2586, 0]
click at [172, 355] on link "See all genres" at bounding box center [173, 366] width 99 height 22
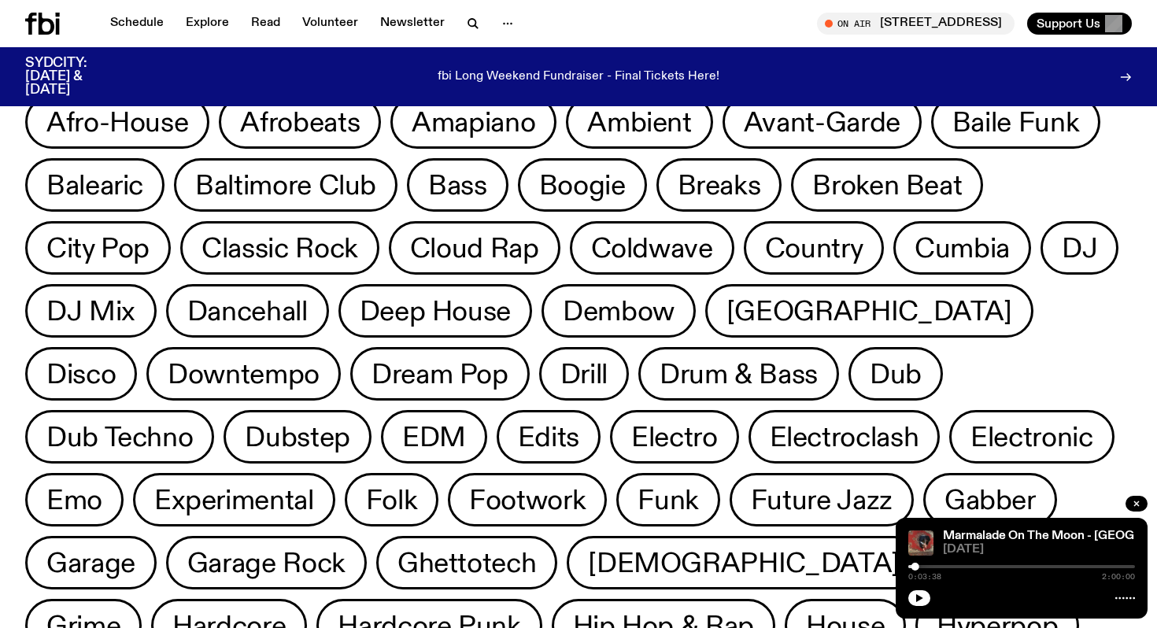
scroll to position [57, 0]
